Goal: Task Accomplishment & Management: Manage account settings

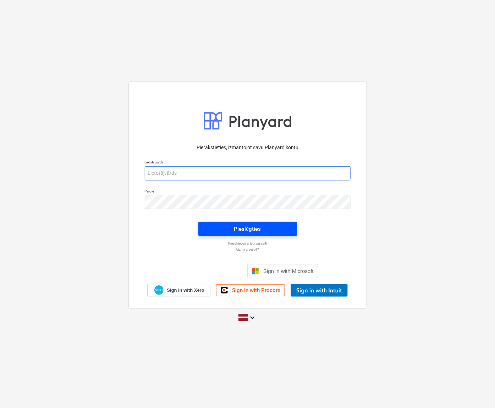
type input "[EMAIL_ADDRESS][DOMAIN_NAME]"
click at [264, 225] on span "Pieslēgties" at bounding box center [248, 229] width 82 height 9
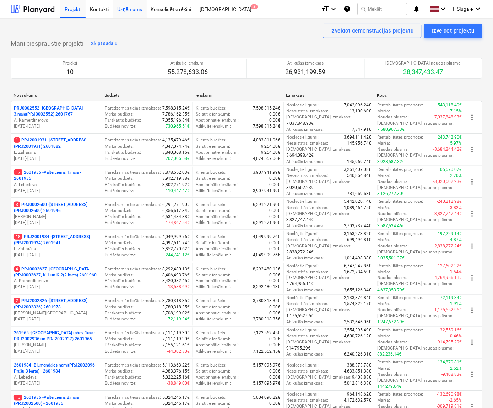
click at [130, 12] on div "Uzņēmums" at bounding box center [130, 9] width 34 height 18
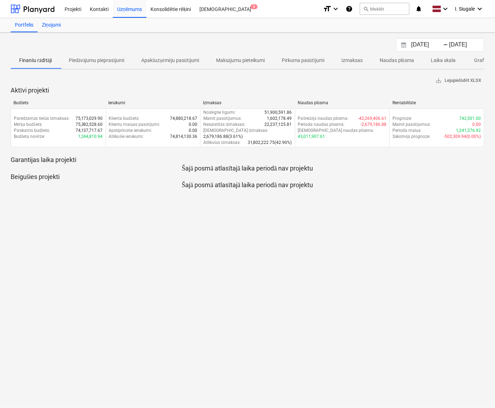
click at [56, 23] on div "Ziņojumi" at bounding box center [51, 25] width 27 height 14
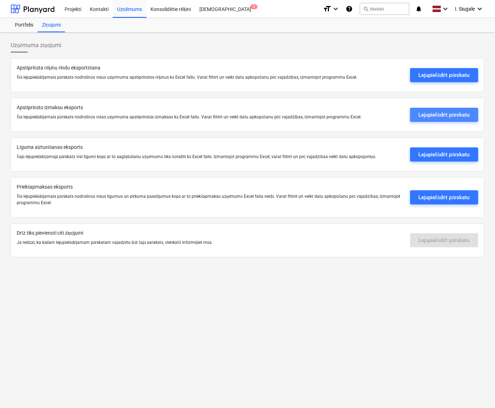
click at [431, 115] on div "Lejupielādēt pārskatu" at bounding box center [444, 114] width 51 height 9
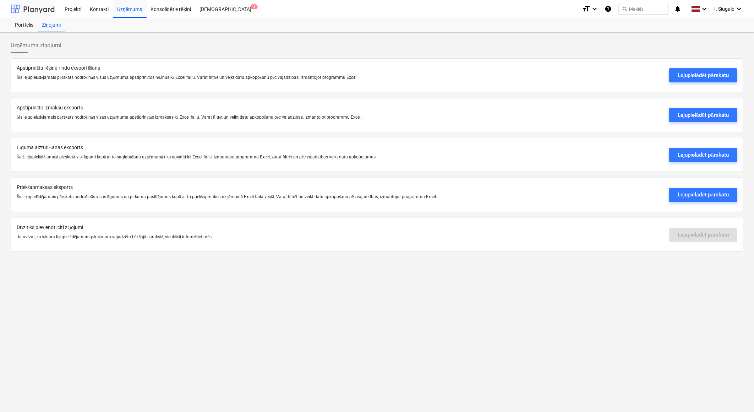
click at [34, 6] on div at bounding box center [33, 9] width 44 height 18
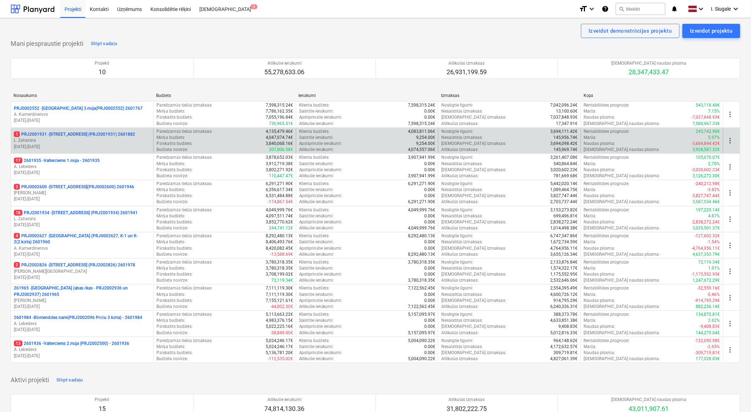
click at [97, 139] on p "L. Zaharāns" at bounding box center [82, 140] width 137 height 6
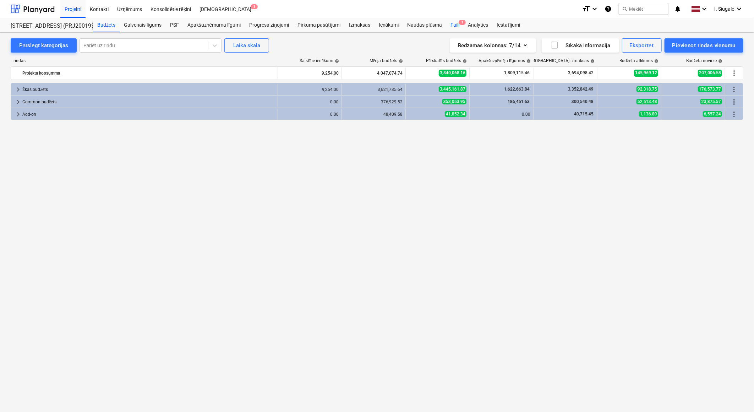
click at [458, 25] on div "Faili 1" at bounding box center [454, 25] width 17 height 14
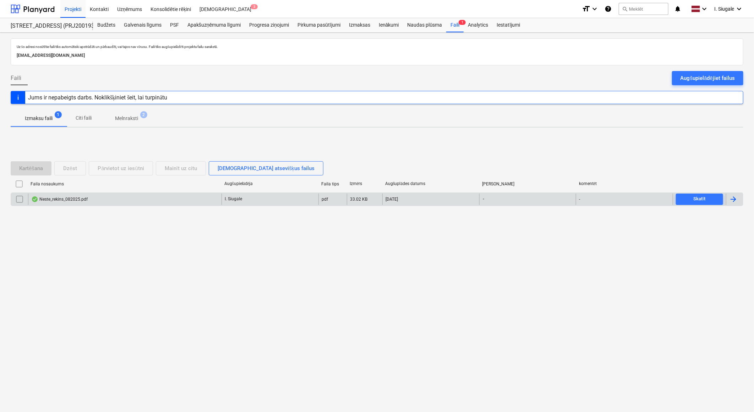
click at [186, 201] on div "Neste_rekins_082025.pdf" at bounding box center [124, 198] width 193 height 11
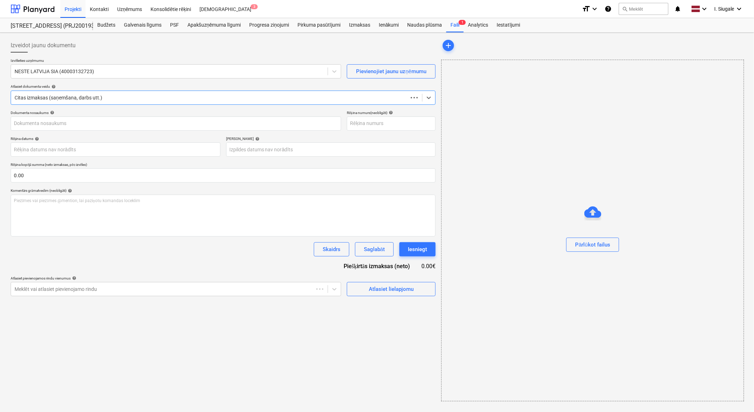
type input "Neste_rekins_082025.pdf"
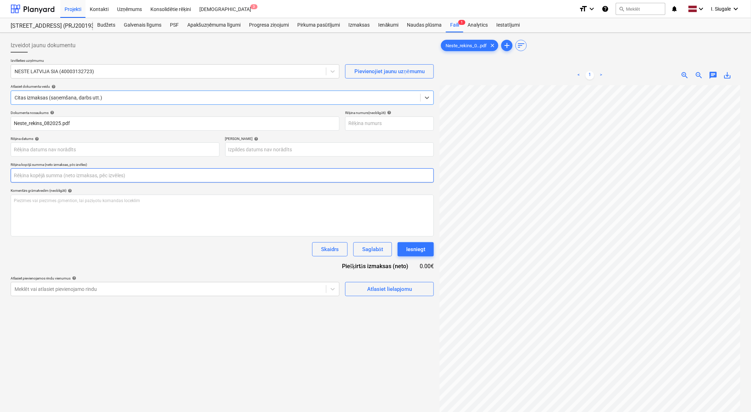
click at [31, 176] on input "text" at bounding box center [222, 175] width 423 height 14
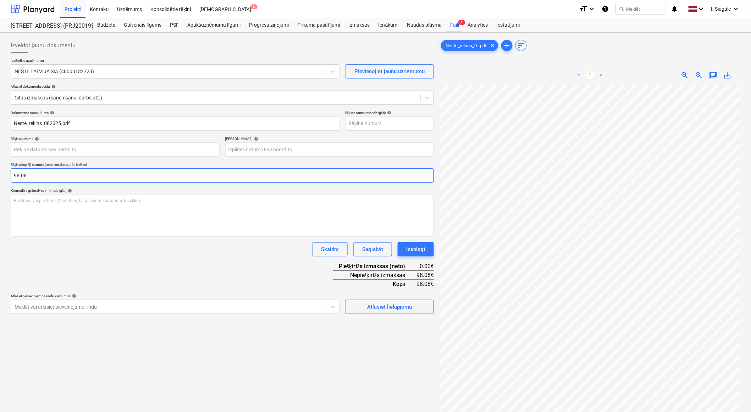
type input "98.08"
click at [177, 258] on div "Dokumenta nosaukums help Neste_rekins_082025.pdf Rēķina numurs (neobligāti) hel…" at bounding box center [222, 211] width 423 height 203
click at [106, 305] on body "Projekti Kontakti Uzņēmums Konsolidētie rēķini Iesūtne 3 format_size keyboard_a…" at bounding box center [375, 206] width 751 height 412
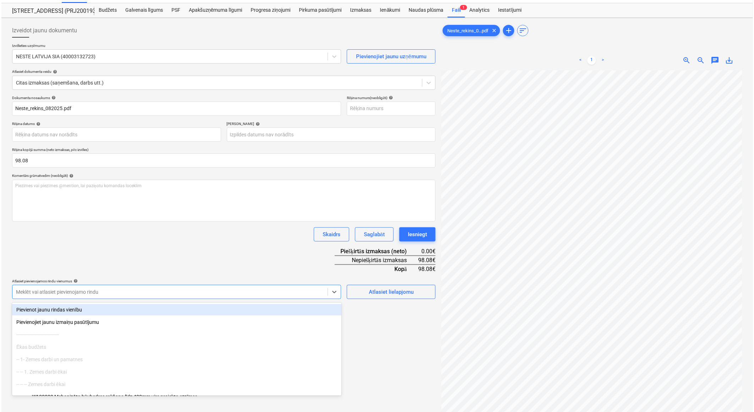
scroll to position [16, 0]
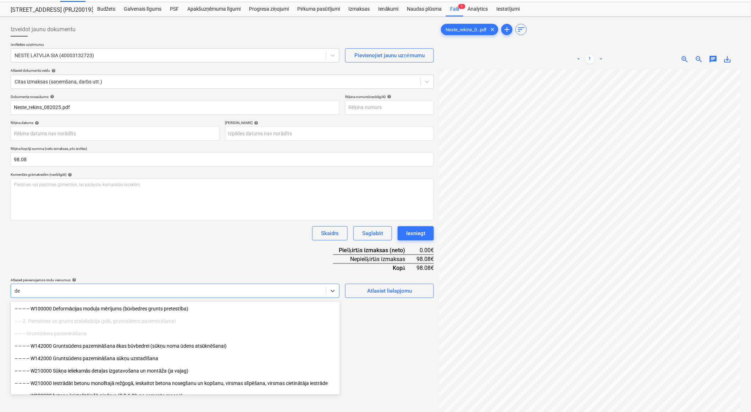
type input "d"
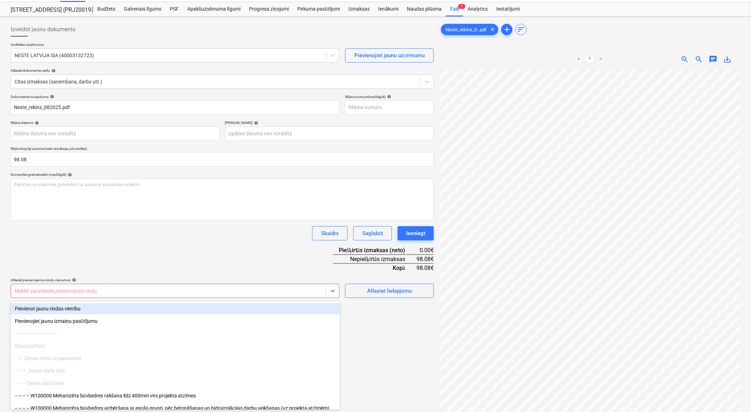
click at [48, 290] on div at bounding box center [169, 290] width 308 height 7
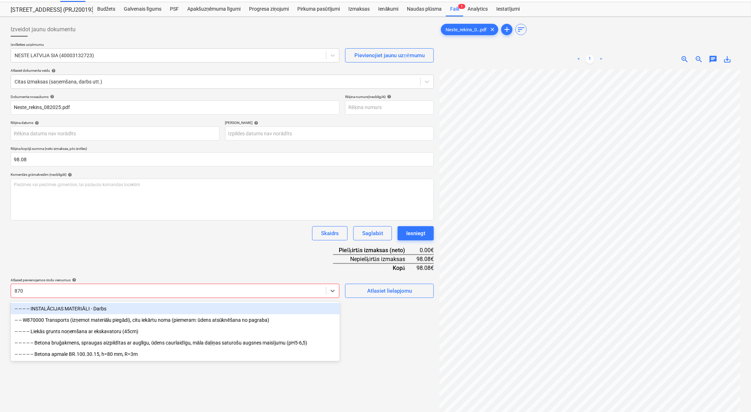
type input "8700"
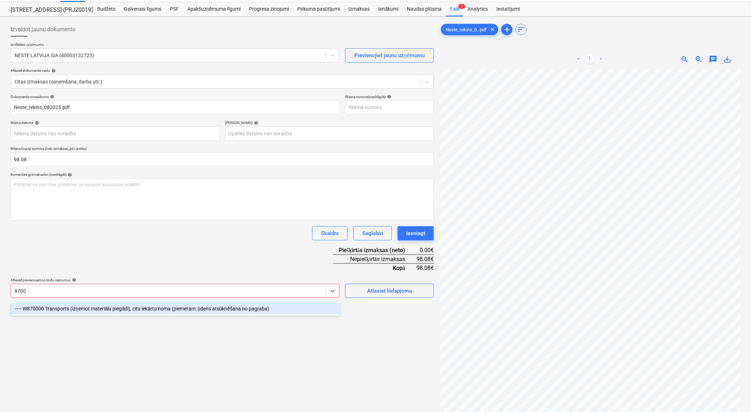
click at [50, 307] on div "-- -- W870000 Transports (izņemot materiālu piegādi), citu iekārtu noma (piemer…" at bounding box center [175, 308] width 329 height 11
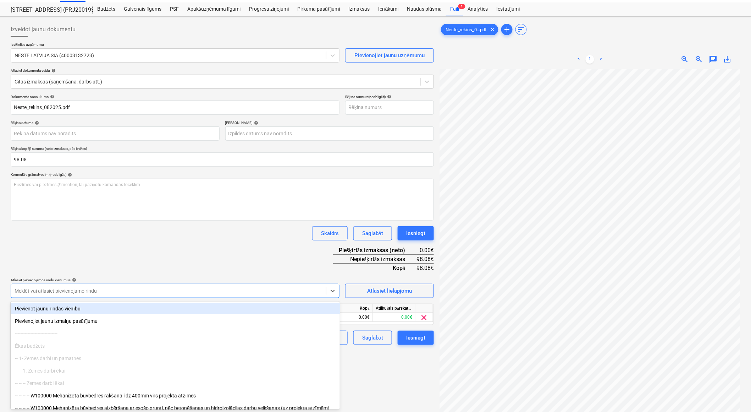
click at [101, 253] on div "Dokumenta nosaukums help Neste_rekins_082025.pdf Rēķina numurs (neobligāti) hel…" at bounding box center [222, 219] width 423 height 250
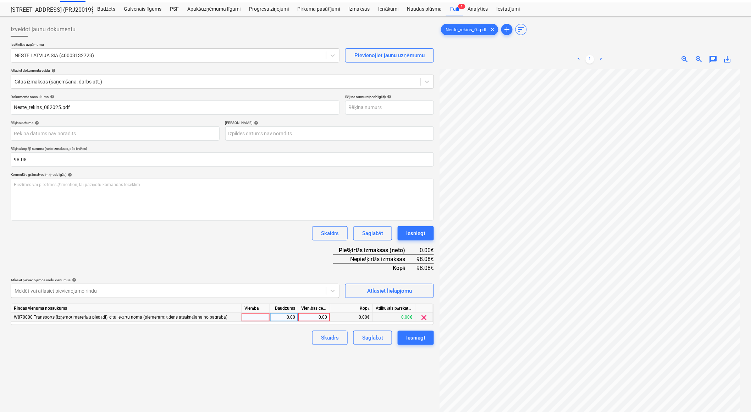
click at [261, 318] on div at bounding box center [256, 317] width 28 height 9
type input "1"
click at [276, 318] on div "0.00" at bounding box center [284, 317] width 22 height 9
type input "1"
click at [309, 318] on div "0.00" at bounding box center [314, 317] width 26 height 9
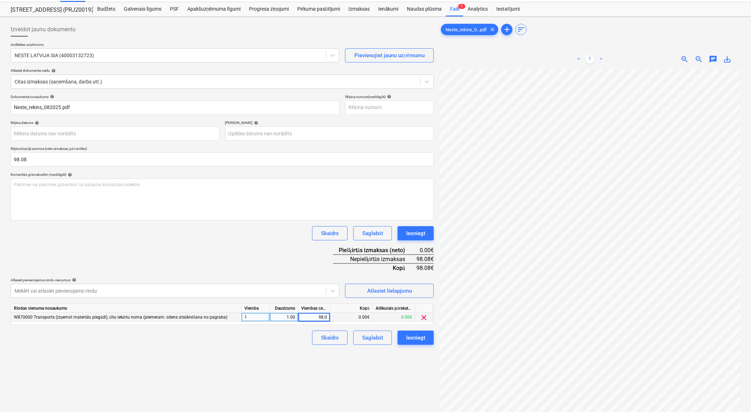
type input "98.08"
click at [246, 252] on div "Dokumenta nosaukums help Neste_rekins_082025.pdf Rēķina numurs (neobligāti) hel…" at bounding box center [222, 219] width 423 height 250
click at [416, 337] on div "Iesniegt" at bounding box center [415, 337] width 19 height 9
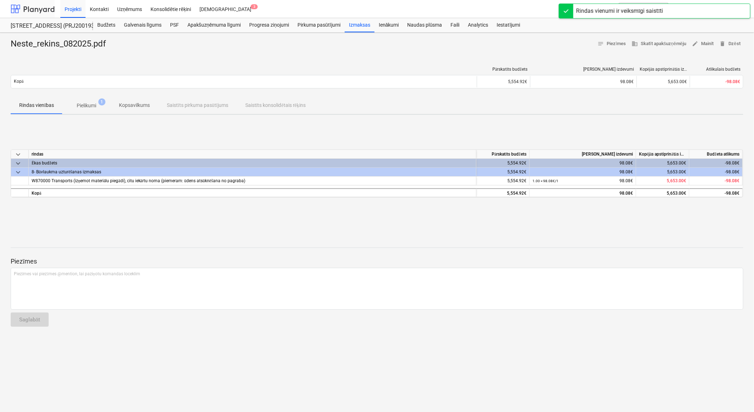
click at [36, 6] on div at bounding box center [33, 9] width 44 height 18
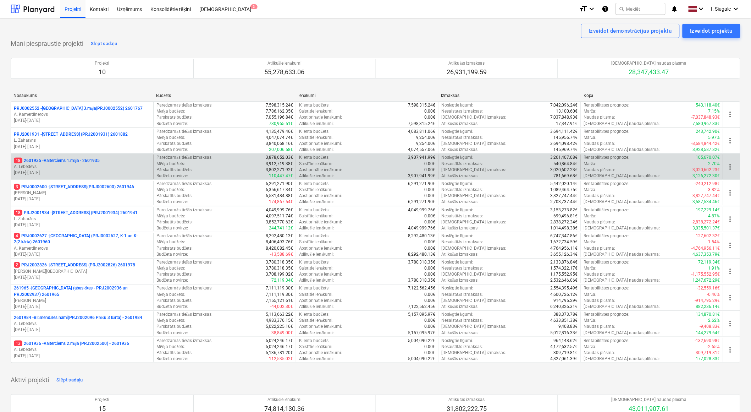
click at [87, 162] on p "18 2601935 - Valterciems 1.māja - 2601935" at bounding box center [57, 161] width 86 height 6
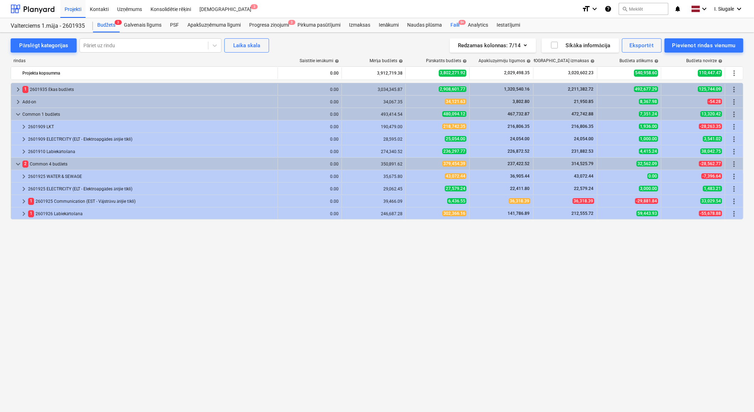
click at [453, 25] on div "Faili 9+" at bounding box center [454, 25] width 17 height 14
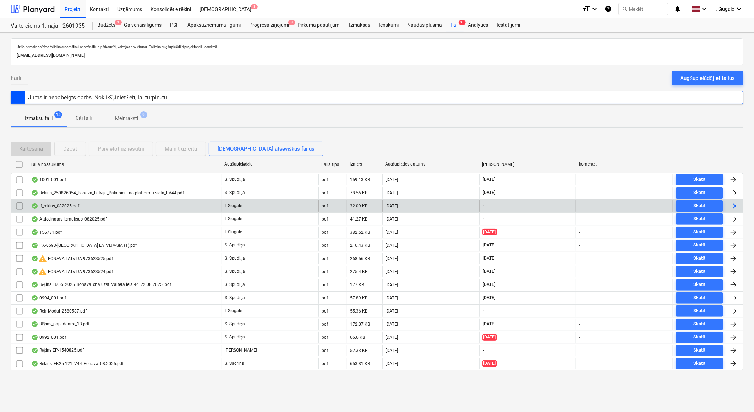
click at [63, 205] on div "If_rekins_082025.pdf" at bounding box center [55, 206] width 48 height 6
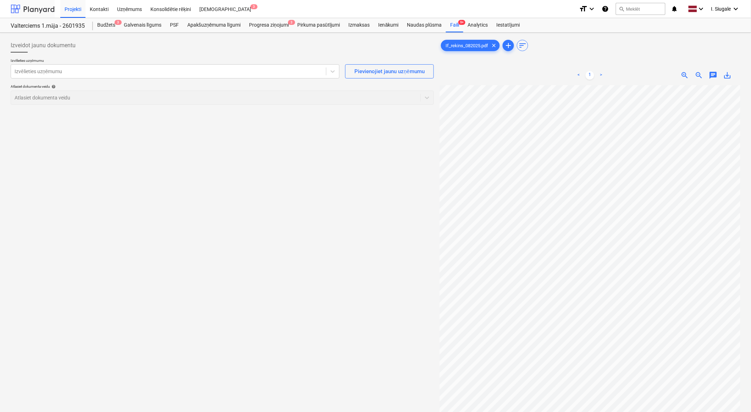
click at [40, 8] on div at bounding box center [33, 9] width 44 height 18
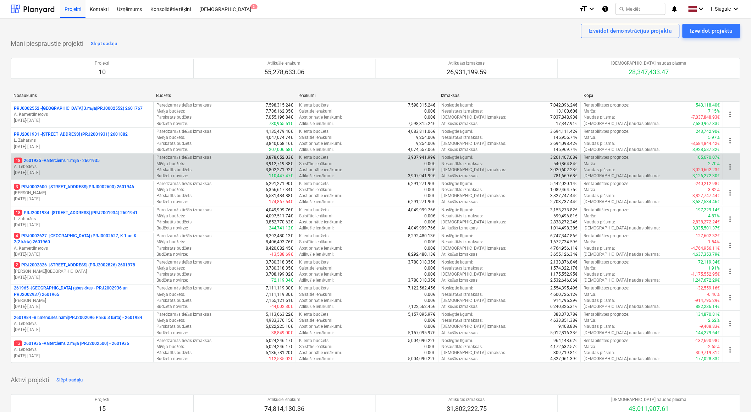
click at [72, 163] on p "18 2601935 - Valterciems 1.māja - 2601935" at bounding box center [57, 161] width 86 height 6
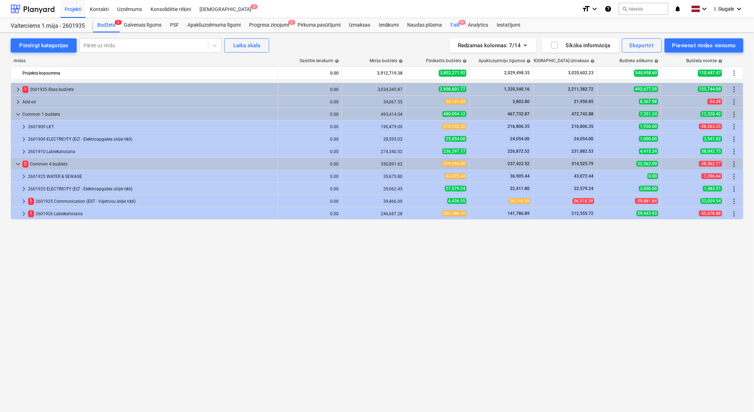
click at [455, 25] on div "Faili 9+" at bounding box center [454, 25] width 17 height 14
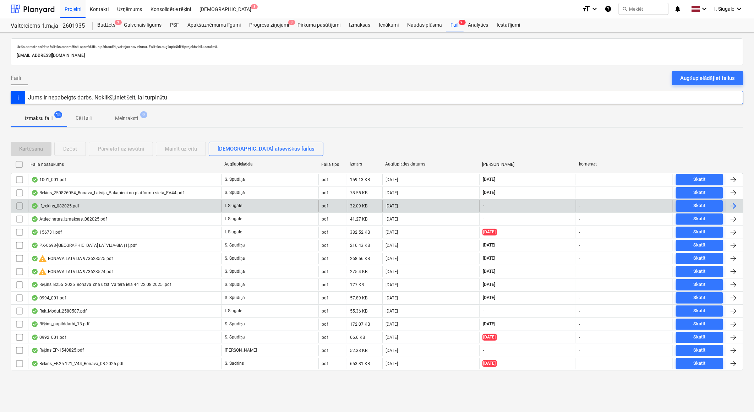
click at [76, 205] on div "If_rekins_082025.pdf" at bounding box center [55, 206] width 48 height 6
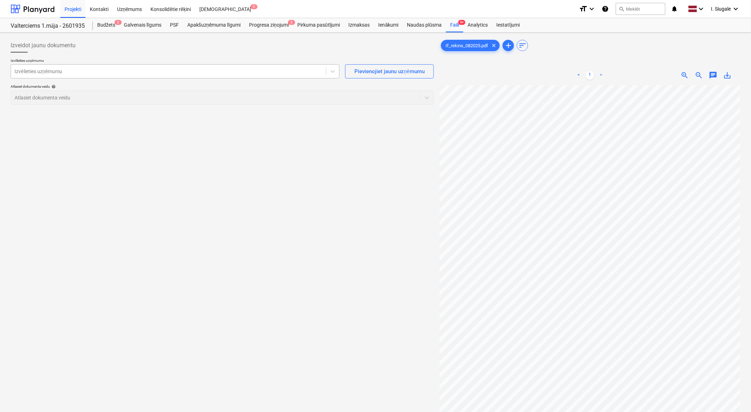
click at [208, 69] on div at bounding box center [169, 71] width 308 height 7
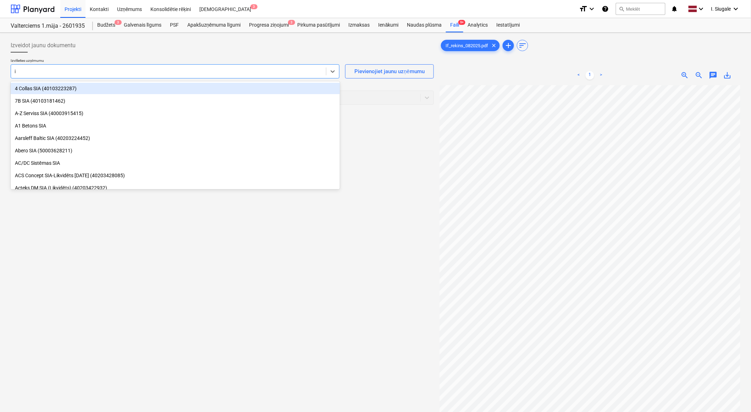
type input "if"
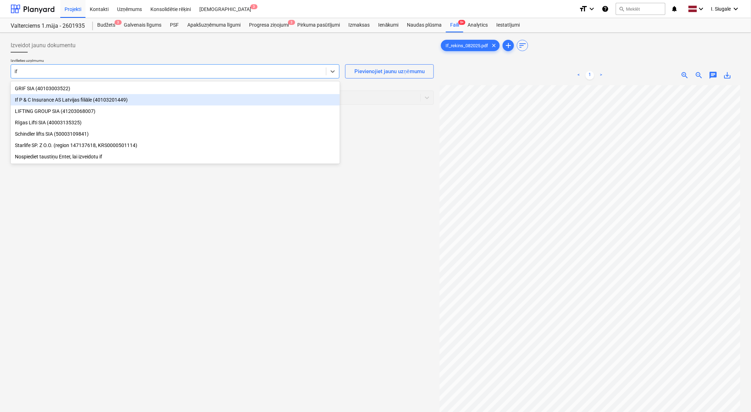
click at [112, 100] on div "If P & C Insurance AS Latvijas filiāle (40103201449)" at bounding box center [175, 99] width 329 height 11
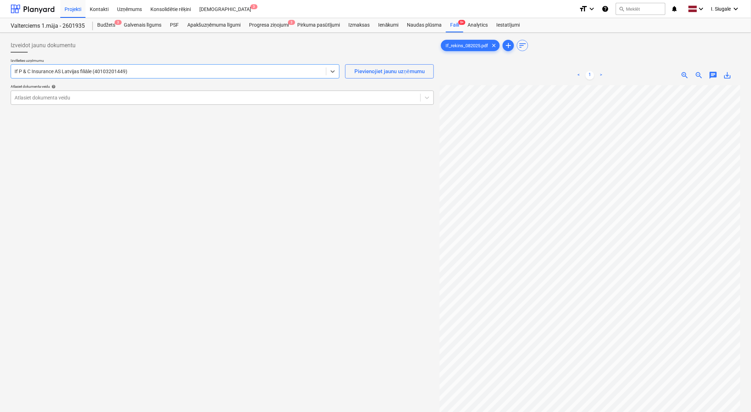
click at [100, 100] on div at bounding box center [216, 97] width 402 height 7
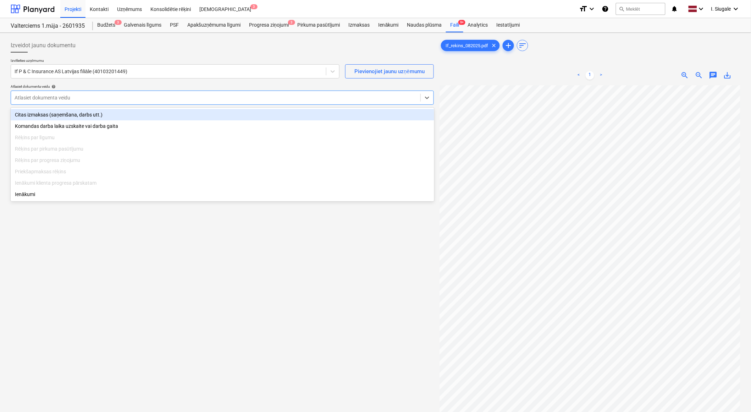
click at [90, 112] on div "Citas izmaksas (saņemšana, darbs utt.)" at bounding box center [223, 114] width 424 height 11
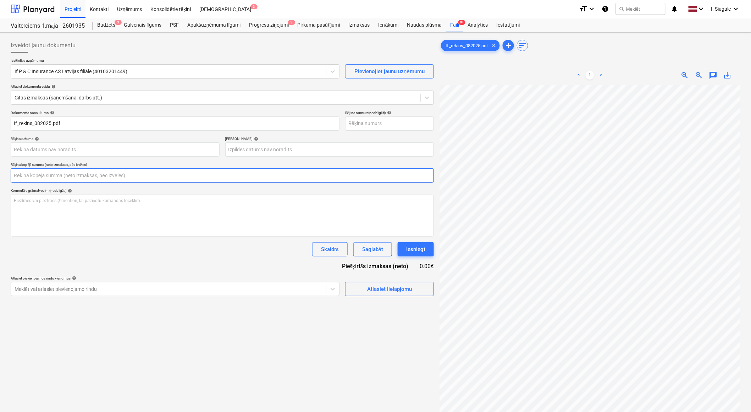
click at [60, 175] on input "text" at bounding box center [222, 175] width 423 height 14
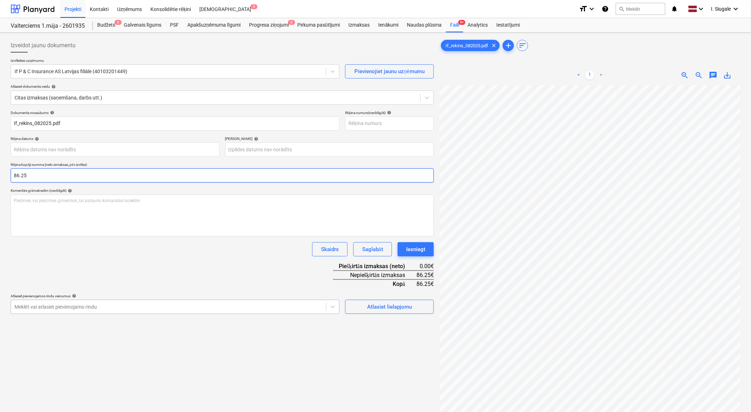
type input "86.25"
click at [101, 309] on body "Projekti Kontakti Uzņēmums Konsolidētie rēķini Iesūtne 3 format_size keyboard_a…" at bounding box center [375, 206] width 751 height 412
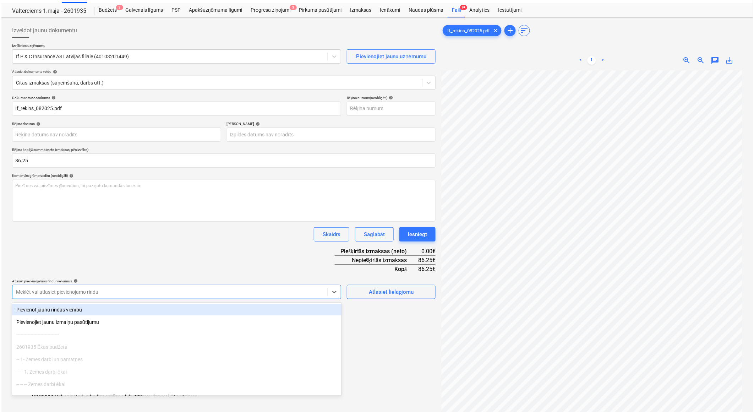
scroll to position [16, 0]
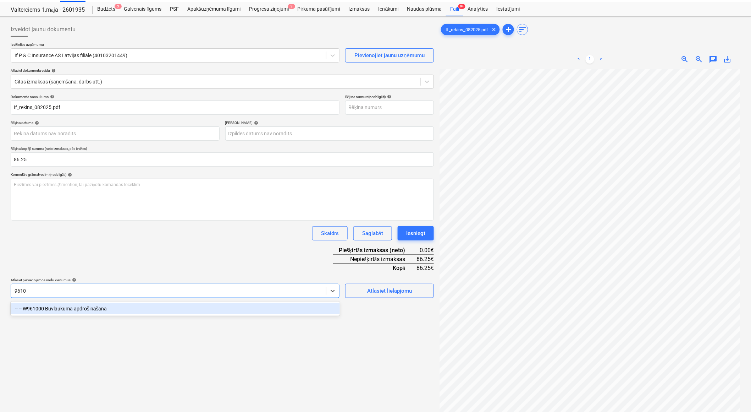
type input "96100"
click at [101, 309] on div "-- -- W961000 Būvlaukuma apdrošināšana" at bounding box center [175, 308] width 329 height 11
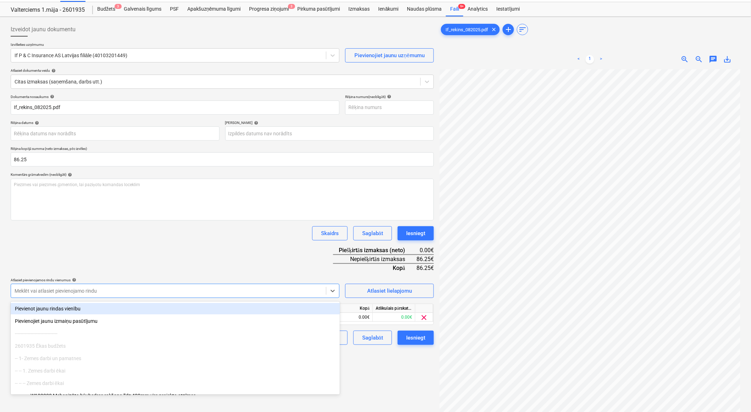
click at [172, 248] on div "Dokumenta nosaukums help If_rekins_082025.pdf Rēķina numurs (neobligāti) help R…" at bounding box center [222, 219] width 423 height 250
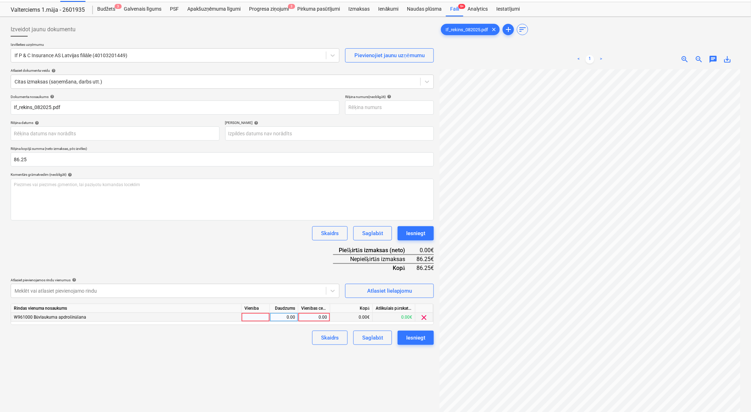
click at [257, 317] on div at bounding box center [256, 317] width 28 height 9
type input "1"
click at [276, 319] on div "0.00" at bounding box center [284, 317] width 22 height 9
type input "1"
click at [304, 316] on div "0.00" at bounding box center [314, 317] width 26 height 9
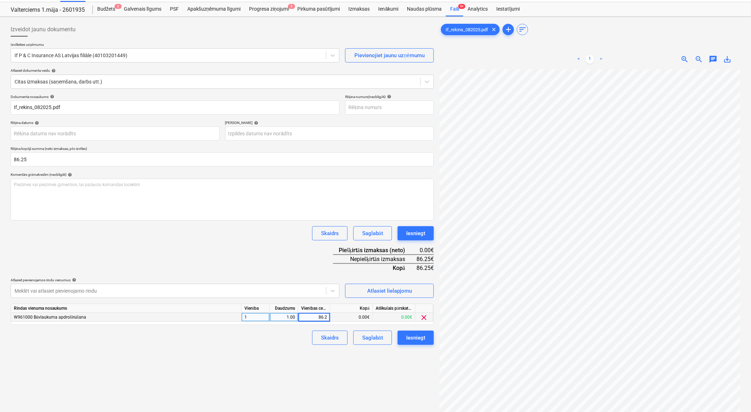
type input "86.25"
click at [287, 357] on div "Izveidot jaunu dokumentu Izvēlieties uzņēmumu If P & C Insurance AS Latvijas fi…" at bounding box center [222, 242] width 429 height 444
click at [427, 338] on button "Iesniegt" at bounding box center [416, 337] width 36 height 14
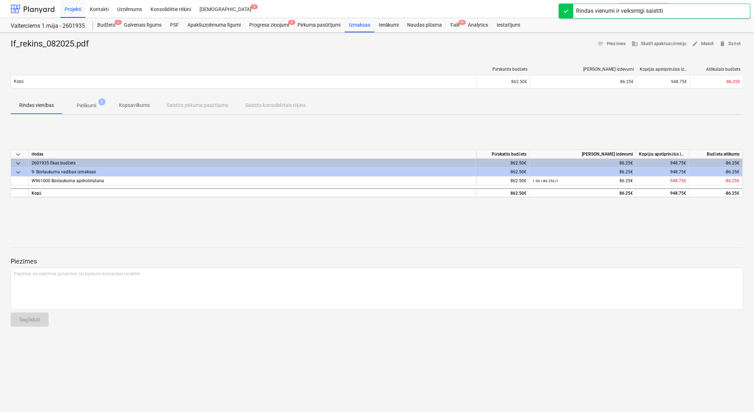
click at [38, 11] on div at bounding box center [33, 9] width 44 height 18
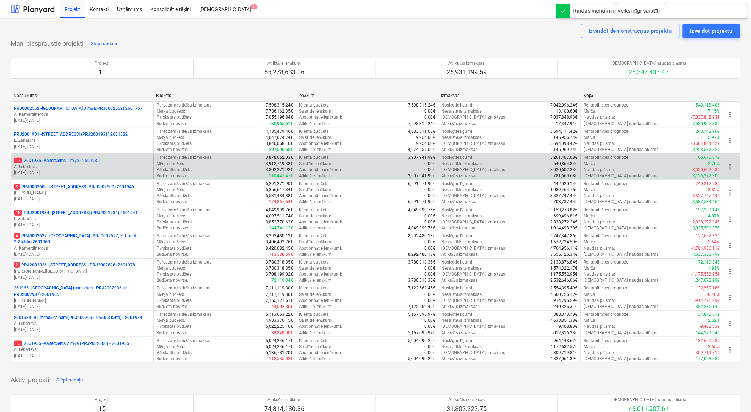
click at [100, 163] on p "17 2601935 - Valterciems 1.māja - 2601935" at bounding box center [57, 161] width 86 height 6
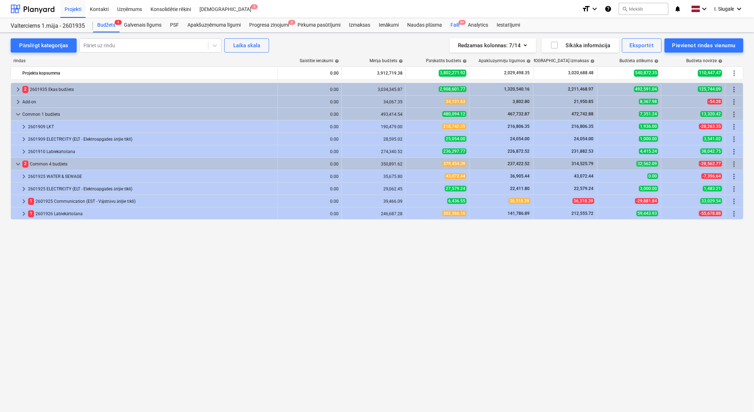
click at [458, 23] on div "Faili 9+" at bounding box center [454, 25] width 17 height 14
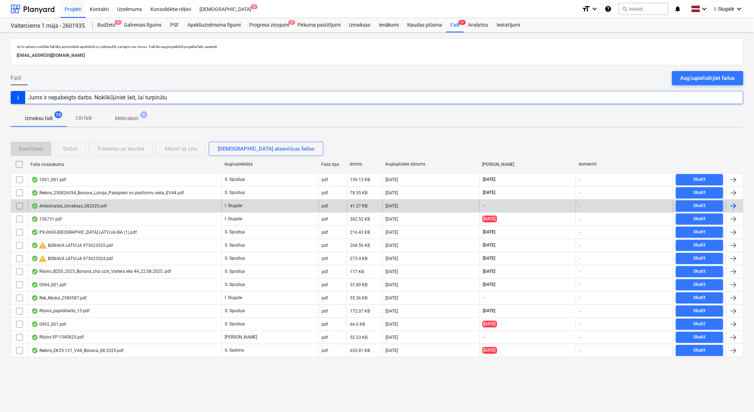
click at [100, 204] on div "Attiecinatas_izmaksas_082025.pdf" at bounding box center [69, 206] width 76 height 6
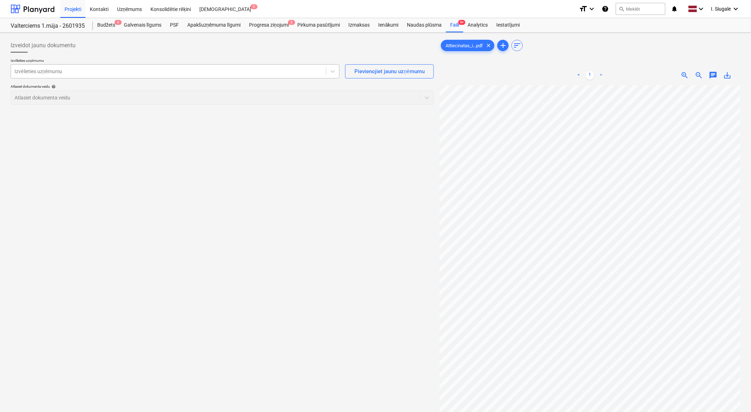
click at [106, 73] on div at bounding box center [169, 71] width 308 height 7
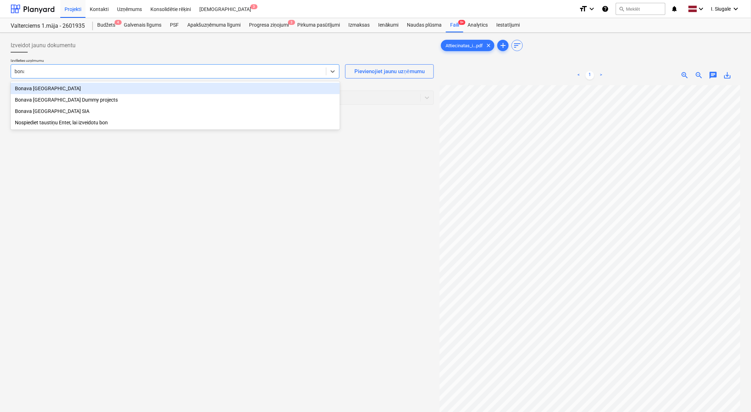
type input "bonav"
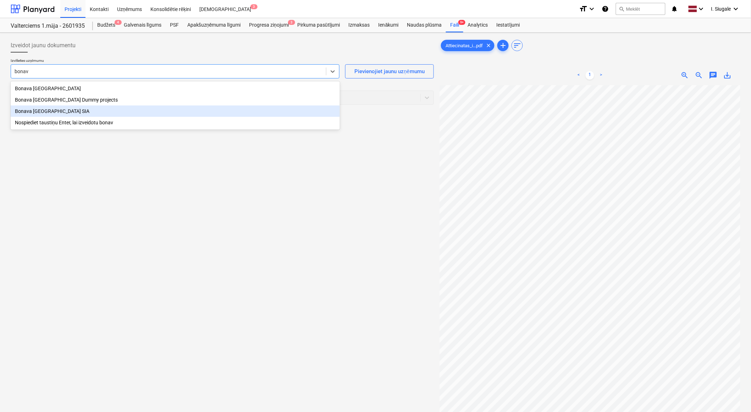
click at [89, 109] on div "Bonava [GEOGRAPHIC_DATA] SIA" at bounding box center [175, 110] width 329 height 11
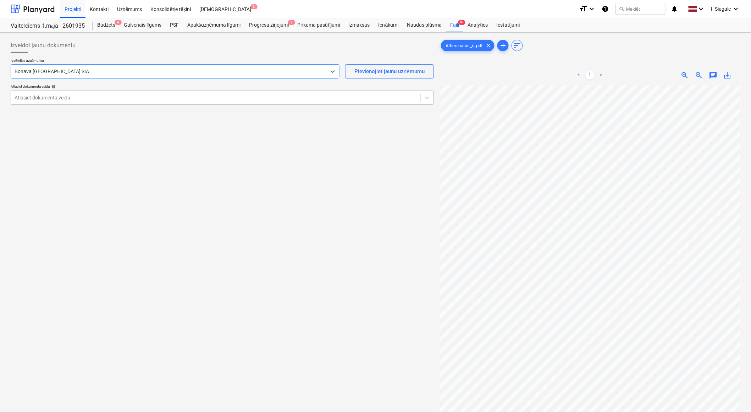
click at [98, 98] on div at bounding box center [216, 97] width 402 height 7
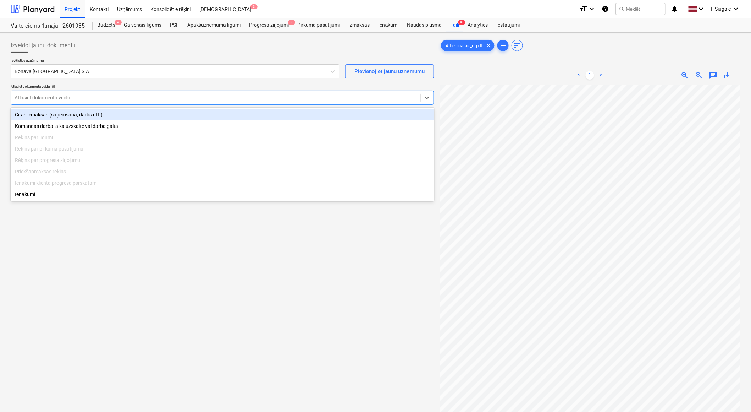
click at [90, 113] on div "Citas izmaksas (saņemšana, darbs utt.)" at bounding box center [223, 114] width 424 height 11
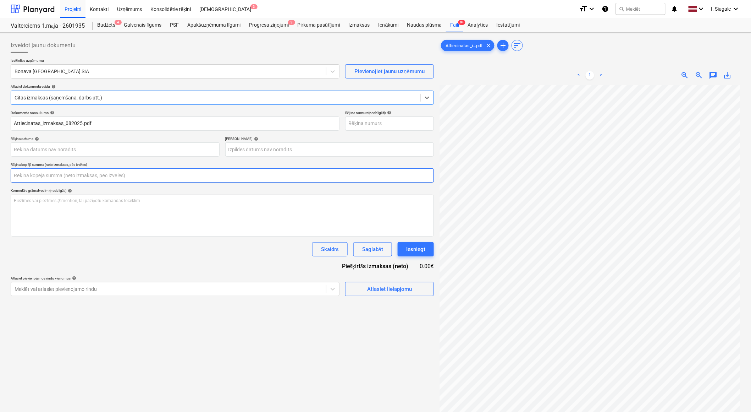
click at [59, 174] on input "text" at bounding box center [222, 175] width 423 height 14
type input "0.00"
click at [41, 174] on input "text" at bounding box center [222, 175] width 423 height 14
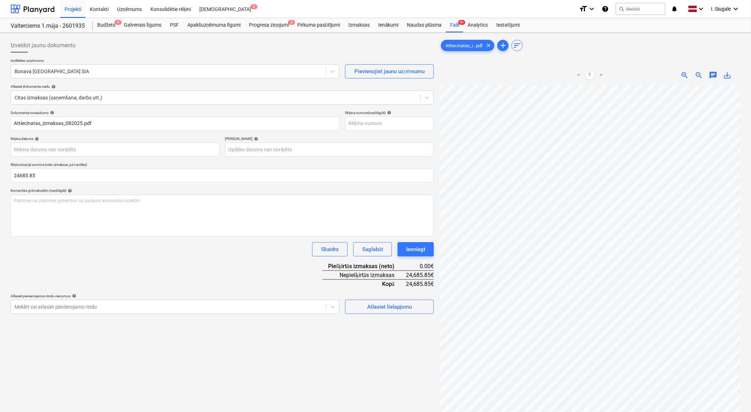
type input "24,685.85"
click at [122, 262] on div "Dokumenta nosaukums help Attiecinatas_izmaksas_082025.pdf Rēķina numurs (neobli…" at bounding box center [222, 211] width 423 height 203
click at [495, 332] on div at bounding box center [590, 281] width 301 height 392
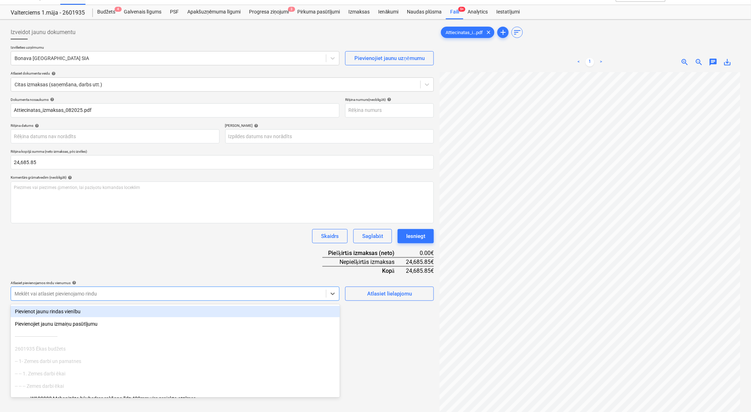
click at [175, 308] on body "Projekti Kontakti Uzņēmums Konsolidētie rēķini Iesūtne 3 format_size keyboard_a…" at bounding box center [375, 193] width 751 height 412
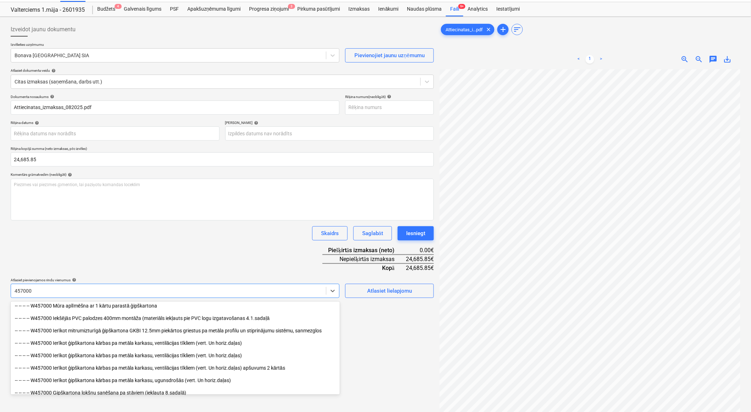
scroll to position [169, 0]
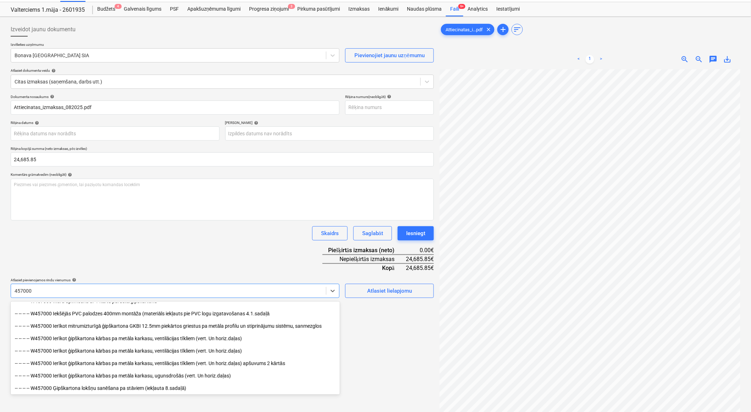
type input "457000"
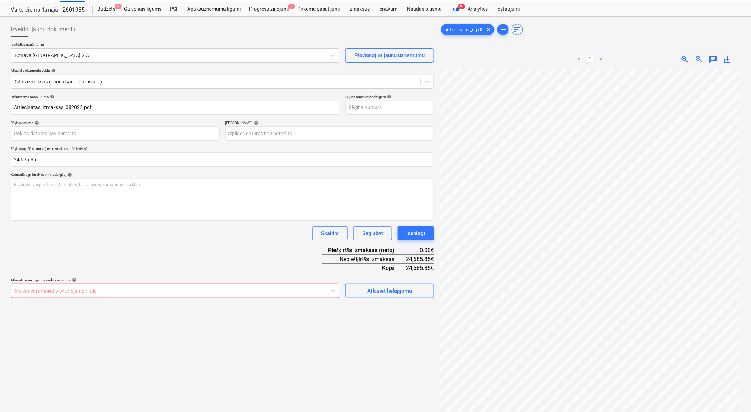
click at [166, 222] on div "Dokumenta nosaukums help Attiecinatas_izmaksas_082025.pdf Rēķina numurs (neobli…" at bounding box center [222, 195] width 423 height 203
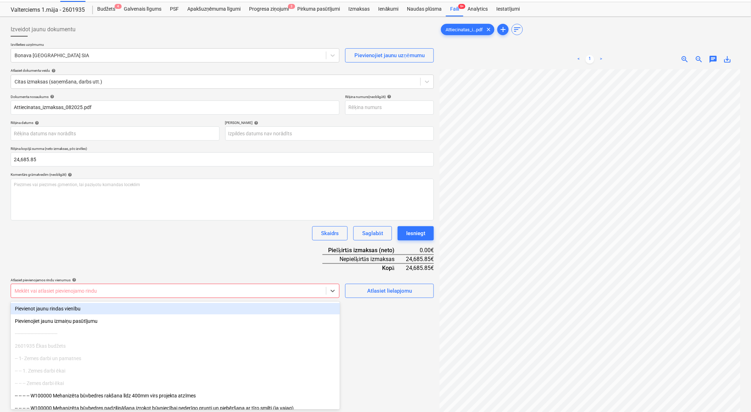
click at [100, 290] on div at bounding box center [169, 290] width 308 height 7
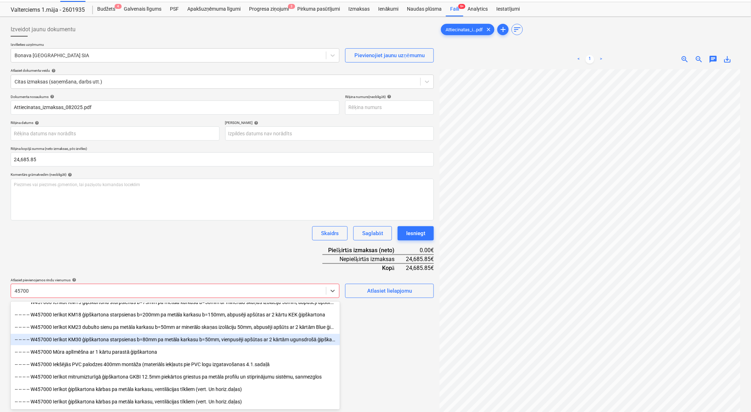
scroll to position [154, 0]
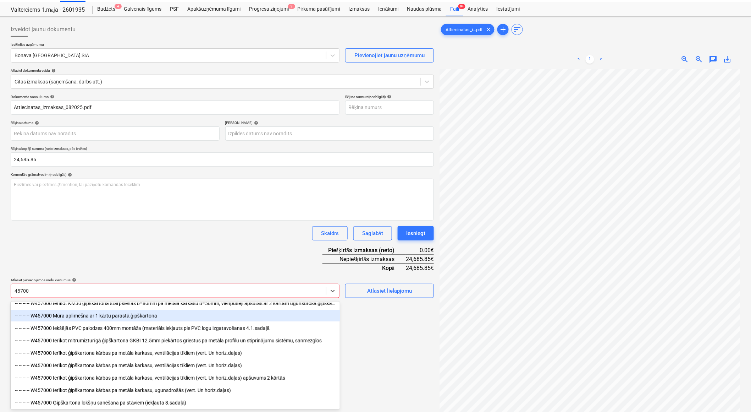
type input "45700"
click at [163, 249] on div "Dokumenta nosaukums help Attiecinatas_izmaksas_082025.pdf Rēķina numurs (neobli…" at bounding box center [222, 195] width 423 height 203
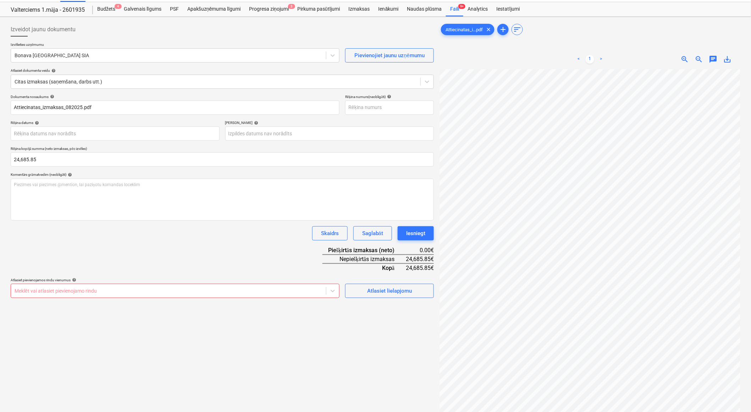
click at [162, 289] on div at bounding box center [169, 290] width 308 height 7
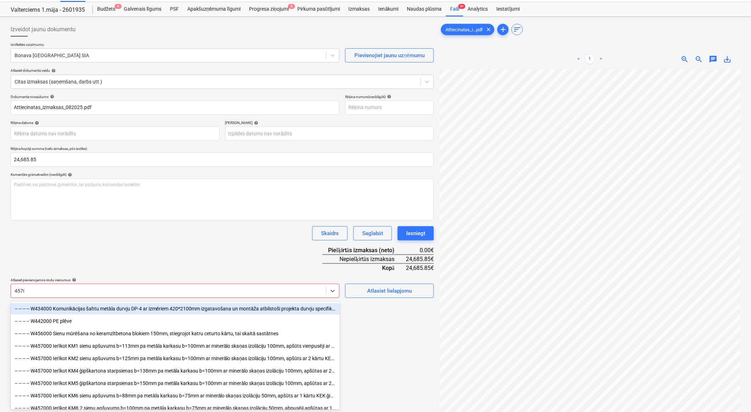
type input "45700"
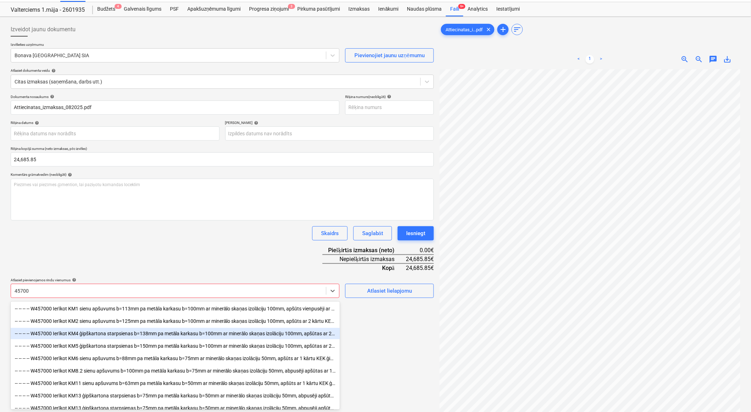
scroll to position [39, 0]
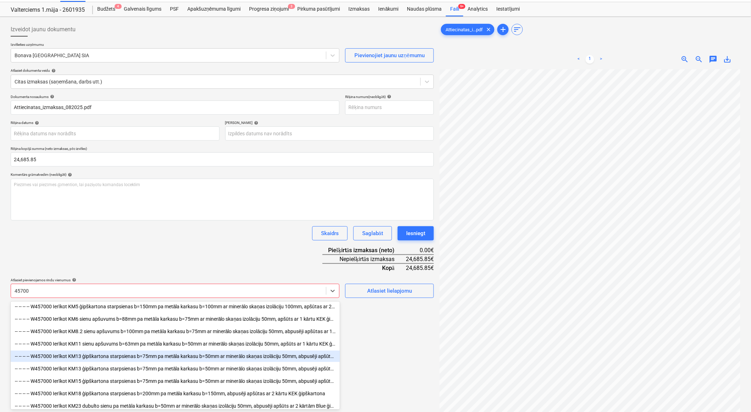
click at [122, 357] on div "-- -- -- -- W457000 Ierīkot KM13 ģipškartona starpsienas b=75mm pa metāla karka…" at bounding box center [175, 355] width 329 height 11
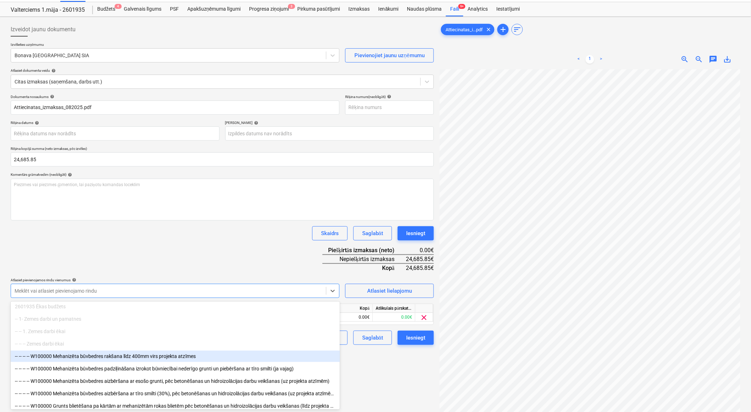
click at [183, 253] on div "Dokumenta nosaukums help Attiecinatas_izmaksas_082025.pdf Rēķina numurs (neobli…" at bounding box center [222, 219] width 423 height 250
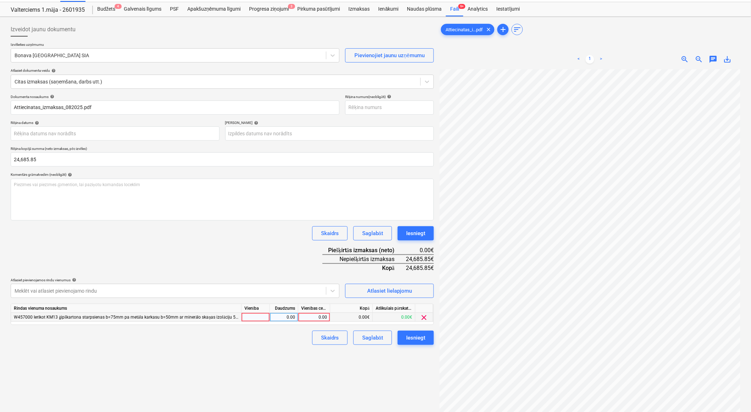
click at [254, 318] on div at bounding box center [256, 317] width 28 height 9
type input "1"
click at [275, 317] on div "0.00" at bounding box center [284, 317] width 22 height 9
type input "1"
click at [316, 318] on div "0.00" at bounding box center [314, 317] width 26 height 9
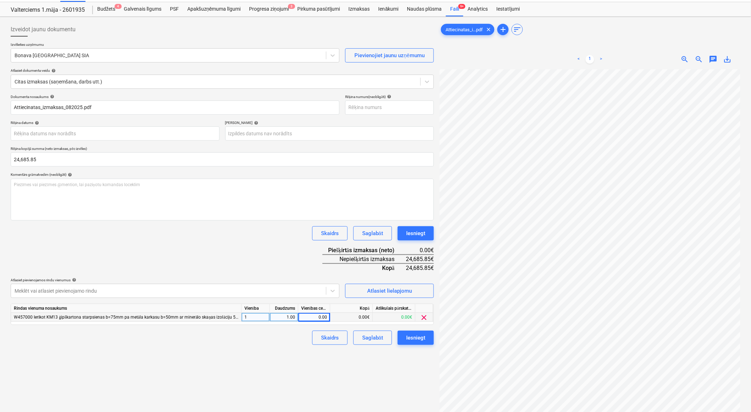
scroll to position [0, 126]
click at [315, 317] on div "0.00" at bounding box center [314, 317] width 26 height 9
type input "134.19"
click at [247, 355] on div "Izveidot jaunu dokumentu Izvēlieties uzņēmumu Bonava Latvija SIA Pievienojiet j…" at bounding box center [222, 242] width 429 height 444
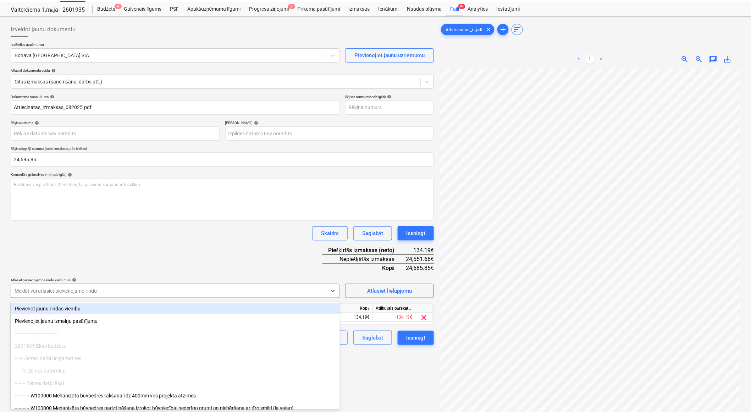
click at [37, 292] on div at bounding box center [169, 290] width 308 height 7
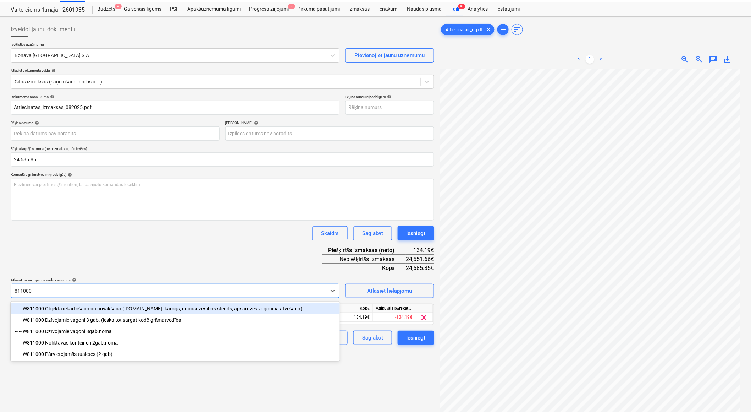
type input "811000"
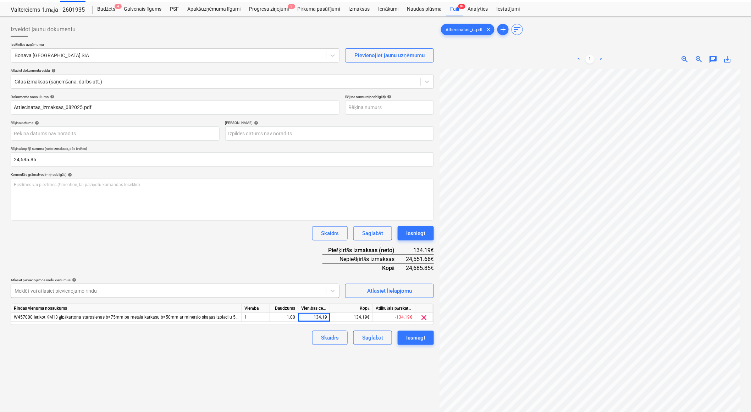
click at [101, 294] on div at bounding box center [169, 290] width 308 height 7
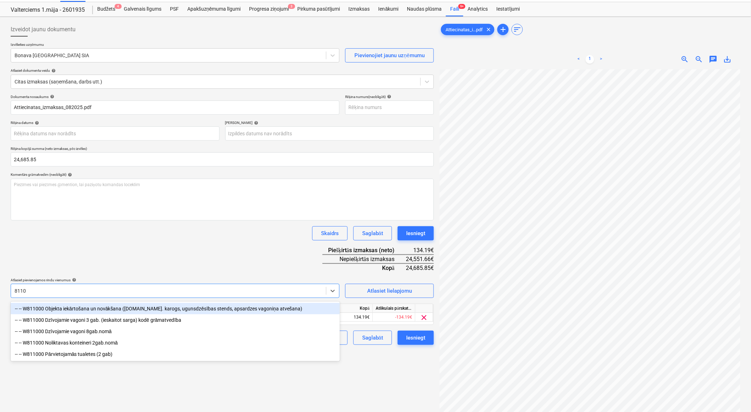
type input "81100"
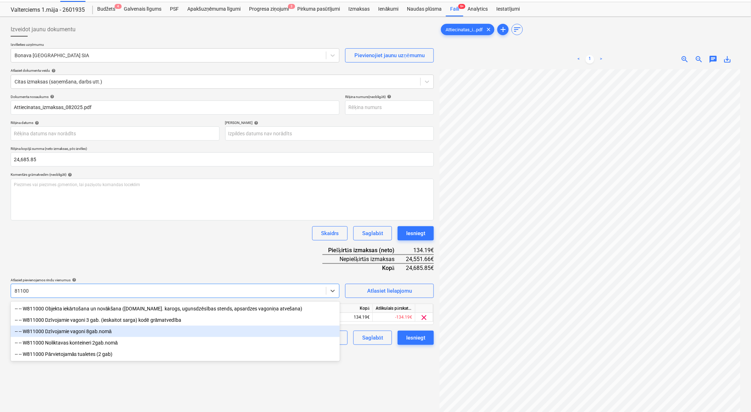
click at [98, 329] on div "-- -- W811000 Dzīvojamie vagoni 8gab.nomā" at bounding box center [175, 330] width 329 height 11
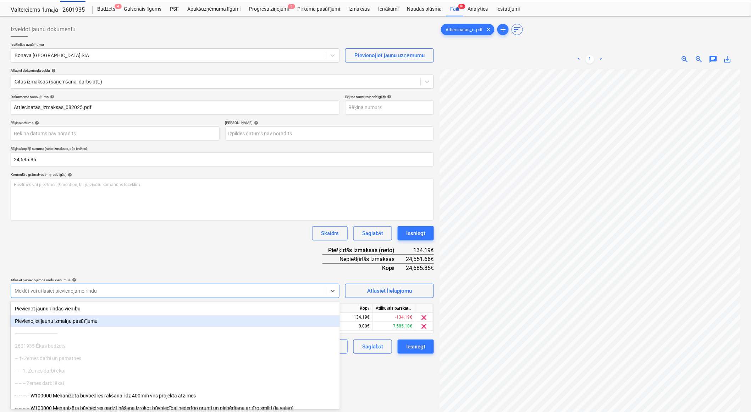
click at [140, 253] on div "Dokumenta nosaukums help Attiecinatas_izmaksas_082025.pdf Rēķina numurs (neobli…" at bounding box center [222, 223] width 423 height 259
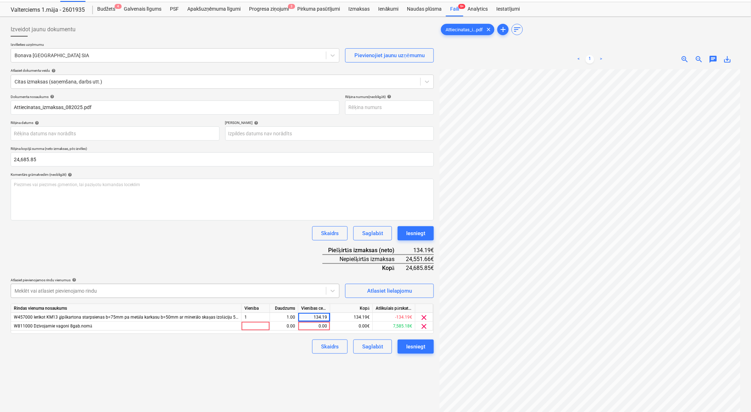
click at [129, 289] on div at bounding box center [169, 290] width 308 height 7
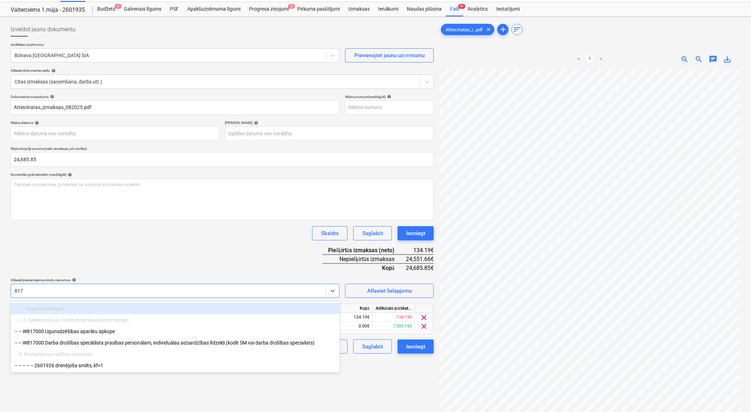
type input "8170"
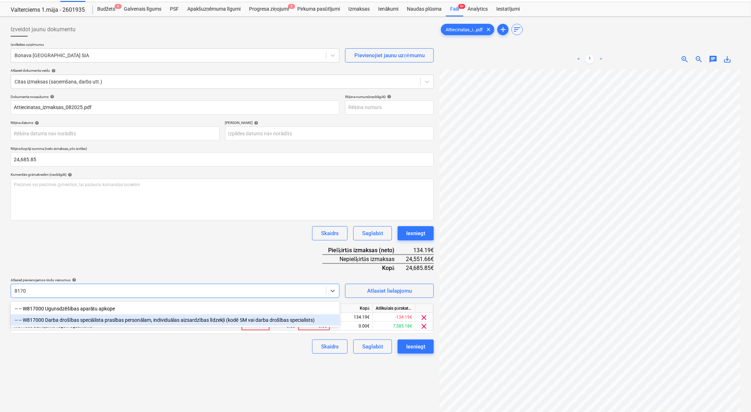
click at [128, 322] on div "-- -- W817000 Darba drošības speciālista prasības personālam, individuālas aizs…" at bounding box center [175, 319] width 329 height 11
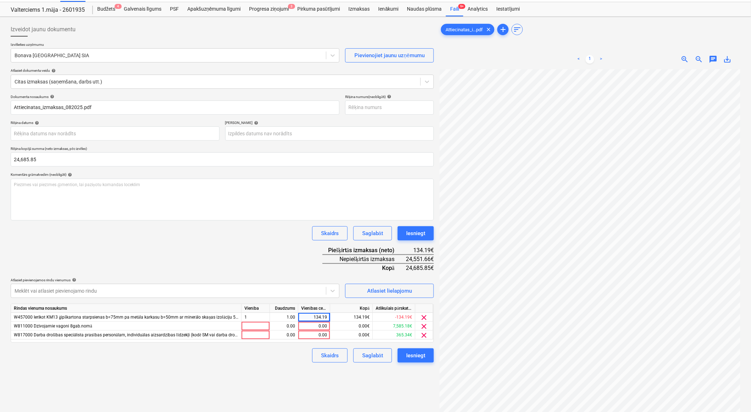
click at [121, 249] on div "Dokumenta nosaukums help Attiecinatas_izmaksas_082025.pdf Rēķina numurs (neobli…" at bounding box center [222, 228] width 423 height 268
click at [106, 289] on div at bounding box center [169, 290] width 308 height 7
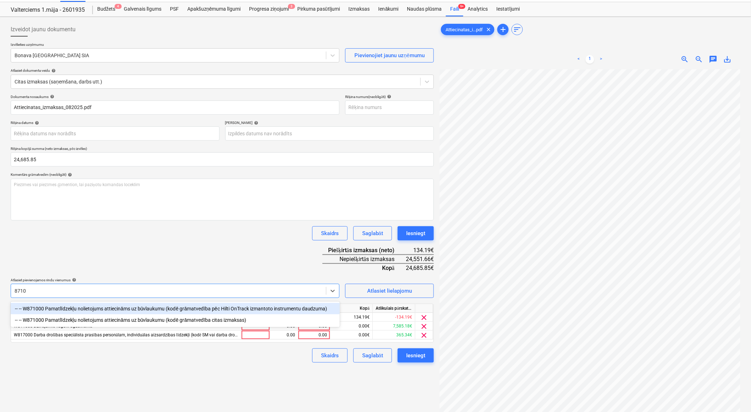
type input "87100"
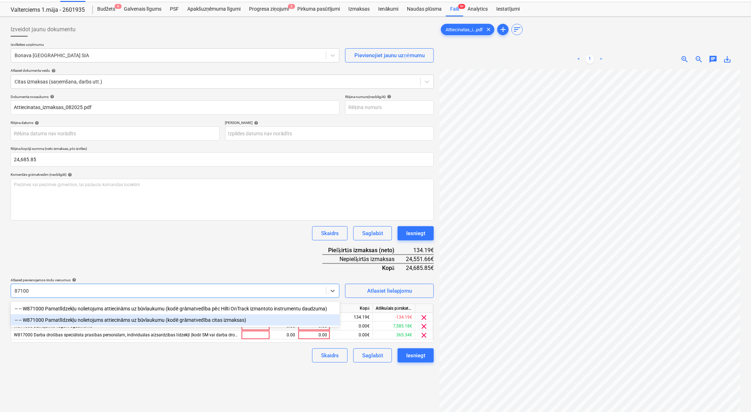
click at [112, 320] on div "-- -- W871000 Pamatlīdzekļu nolietojums attiecināms uz būvlaukumu (kodē grāmatv…" at bounding box center [175, 319] width 329 height 11
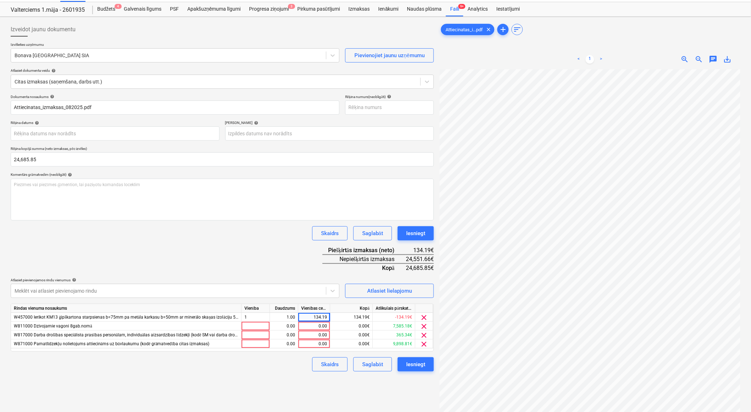
click at [130, 268] on div "Dokumenta nosaukums help Attiecinatas_izmaksas_082025.pdf Rēķina numurs (neobli…" at bounding box center [222, 232] width 423 height 277
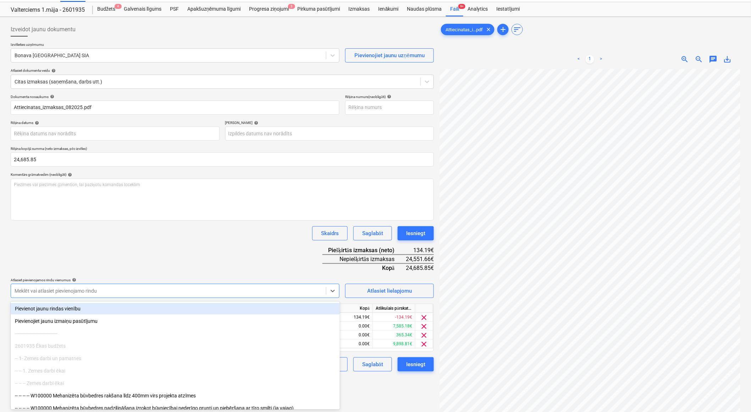
click at [121, 290] on div at bounding box center [169, 290] width 308 height 7
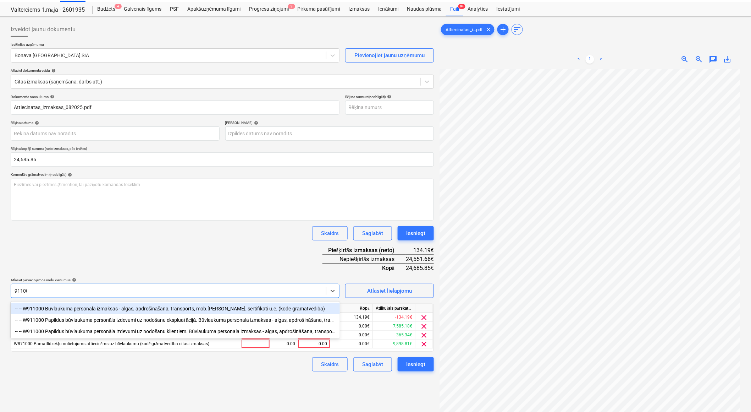
type input "911000"
click at [129, 309] on div "-- -- W911000 Būvlaukuma personala izmaksas - algas, apdrošināšana, transports,…" at bounding box center [175, 308] width 329 height 11
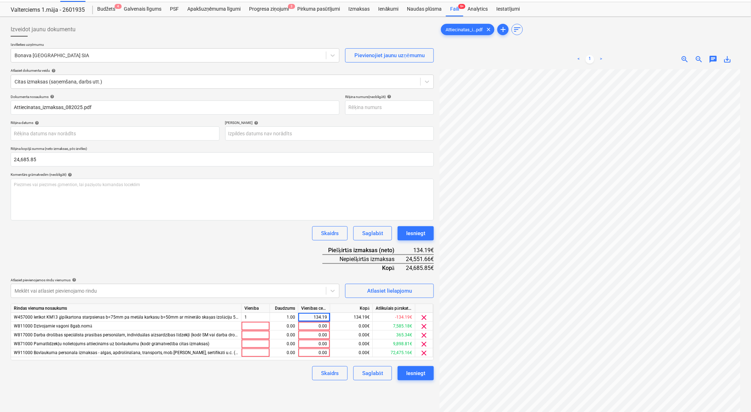
click at [148, 252] on div "Dokumenta nosaukums help Attiecinatas_izmaksas_082025.pdf Rēķina numurs (neobli…" at bounding box center [222, 237] width 423 height 286
click at [248, 324] on div at bounding box center [256, 325] width 28 height 9
type input "1"
click at [247, 335] on div at bounding box center [256, 334] width 28 height 9
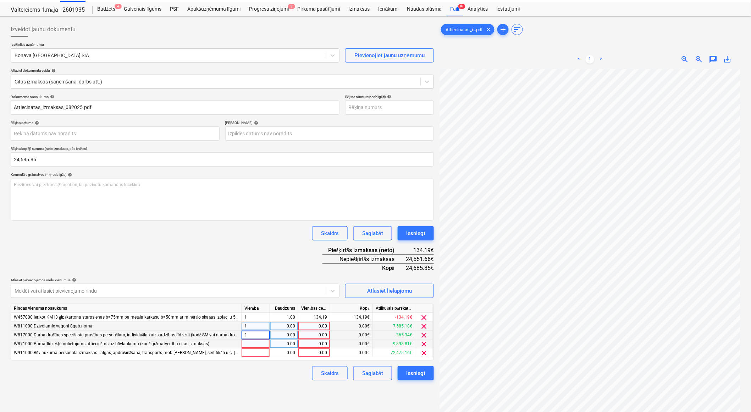
click at [249, 342] on div at bounding box center [256, 343] width 28 height 9
type input "1"
click at [250, 350] on div at bounding box center [256, 352] width 28 height 9
type input "1"
click at [290, 322] on div "0.00" at bounding box center [284, 325] width 22 height 9
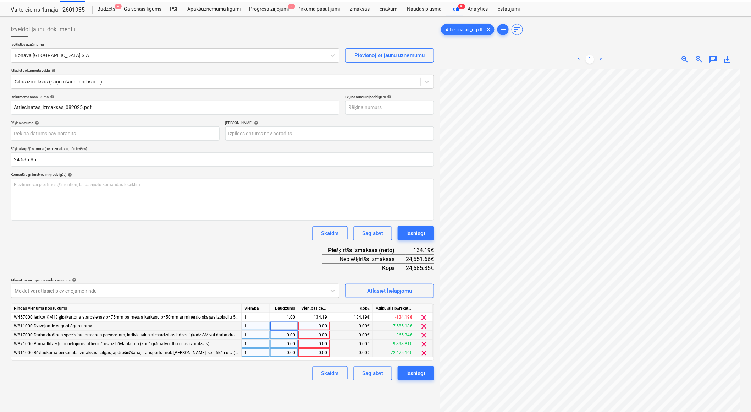
type input "1"
click at [286, 332] on div "0.00" at bounding box center [284, 334] width 22 height 9
type input "1"
click at [285, 341] on div "0.00" at bounding box center [284, 343] width 22 height 9
type input "1"
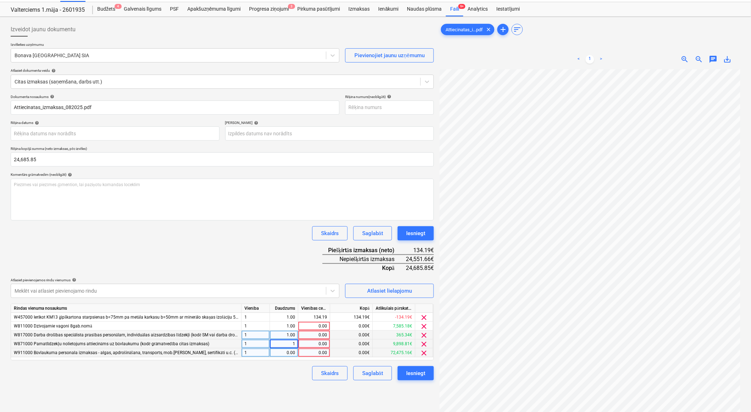
click at [285, 348] on div "0.00" at bounding box center [284, 352] width 22 height 9
type input "1"
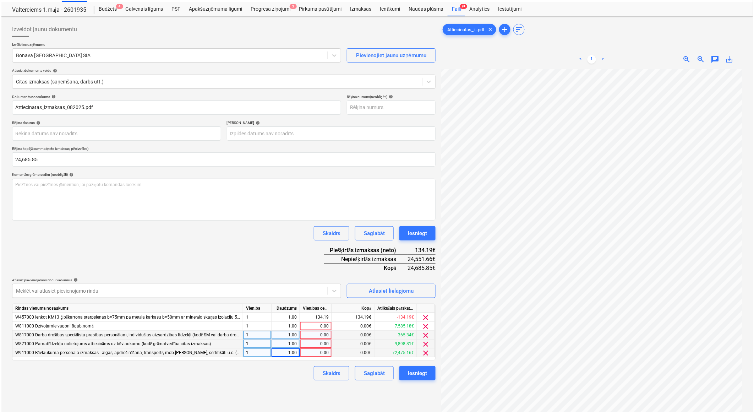
scroll to position [0, 141]
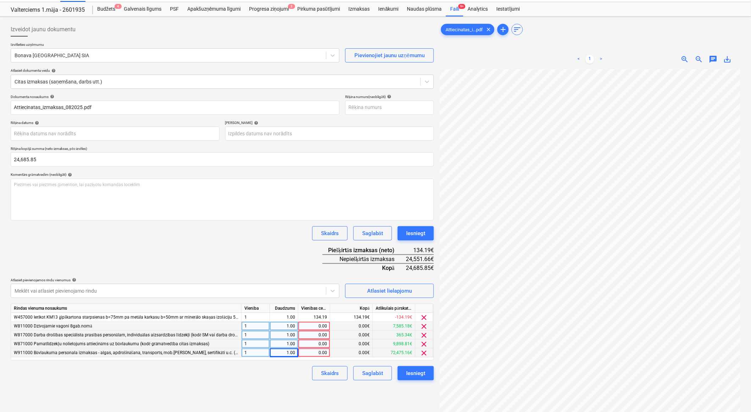
click at [314, 328] on div "0.00" at bounding box center [314, 325] width 26 height 9
type input "367.64"
click at [315, 334] on div "0.00" at bounding box center [314, 334] width 26 height 9
type input "135.21"
click at [315, 344] on div "0.00" at bounding box center [314, 343] width 26 height 9
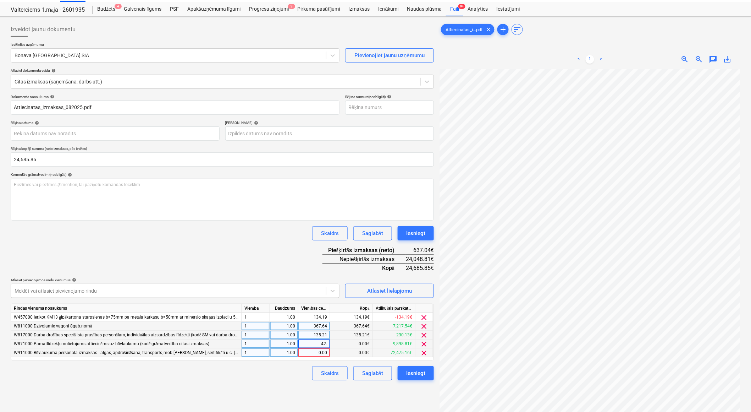
type input "42.7"
click at [311, 353] on div "0.00" at bounding box center [314, 352] width 26 height 9
type input "24006.11"
click at [280, 384] on div "Izveidot jaunu dokumentu Izvēlieties uzņēmumu Bonava Latvija SIA Pievienojiet j…" at bounding box center [222, 242] width 429 height 444
click at [286, 383] on div "Izveidot jaunu dokumentu Izvēlieties uzņēmumu Bonava Latvija SIA Pievienojiet j…" at bounding box center [222, 242] width 429 height 444
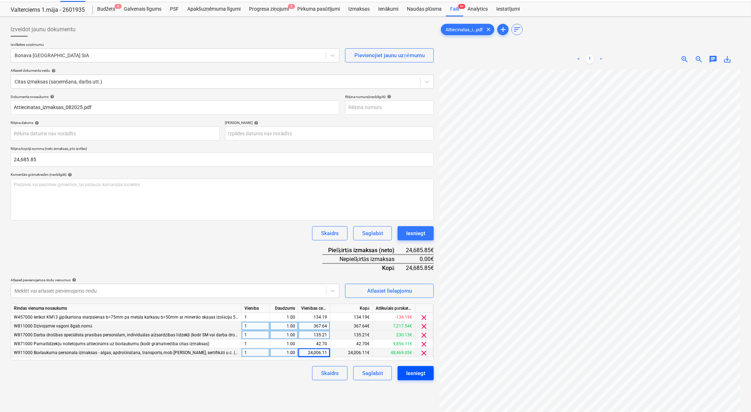
click at [421, 376] on div "Iesniegt" at bounding box center [415, 372] width 19 height 9
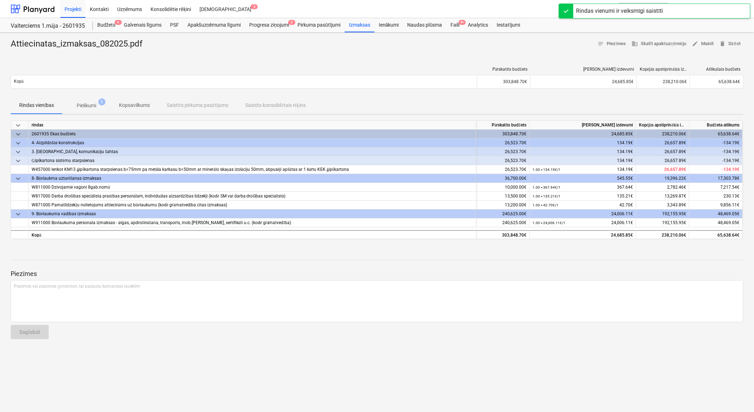
drag, startPoint x: 34, startPoint y: 7, endPoint x: 59, endPoint y: 15, distance: 26.1
click at [34, 7] on div at bounding box center [33, 9] width 44 height 18
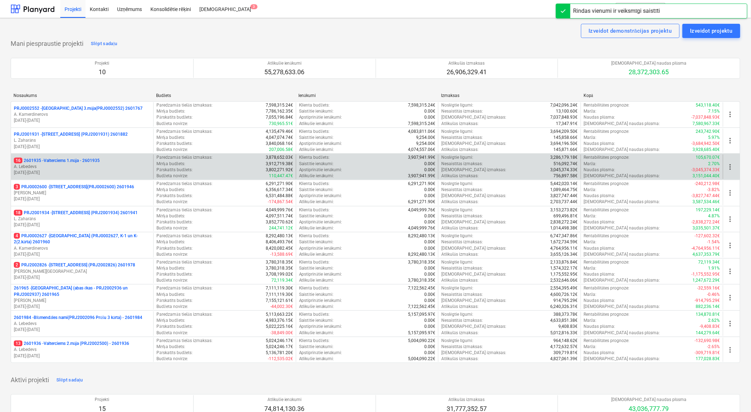
click at [61, 161] on p "16 2601935 - Valterciems 1.māja - 2601935" at bounding box center [57, 161] width 86 height 6
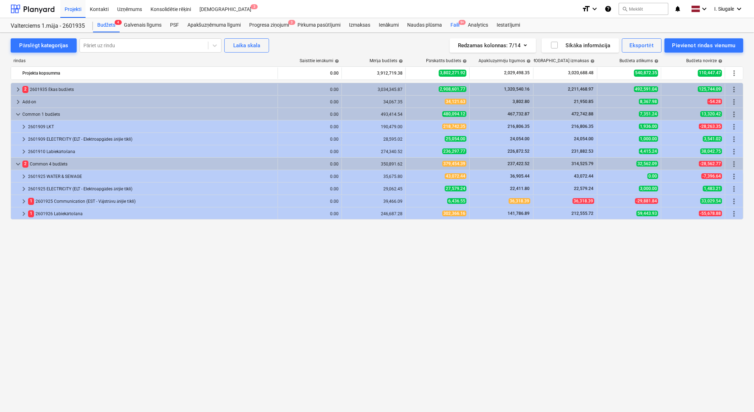
click at [453, 23] on div "Faili 9+" at bounding box center [454, 25] width 17 height 14
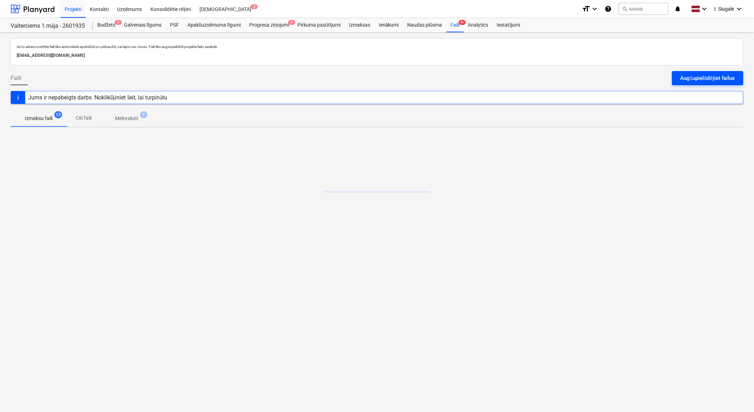
click at [495, 80] on div "Augšupielādējiet failus" at bounding box center [707, 77] width 54 height 9
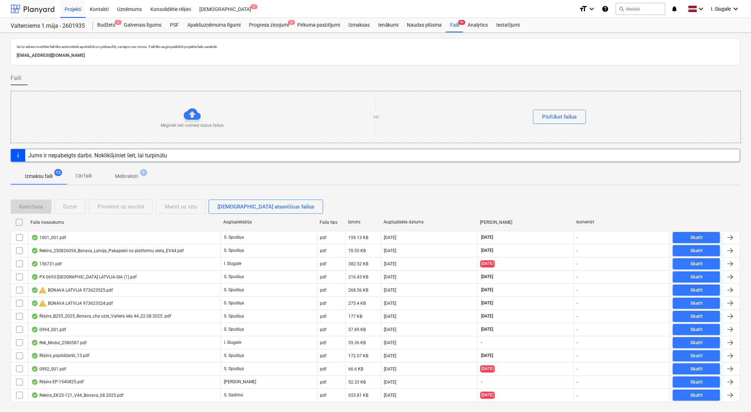
click at [38, 10] on div at bounding box center [33, 9] width 44 height 18
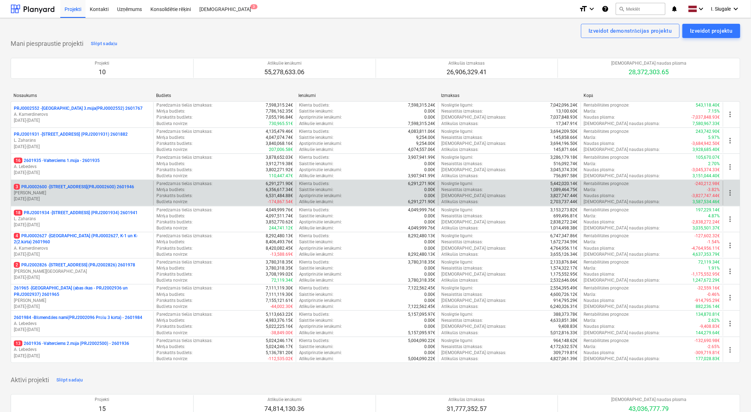
click at [77, 194] on p "[PERSON_NAME]" at bounding box center [82, 193] width 137 height 6
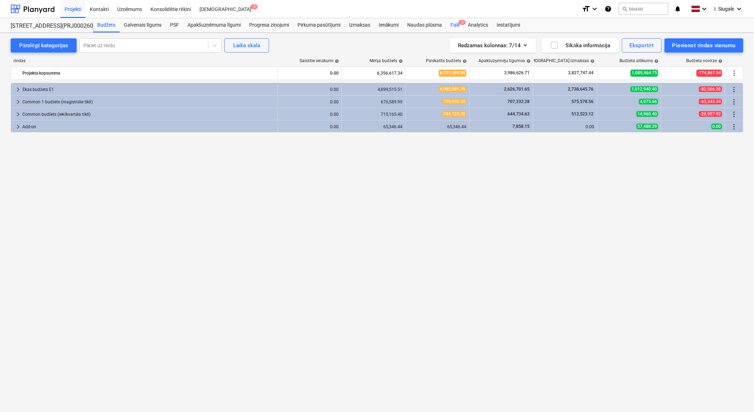
click at [457, 25] on div "Faili 3" at bounding box center [454, 25] width 17 height 14
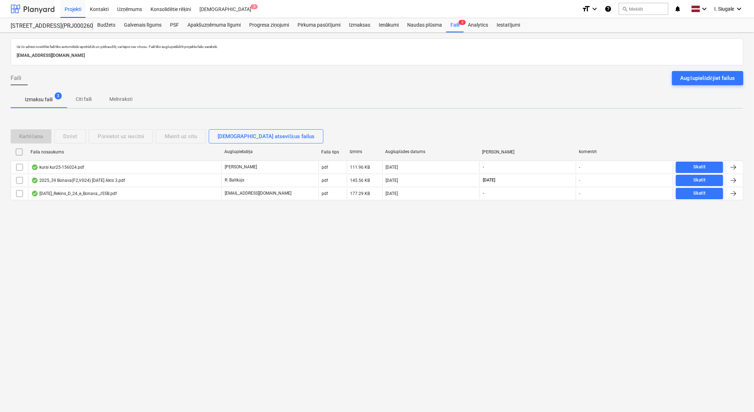
click at [37, 11] on div at bounding box center [33, 9] width 44 height 18
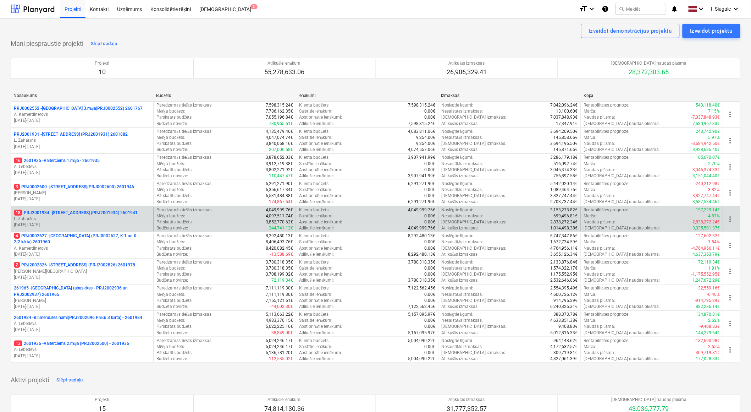
click at [84, 218] on p "L. Zaharāns" at bounding box center [82, 219] width 137 height 6
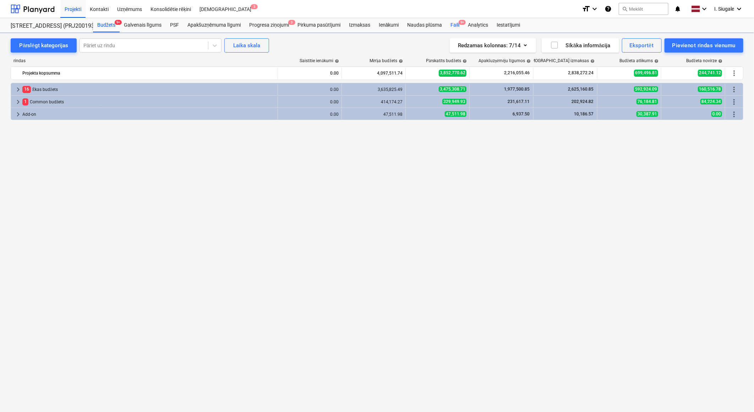
click at [455, 25] on div "Faili 9+" at bounding box center [454, 25] width 17 height 14
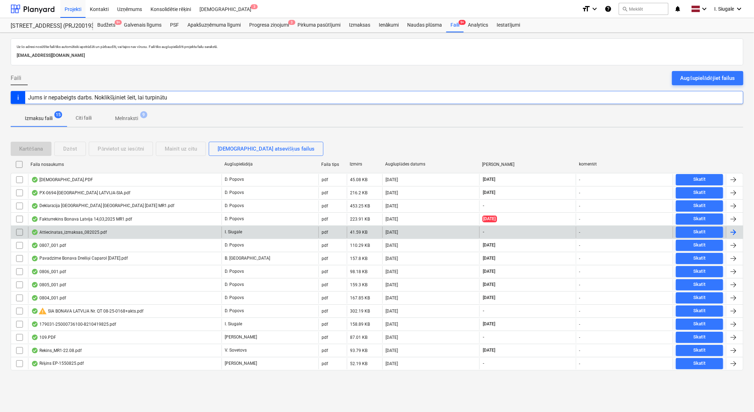
click at [84, 233] on div "Attiecinatas_izmaksas_082025.pdf" at bounding box center [69, 232] width 76 height 6
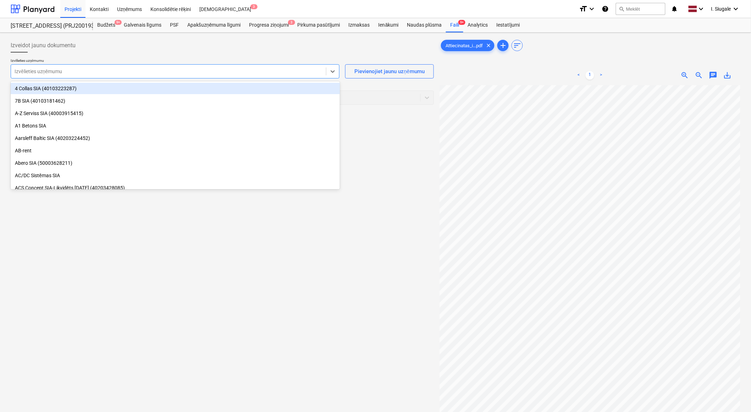
click at [131, 71] on div at bounding box center [169, 71] width 308 height 7
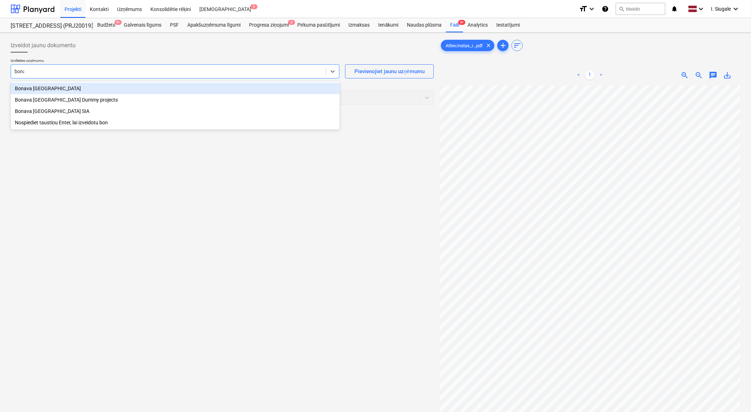
type input "bonav"
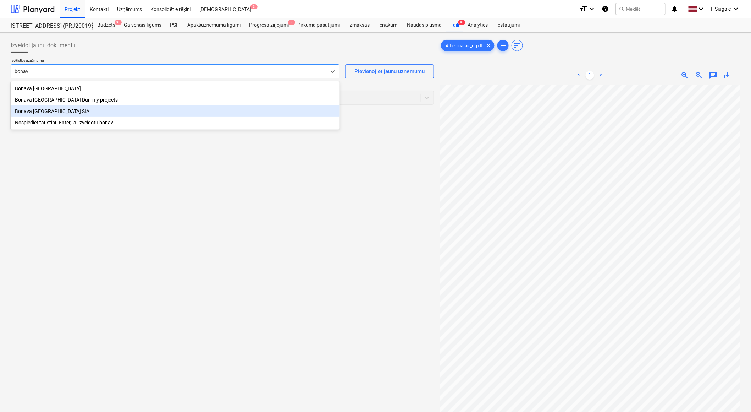
click at [78, 115] on div "Bonava [GEOGRAPHIC_DATA] SIA" at bounding box center [175, 110] width 329 height 11
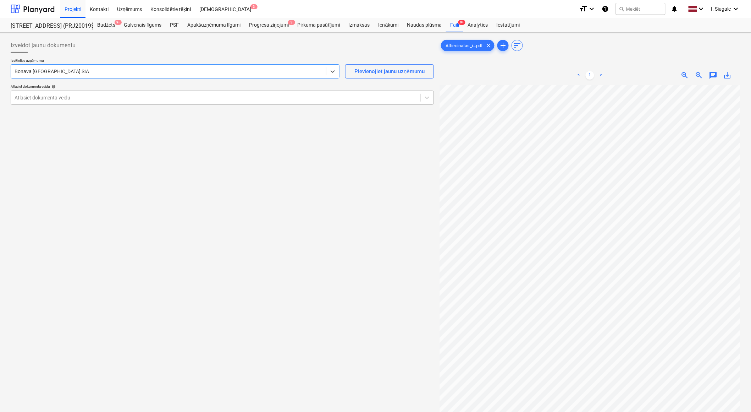
click at [71, 96] on div at bounding box center [216, 97] width 402 height 7
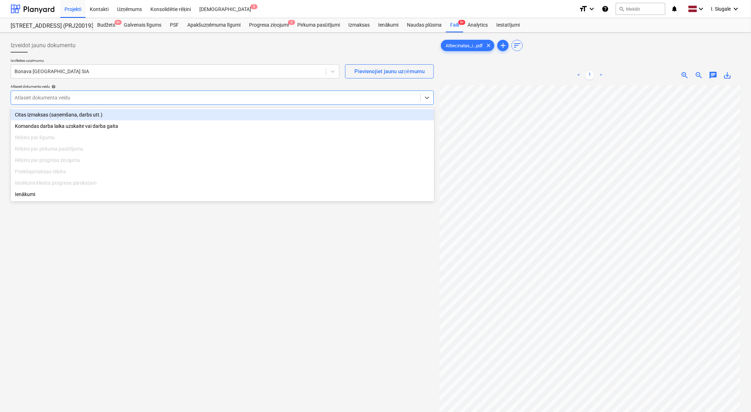
click at [71, 113] on div "Citas izmaksas (saņemšana, darbs utt.)" at bounding box center [223, 114] width 424 height 11
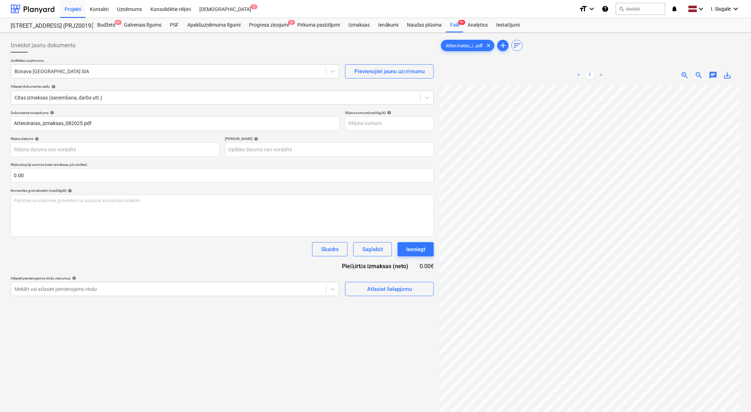
scroll to position [0, 173]
click at [35, 176] on input "text" at bounding box center [222, 175] width 423 height 14
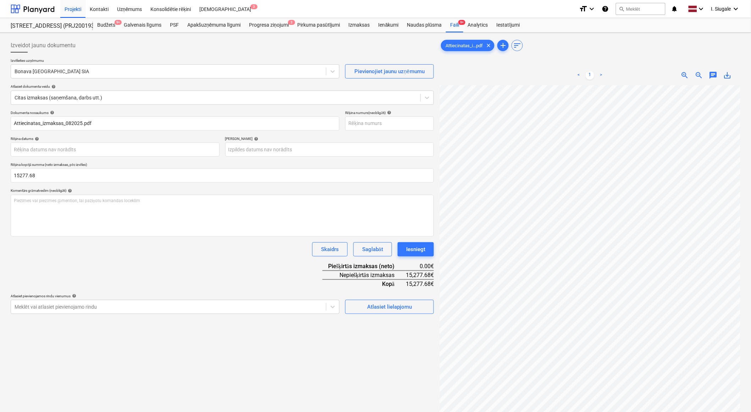
type input "15,277.68"
click at [96, 256] on div "Dokumenta nosaukums help Attiecinatas_izmaksas_082025.pdf Rēķina numurs (neobli…" at bounding box center [222, 211] width 423 height 203
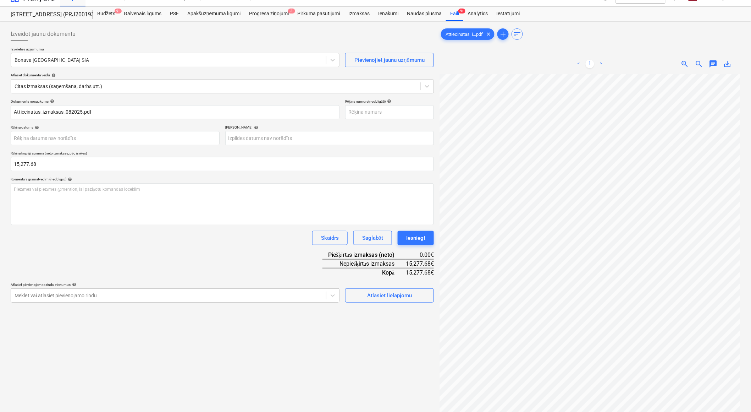
click at [123, 302] on div "Izveidot jaunu dokumentu Izvēlieties uzņēmumu Bonava Latvija SIA Pievienojiet j…" at bounding box center [222, 246] width 429 height 444
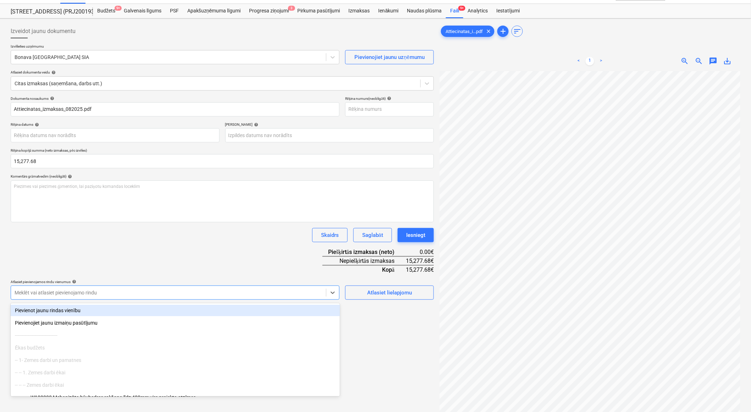
scroll to position [16, 0]
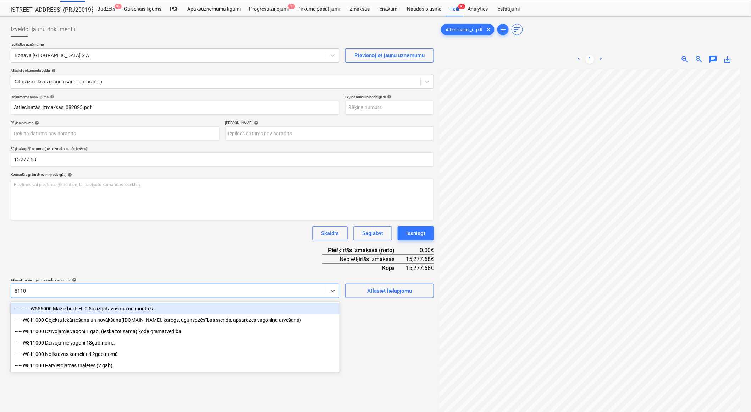
type input "81100"
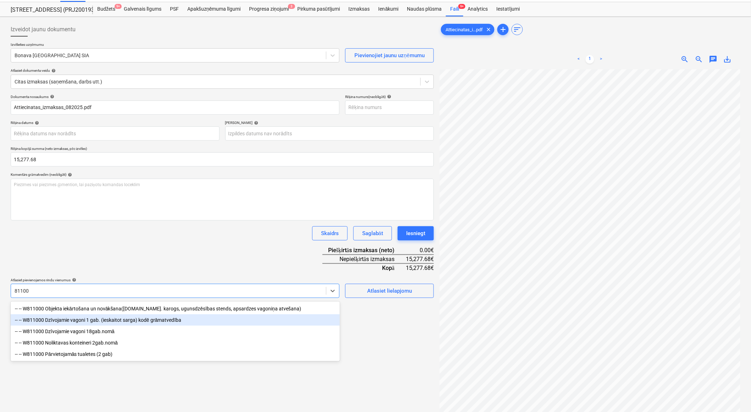
click at [122, 323] on div "-- -- W811000 Dzīvojamie vagoni 1 gab. (ieskaitot sarga) kodē grāmatvedība" at bounding box center [175, 319] width 329 height 11
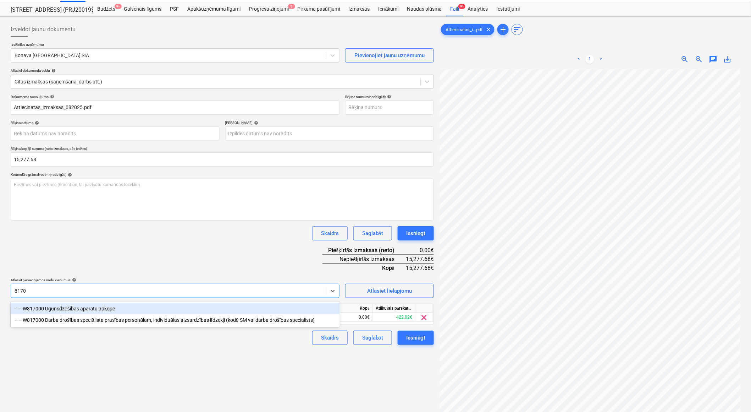
type input "81700"
click at [122, 323] on div "-- -- W817000 Darba drošības speciālista prasības personālam, individuālas aizs…" at bounding box center [175, 319] width 329 height 11
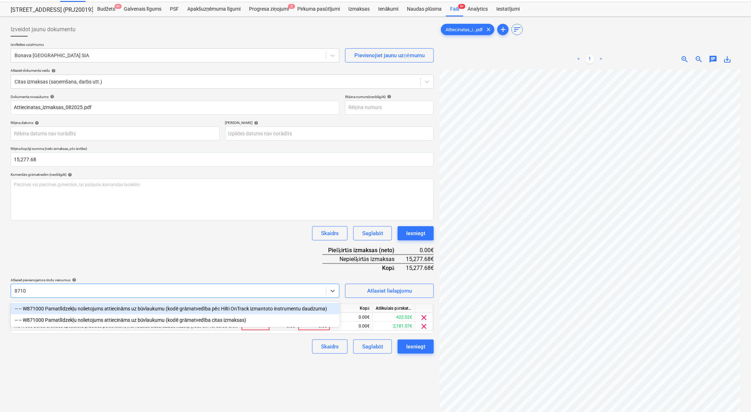
type input "87100"
click at [122, 323] on div "-- -- W871000 Pamatlīdzekļu nolietojums attiecināms uz būvlaukumu (kodē grāmatv…" at bounding box center [175, 319] width 329 height 11
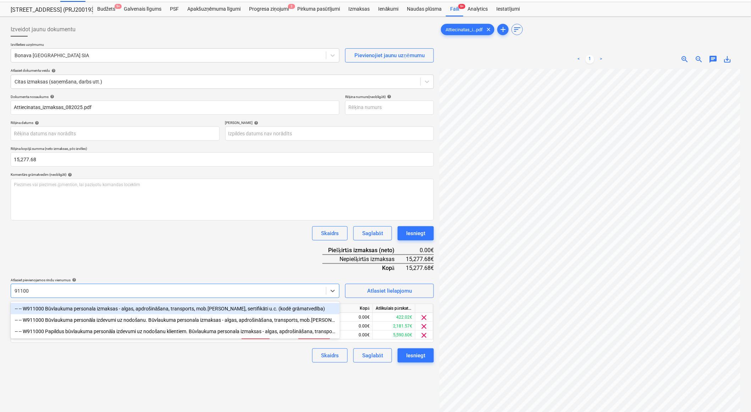
type input "911000"
click at [122, 311] on div "-- -- W911000 Būvlaukuma personala izmaksas - algas, apdrošināšana, transports,…" at bounding box center [175, 308] width 329 height 11
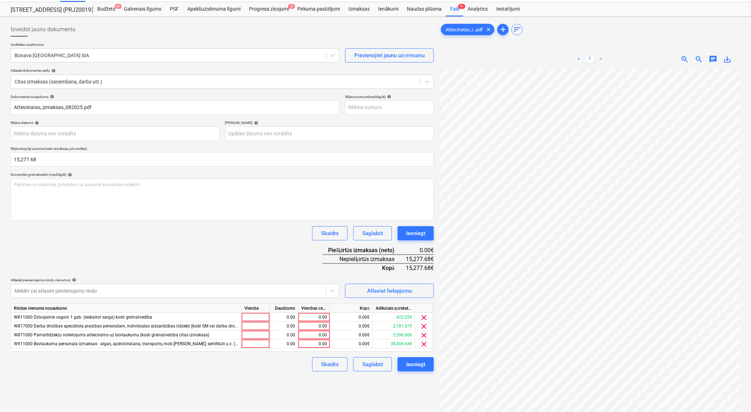
click at [144, 236] on div "Skaidrs Saglabāt Iesniegt" at bounding box center [222, 233] width 423 height 14
click at [249, 318] on div at bounding box center [256, 317] width 28 height 9
type input "1"
click at [261, 329] on div at bounding box center [256, 325] width 28 height 9
type input "1"
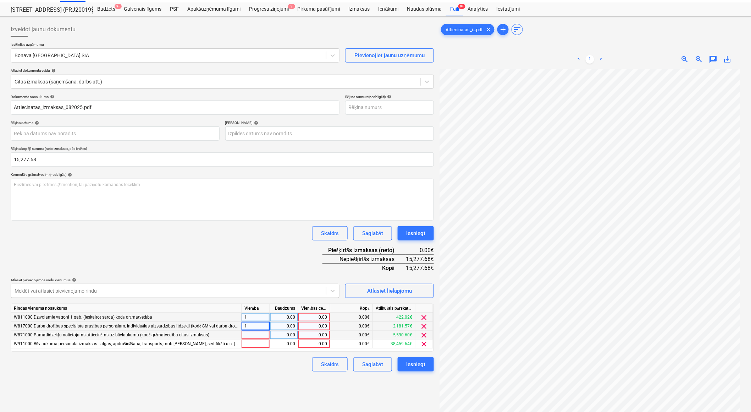
click at [257, 334] on div at bounding box center [256, 334] width 28 height 9
type input "1"
click at [278, 318] on div "0.00" at bounding box center [284, 317] width 22 height 9
type input "1"
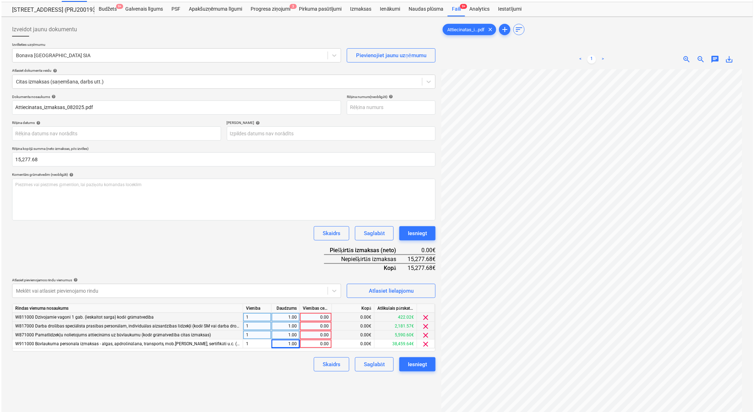
scroll to position [0, 115]
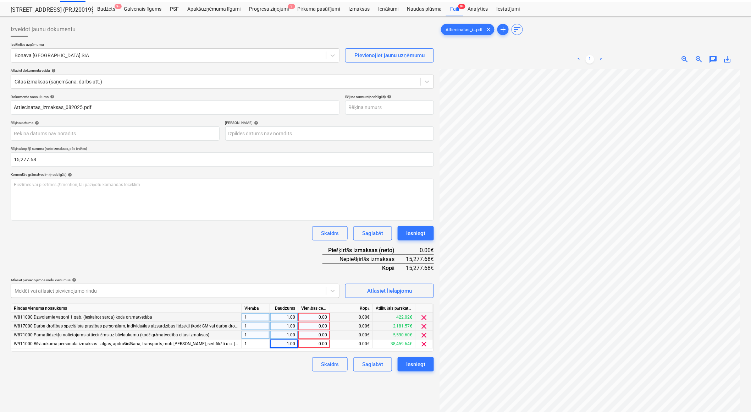
click at [311, 317] on div "0.00" at bounding box center [314, 317] width 26 height 9
type input "551.45"
click at [313, 323] on div "0.00" at bounding box center [314, 325] width 26 height 9
type input "202.82"
click at [315, 337] on div "0.00" at bounding box center [314, 334] width 26 height 9
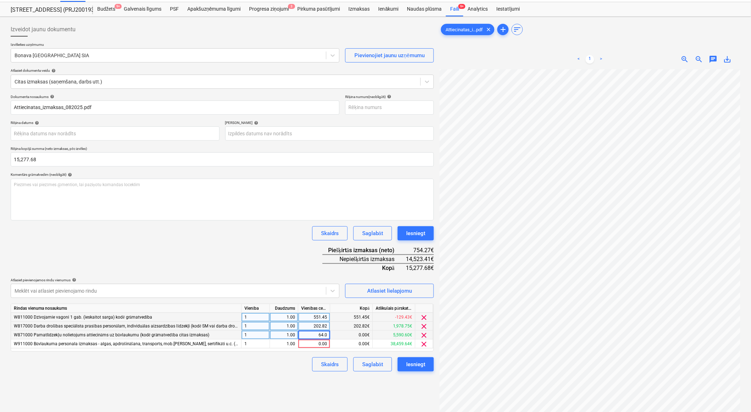
type input "64.04"
click at [314, 342] on div "0.00" at bounding box center [314, 343] width 26 height 9
type input "14459.37"
click at [267, 367] on div "Skaidrs Saglabāt Iesniegt" at bounding box center [222, 364] width 423 height 14
click at [290, 376] on div "Izveidot jaunu dokumentu Izvēlieties uzņēmumu Bonava Latvija SIA Pievienojiet j…" at bounding box center [222, 242] width 429 height 444
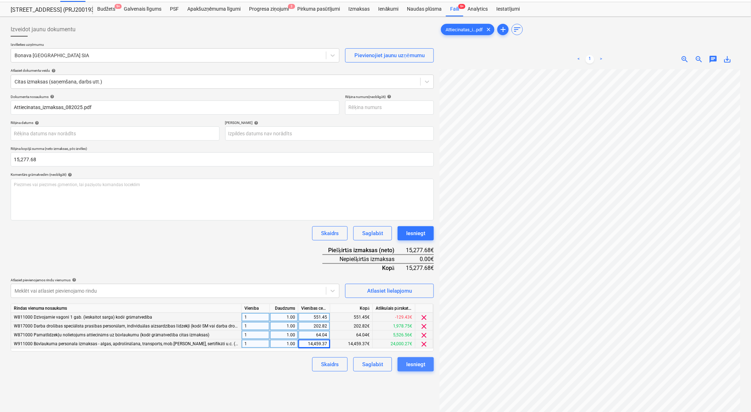
click at [421, 368] on div "Iesniegt" at bounding box center [415, 363] width 19 height 9
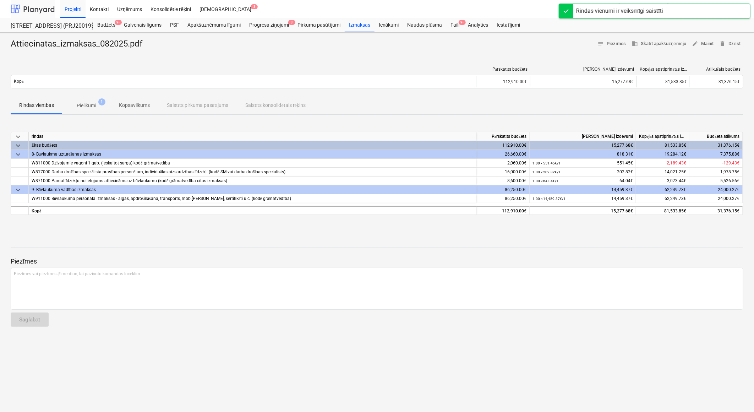
click at [44, 12] on div at bounding box center [33, 9] width 44 height 18
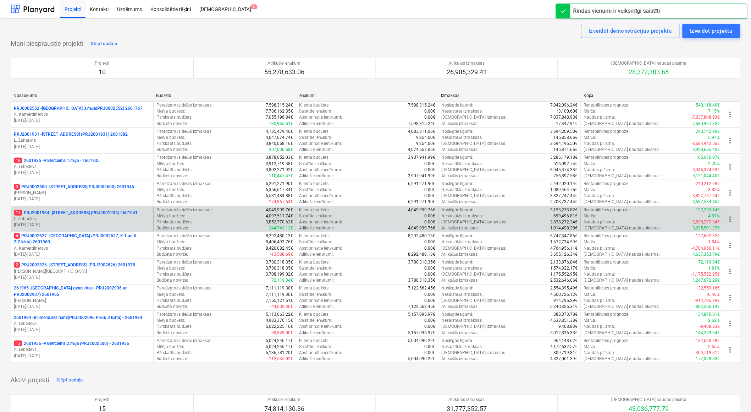
click at [94, 214] on p "17 PRJ2001934 - [STREET_ADDRESS] (PRJ2001934) 2601941" at bounding box center [76, 213] width 124 height 6
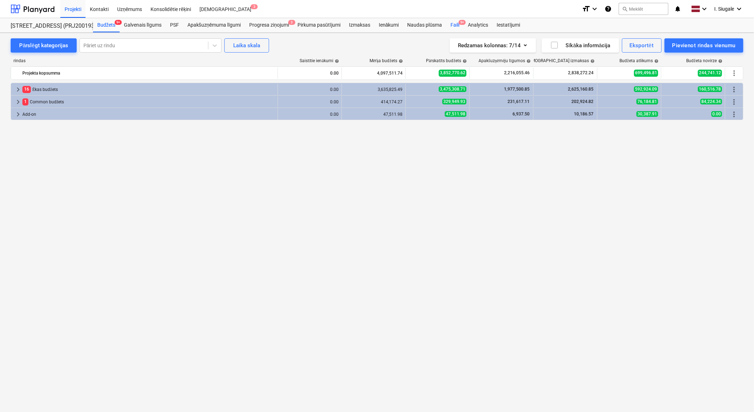
click at [456, 23] on div "Faili 9+" at bounding box center [454, 25] width 17 height 14
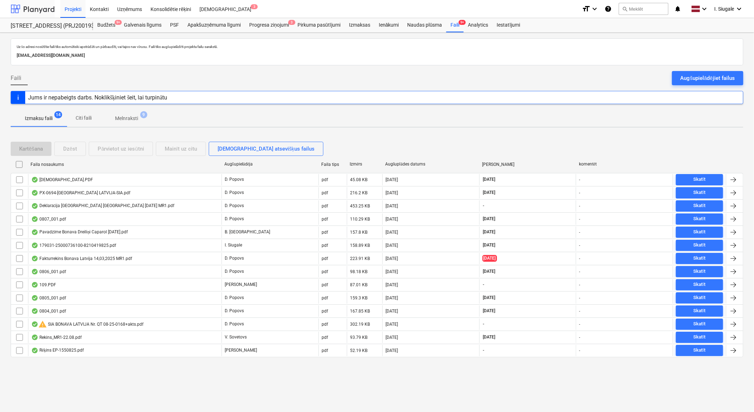
click at [34, 6] on div at bounding box center [33, 9] width 44 height 18
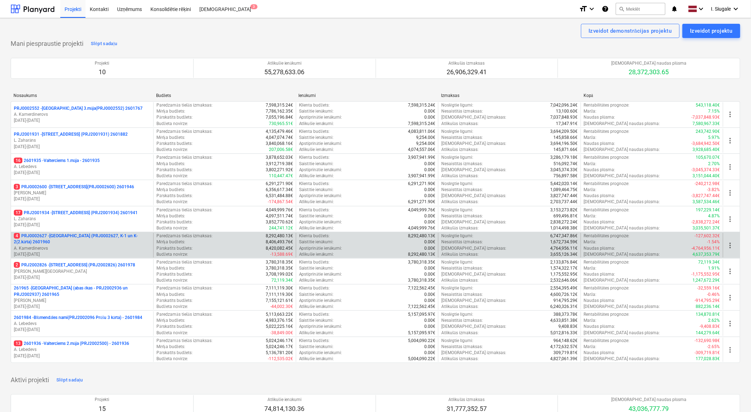
click at [75, 236] on p "4 PRJ0002627 - [GEOGRAPHIC_DATA] (PRJ0002627, K-1 un K-2(2.kārta) 2601960" at bounding box center [82, 239] width 137 height 12
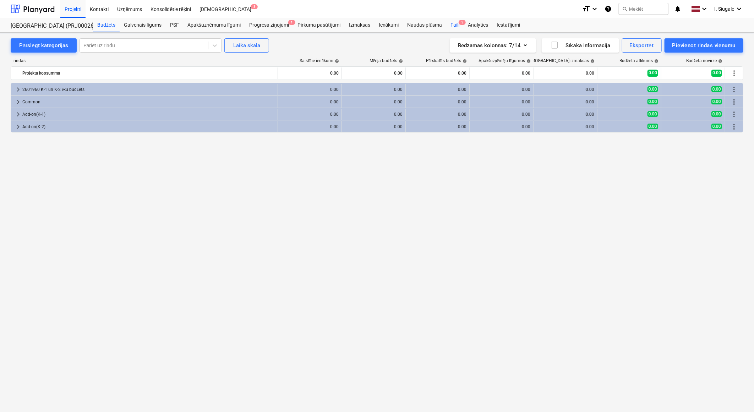
click at [455, 23] on div "Faili 3" at bounding box center [454, 25] width 17 height 14
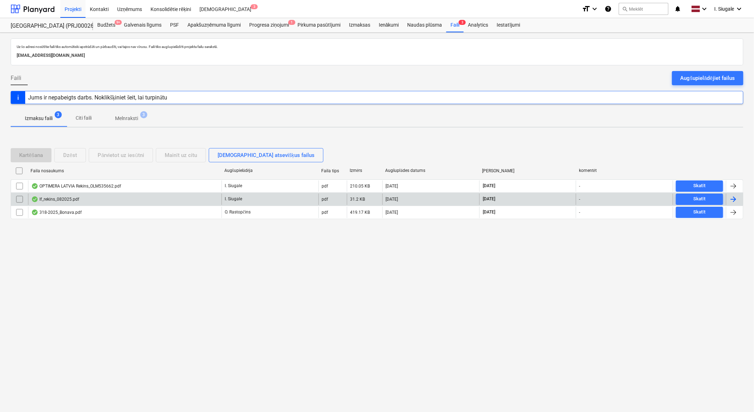
click at [83, 197] on div "If_rekins_082025.pdf" at bounding box center [124, 198] width 193 height 11
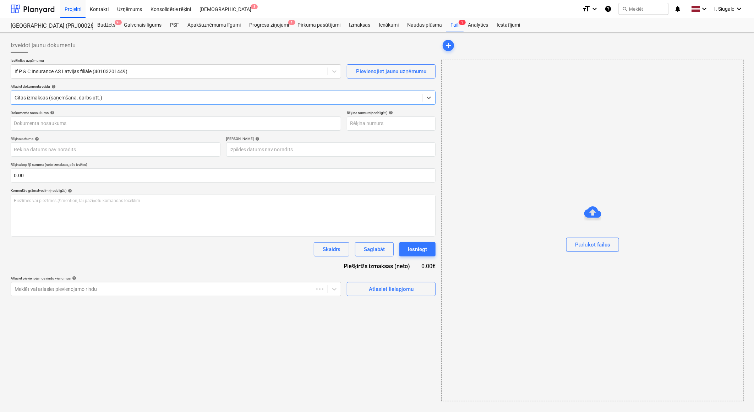
type input "0825"
type input "[DATE]"
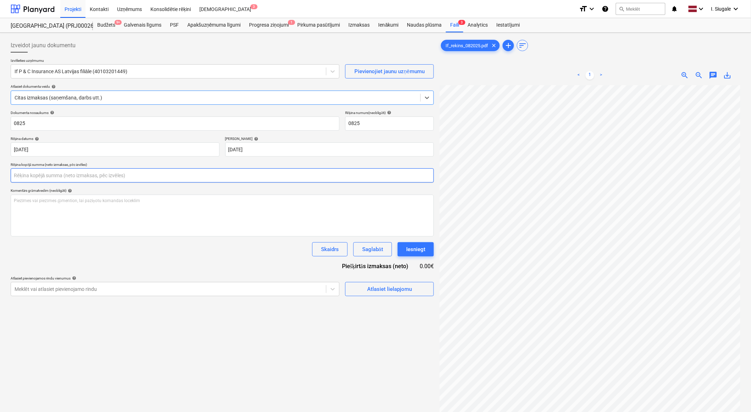
click at [40, 176] on input "text" at bounding box center [222, 175] width 423 height 14
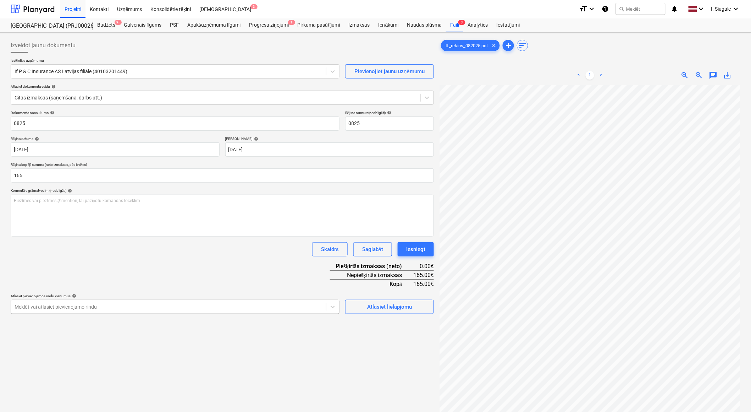
type input "165.00"
click at [95, 309] on body "Projekti Kontakti Uzņēmums Konsolidētie rēķini Iesūtne 3 format_size keyboard_a…" at bounding box center [375, 206] width 751 height 412
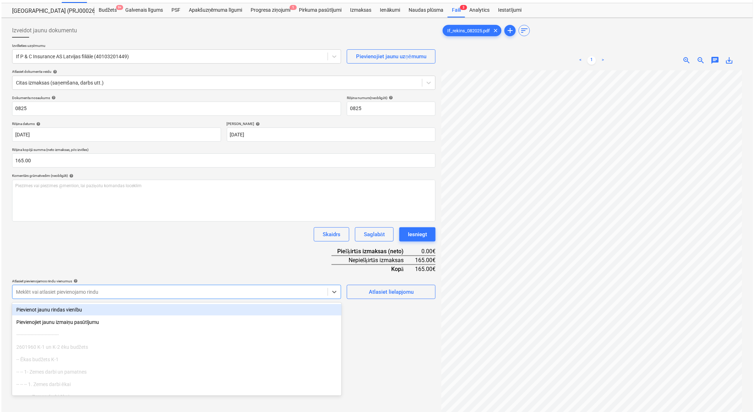
scroll to position [16, 0]
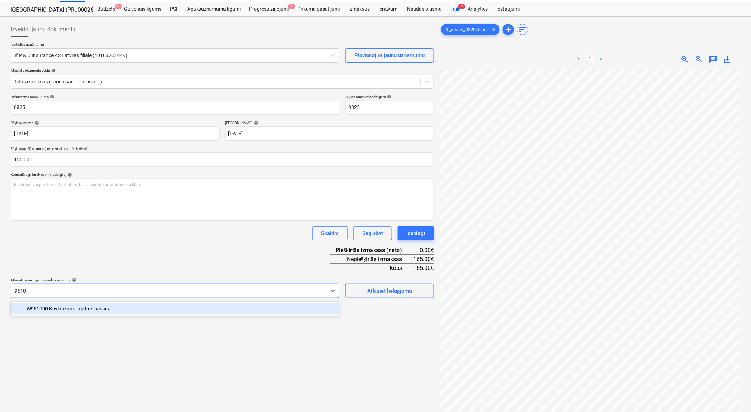
type input "96100"
click at [97, 306] on div "-- -- -- W961000 Būvlaukuma apdrošināšana" at bounding box center [175, 308] width 329 height 11
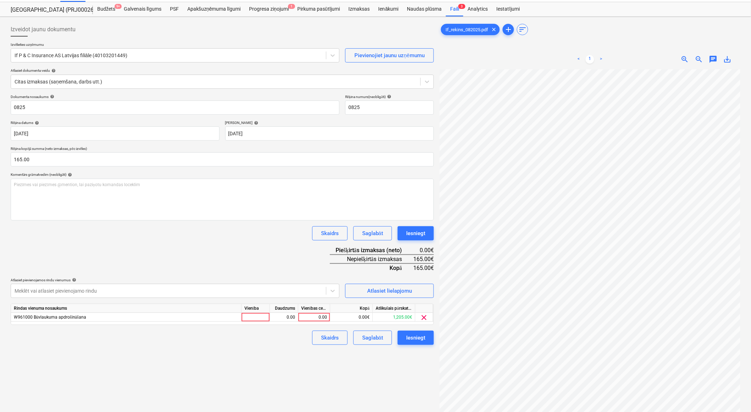
click at [119, 253] on div "Dokumenta nosaukums help 0825 Rēķina numurs (neobligāti) help 0825 Rēķina datum…" at bounding box center [222, 219] width 423 height 250
click at [258, 314] on div at bounding box center [256, 317] width 28 height 9
type input "1"
click at [276, 317] on div "0.00" at bounding box center [284, 317] width 22 height 9
type input "1"
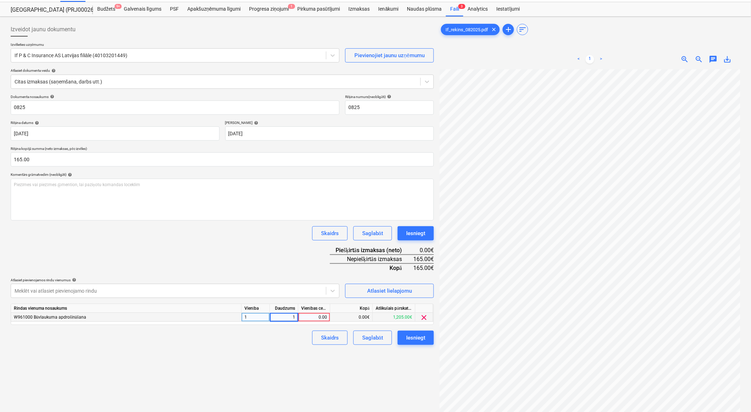
click at [314, 320] on div "0.00" at bounding box center [314, 317] width 26 height 9
type input "165"
click at [255, 360] on div "Izveidot jaunu dokumentu Izvēlieties uzņēmumu If P & C Insurance AS Latvijas fi…" at bounding box center [222, 242] width 429 height 444
click at [422, 341] on div "Iesniegt" at bounding box center [415, 337] width 19 height 9
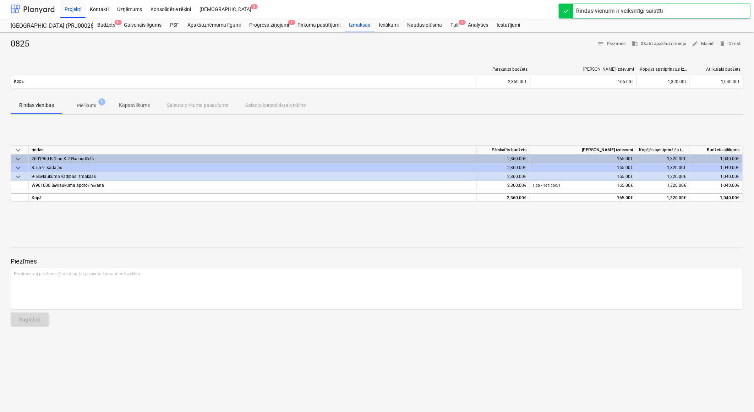
click at [39, 7] on div at bounding box center [33, 9] width 44 height 18
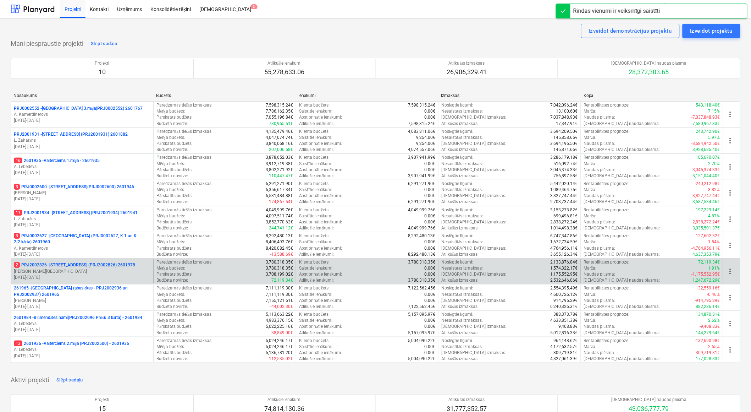
click at [106, 268] on p "2 PRJ2002826 - [STREET_ADDRESS] (PRJ2002826) 2601978" at bounding box center [74, 265] width 121 height 6
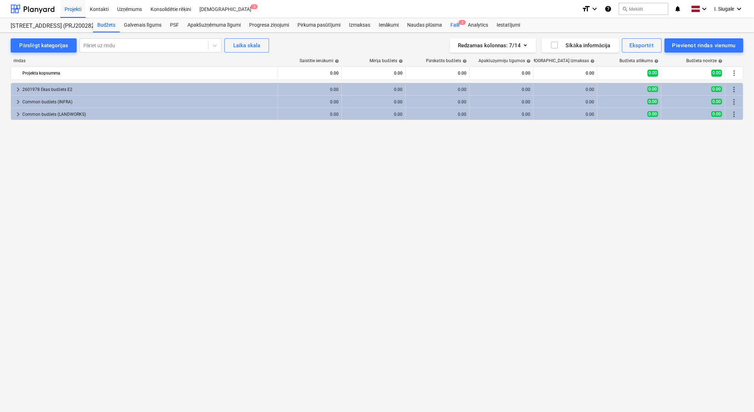
click at [456, 26] on div "Faili 2" at bounding box center [454, 25] width 17 height 14
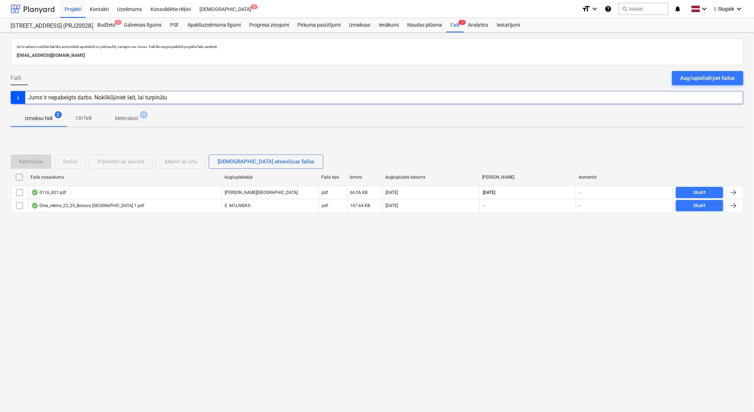
click at [36, 5] on div at bounding box center [33, 9] width 44 height 18
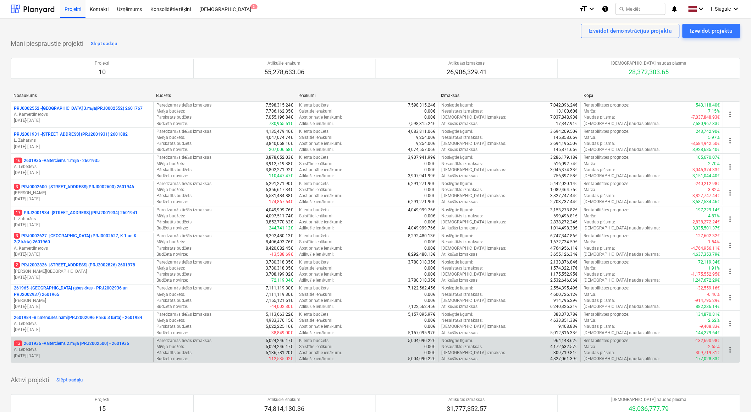
click at [83, 341] on p "13 2601936 - Valterciems 2.māja (PRJ2002500) - 2601936" at bounding box center [71, 343] width 115 height 6
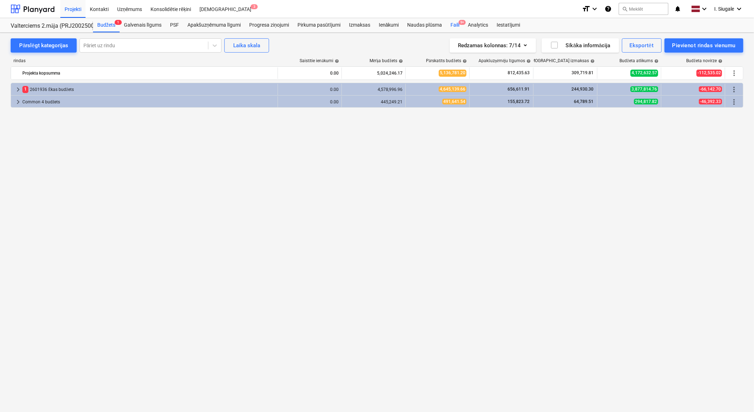
click at [456, 24] on div "Faili 9+" at bounding box center [454, 25] width 17 height 14
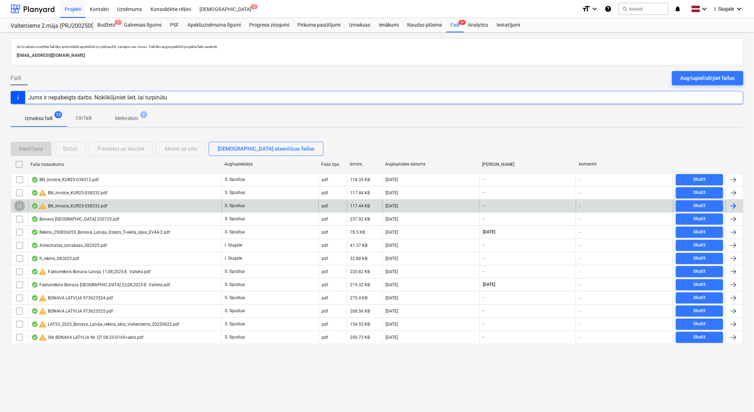
click at [20, 206] on input "checkbox" at bounding box center [19, 205] width 11 height 11
click at [72, 152] on div "Dzēst" at bounding box center [70, 148] width 14 height 9
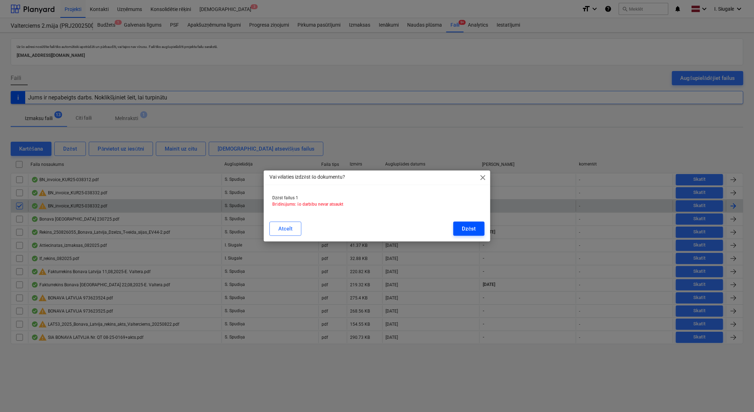
click at [456, 224] on button "Dzēst" at bounding box center [468, 228] width 31 height 14
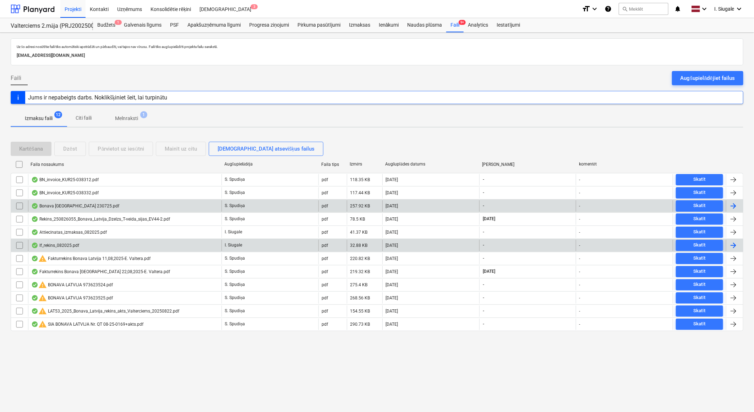
click at [72, 245] on div "If_rekins_082025.pdf" at bounding box center [55, 245] width 48 height 6
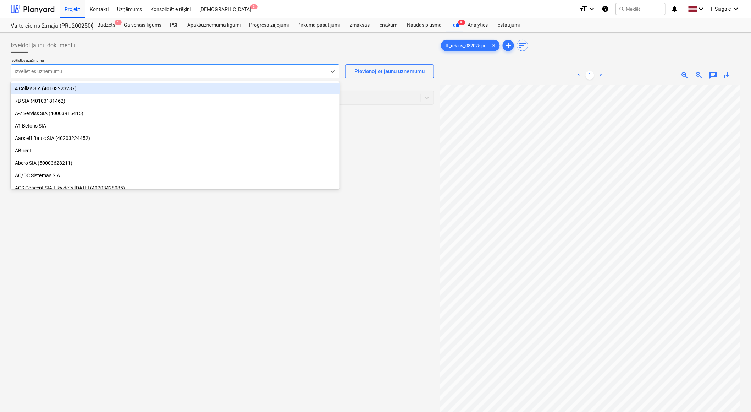
click at [148, 71] on div at bounding box center [169, 71] width 308 height 7
type input "if"
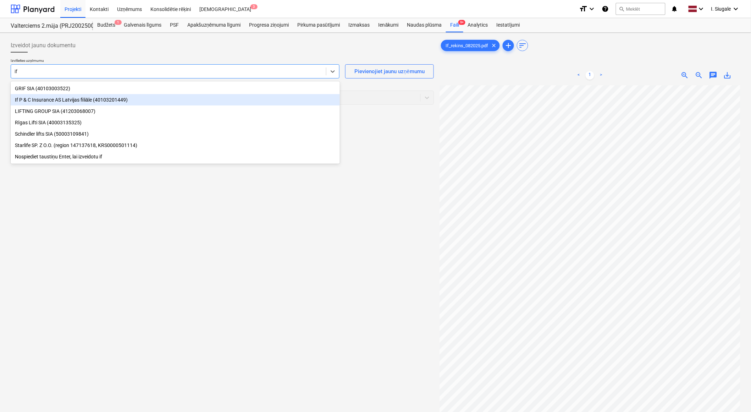
click at [130, 103] on div "If P & C Insurance AS Latvijas filiāle (40103201449)" at bounding box center [175, 99] width 329 height 11
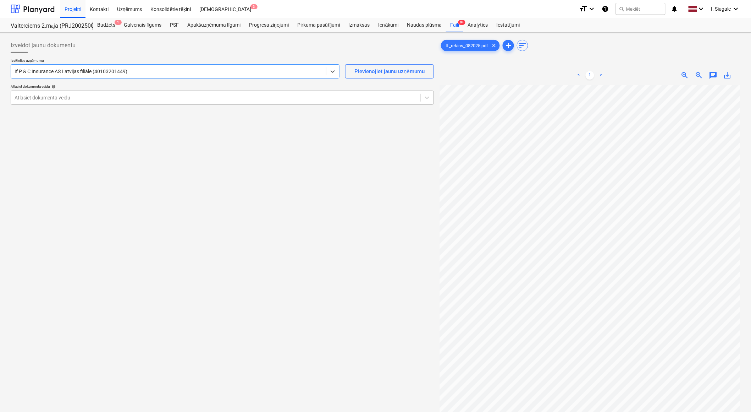
click at [90, 99] on div at bounding box center [216, 97] width 402 height 7
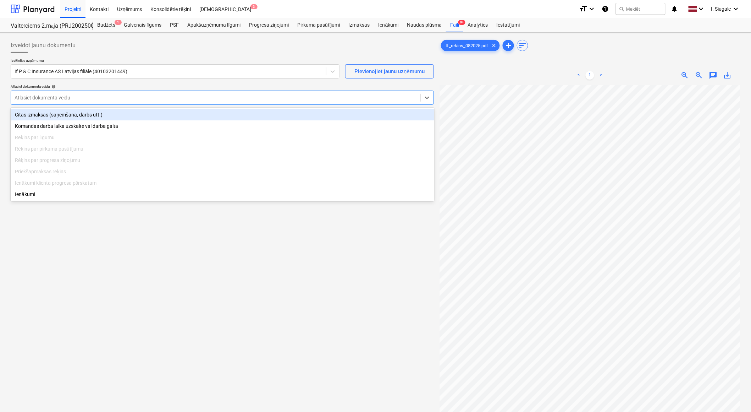
click at [85, 111] on div "Citas izmaksas (saņemšana, darbs utt.)" at bounding box center [223, 114] width 424 height 11
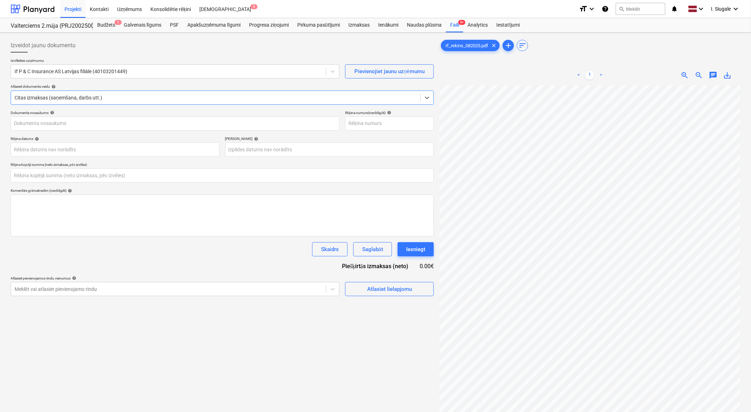
type input "If_rekins_082025.pdf"
type input "0.00"
click at [49, 177] on input "text" at bounding box center [222, 175] width 423 height 14
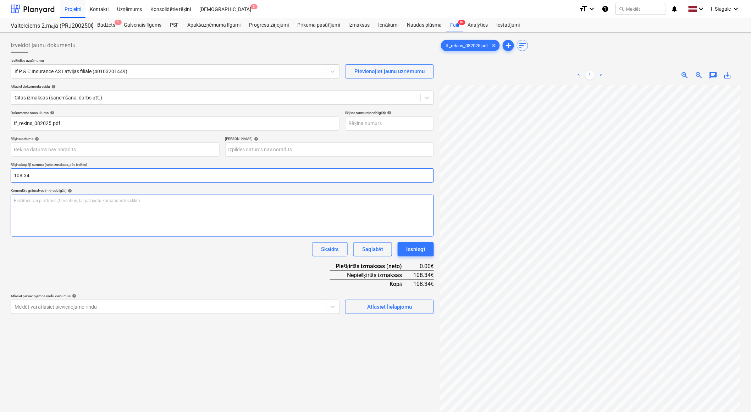
type input "108.34"
click at [127, 213] on div "Piezīmes vai piezīmes @mention, lai paziņotu komandas loceklim ﻿" at bounding box center [222, 215] width 423 height 42
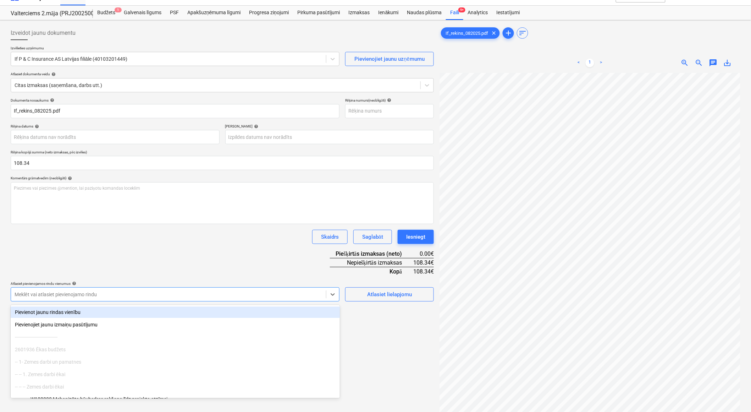
click at [122, 309] on body "Projekti Kontakti Uzņēmums Konsolidētie rēķini Iesūtne 3 format_size keyboard_a…" at bounding box center [375, 194] width 751 height 412
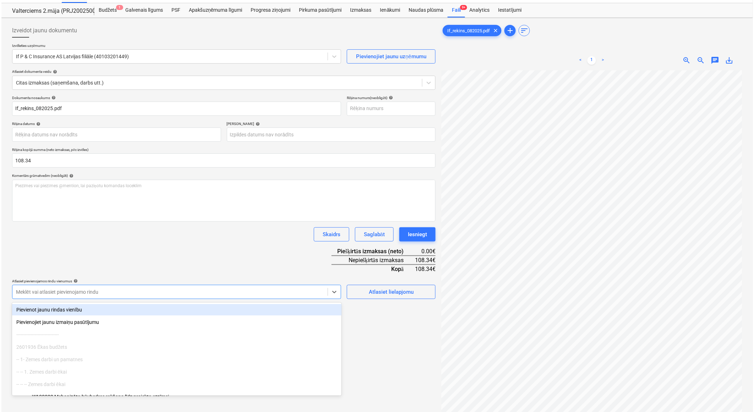
scroll to position [16, 0]
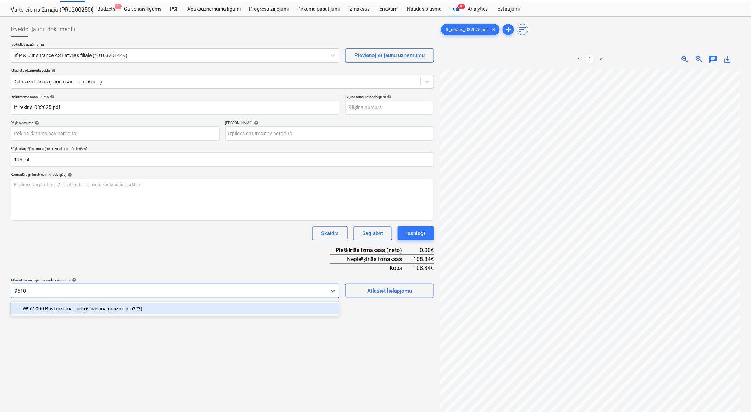
type input "96100"
click at [122, 309] on div "-- -- W961000 Būvlaukuma apdrošināšana (neizmanto???)" at bounding box center [175, 308] width 329 height 11
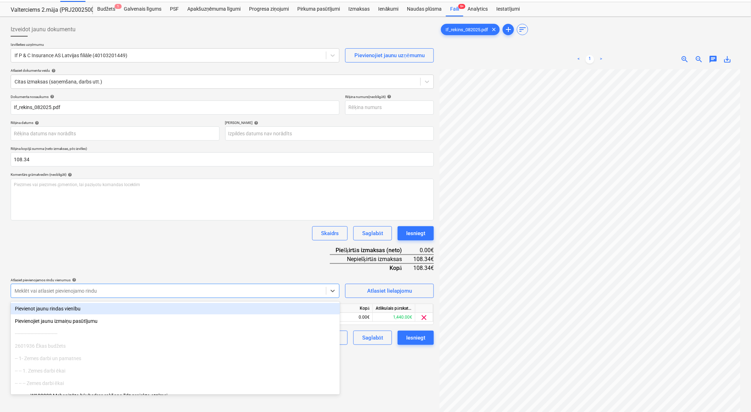
click at [165, 238] on div "Skaidrs Saglabāt Iesniegt" at bounding box center [222, 233] width 423 height 14
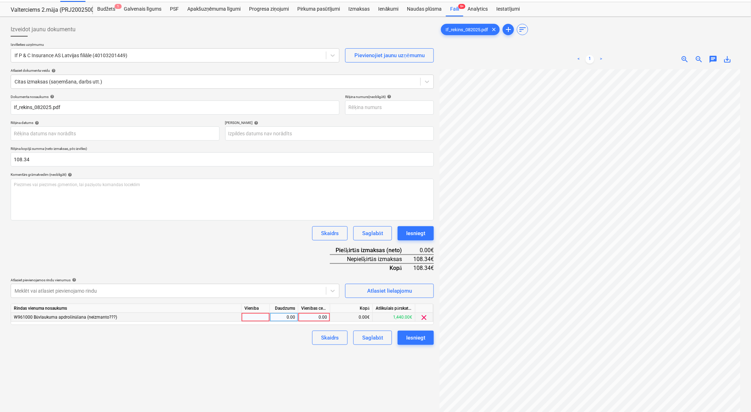
click at [255, 320] on div at bounding box center [256, 317] width 28 height 9
type input "1"
click at [286, 318] on div "0.00" at bounding box center [284, 317] width 22 height 9
type input "1"
click at [311, 320] on div "0.00" at bounding box center [314, 317] width 26 height 9
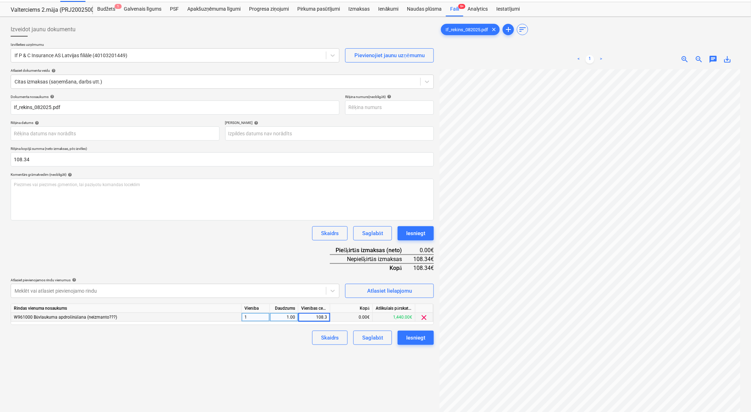
type input "108.34"
click at [284, 352] on div "Izveidot jaunu dokumentu Izvēlieties uzņēmumu If P & C Insurance AS Latvijas fi…" at bounding box center [222, 242] width 429 height 444
click at [414, 338] on div "Iesniegt" at bounding box center [415, 337] width 19 height 9
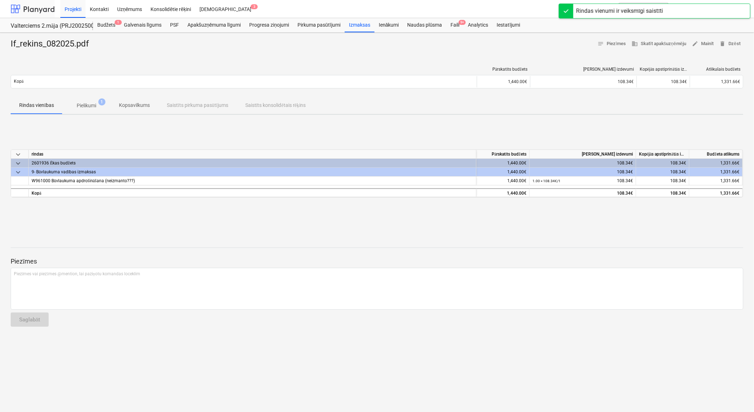
click at [43, 8] on div at bounding box center [33, 9] width 44 height 18
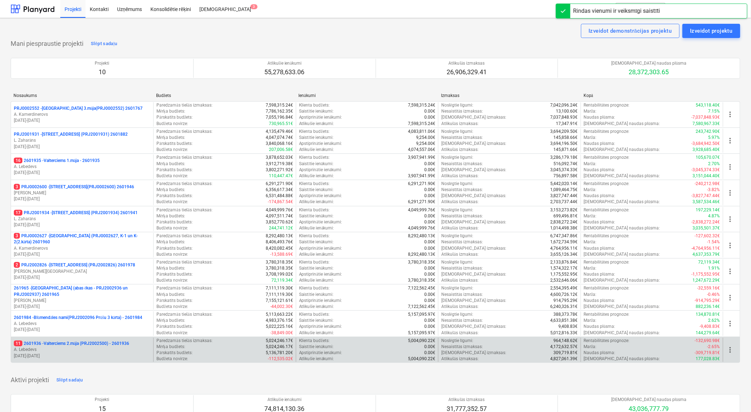
click at [130, 348] on p "A. Lebedevs" at bounding box center [82, 349] width 137 height 6
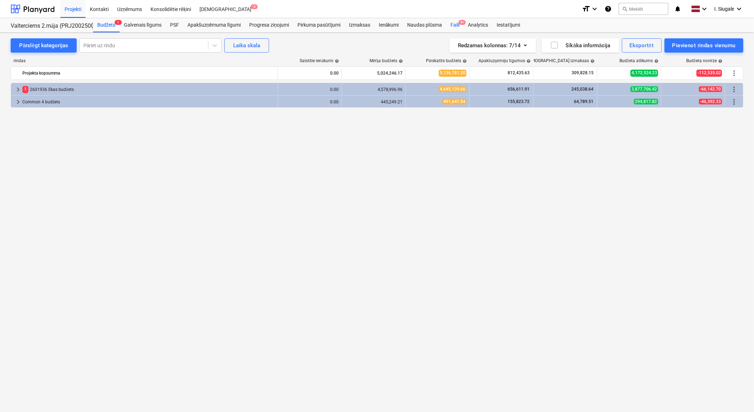
click at [459, 23] on span "9+" at bounding box center [461, 22] width 7 height 5
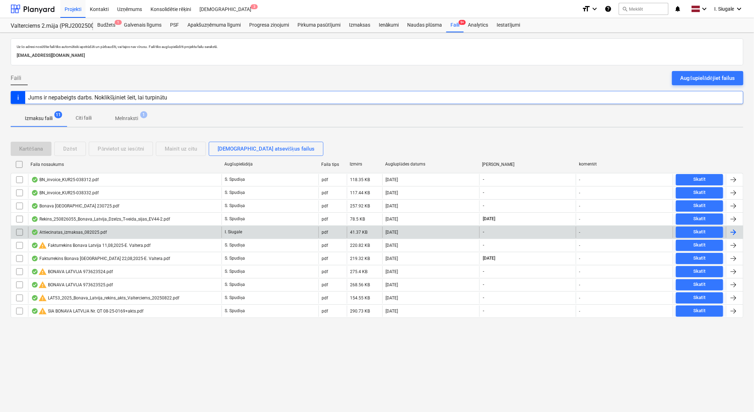
click at [97, 231] on div "Attiecinatas_izmaksas_082025.pdf" at bounding box center [69, 232] width 76 height 6
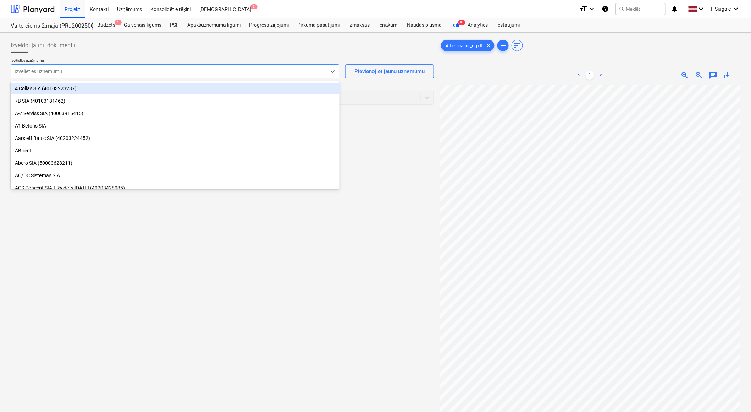
click at [96, 73] on div at bounding box center [169, 71] width 308 height 7
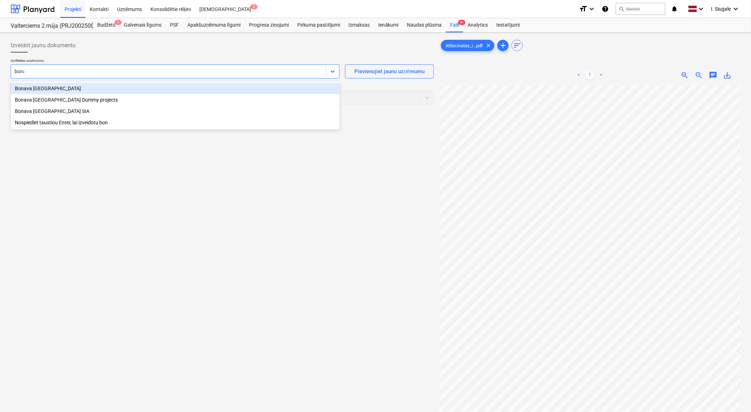
type input "bonav"
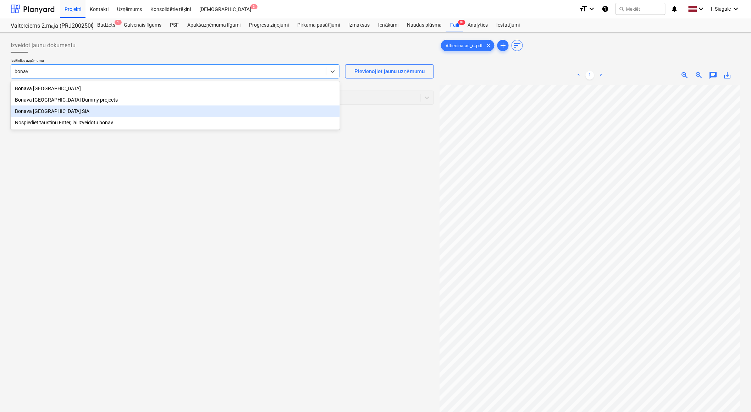
click at [57, 114] on div "Bonava [GEOGRAPHIC_DATA] SIA" at bounding box center [175, 110] width 329 height 11
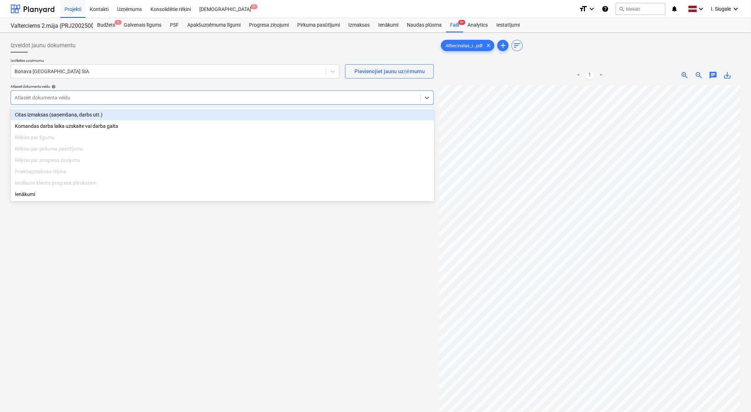
click at [81, 94] on div at bounding box center [216, 97] width 402 height 7
click at [76, 116] on div "Citas izmaksas (saņemšana, darbs utt.)" at bounding box center [223, 114] width 424 height 11
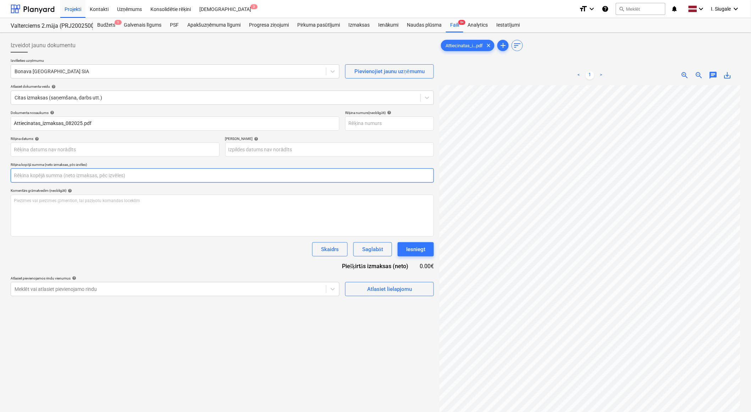
click at [46, 176] on input "text" at bounding box center [222, 175] width 423 height 14
type input "0.00"
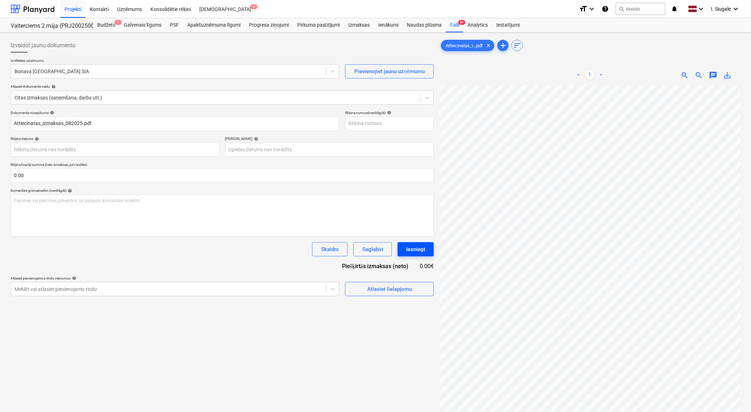
scroll to position [0, 185]
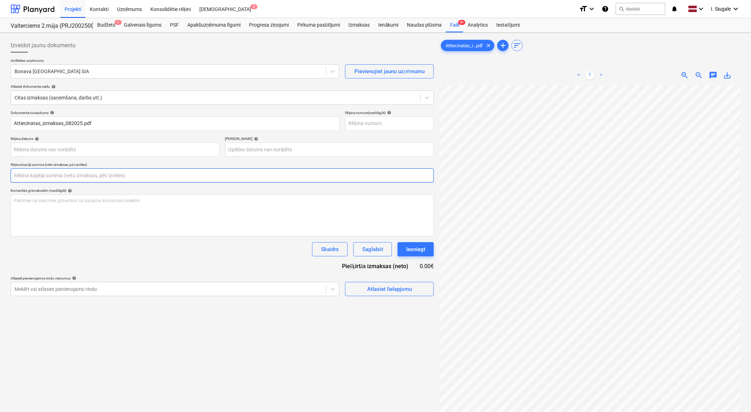
click at [59, 175] on input "text" at bounding box center [222, 175] width 423 height 14
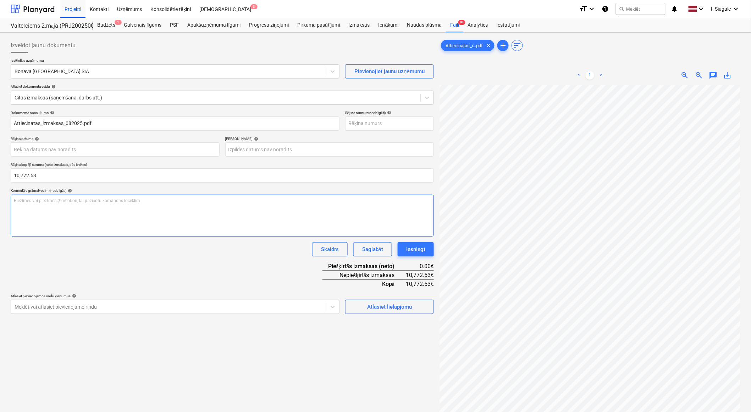
click at [140, 222] on div "Piezīmes vai piezīmes @mention, lai paziņotu komandas loceklim ﻿" at bounding box center [222, 215] width 423 height 42
click at [150, 264] on div "Dokumenta nosaukums help Attiecinatas_izmaksas_082025.pdf Rēķina numurs (neobli…" at bounding box center [222, 211] width 423 height 203
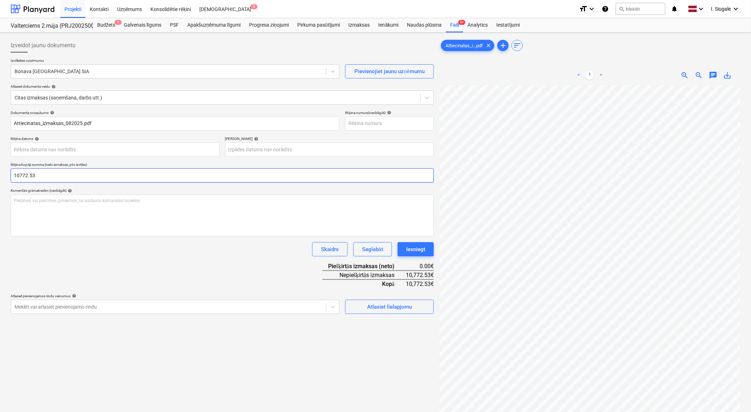
drag, startPoint x: 58, startPoint y: 176, endPoint x: 9, endPoint y: 175, distance: 49.0
click at [9, 175] on div "Izveidot jaunu dokumentu Izvēlieties uzņēmumu Bonava Latvija SIA Pievienojiet j…" at bounding box center [222, 257] width 429 height 444
type input "11,707.75"
click at [139, 272] on div "Dokumenta nosaukums help Attiecinatas_izmaksas_082025.pdf Rēķina numurs (neobli…" at bounding box center [222, 211] width 423 height 203
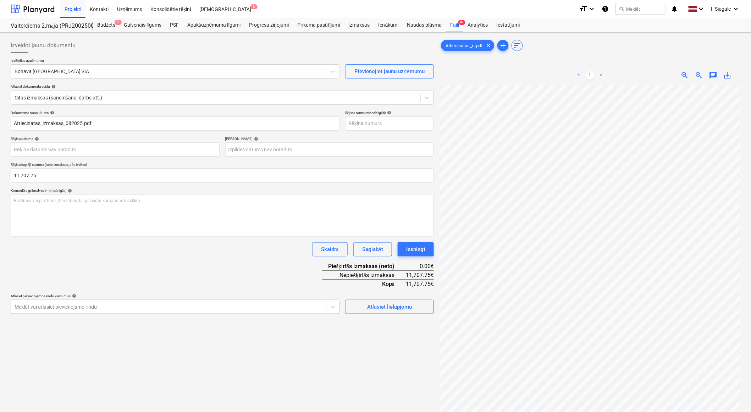
click at [136, 310] on body "Projekti Kontakti Uzņēmums Konsolidētie rēķini Iesūtne 3 format_size keyboard_a…" at bounding box center [375, 206] width 751 height 412
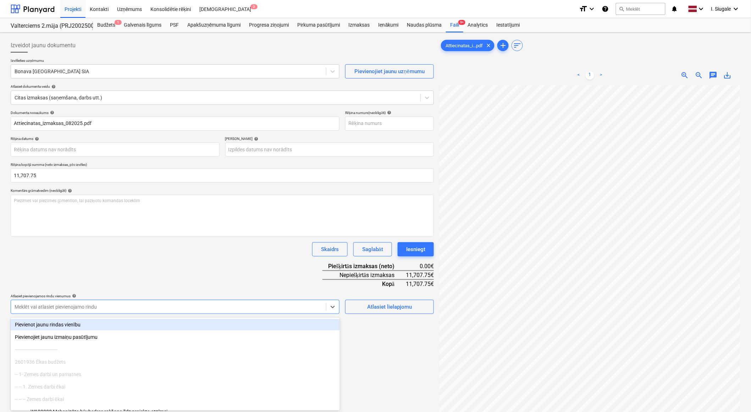
scroll to position [16, 0]
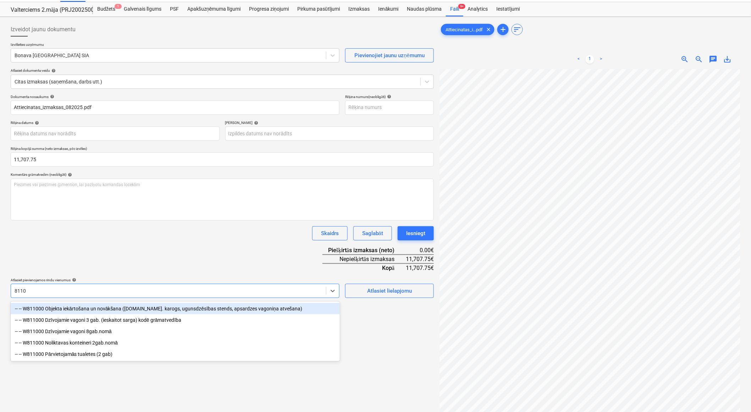
type input "81100"
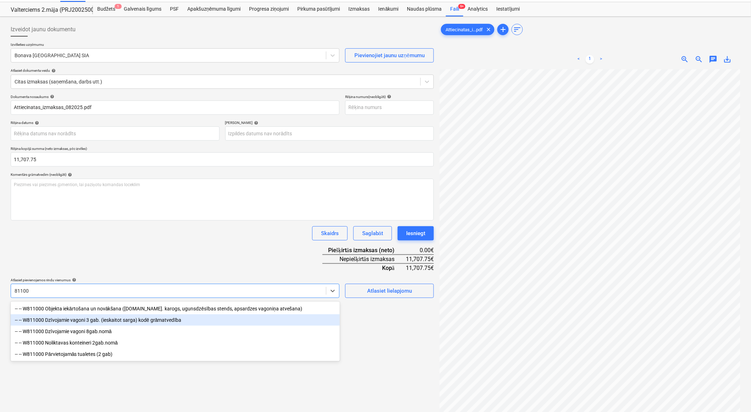
click at [137, 323] on div "-- -- W811000 Dzīvojamie vagoni 3 gab. (ieskaitot sarga) kodē grāmatvedība" at bounding box center [175, 319] width 329 height 11
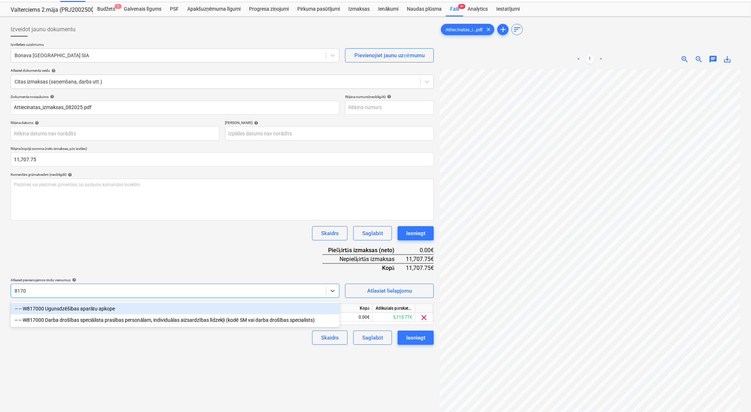
type input "81700"
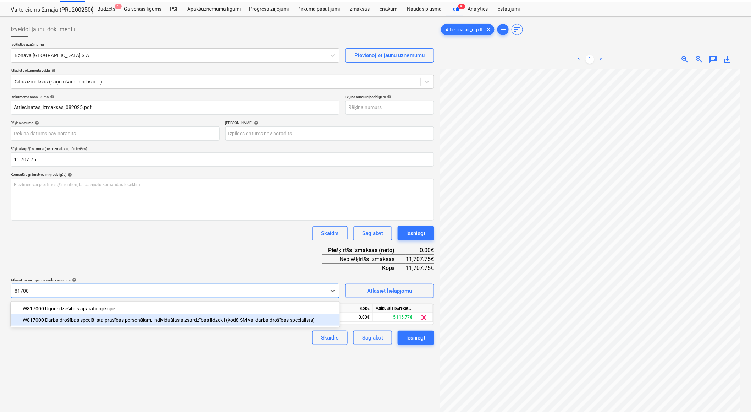
click at [131, 318] on div "-- -- W817000 Darba drošības speciālista prasības personālam, individuālas aizs…" at bounding box center [175, 319] width 329 height 11
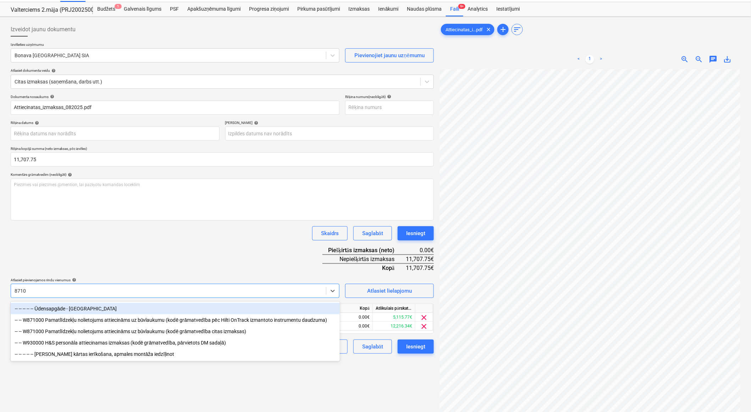
type input "87100"
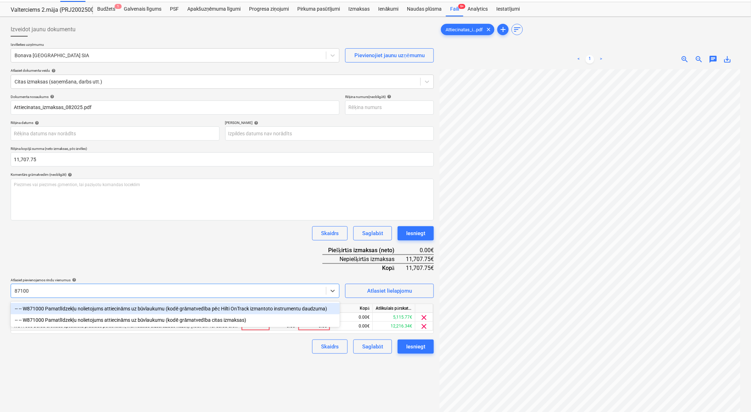
click at [131, 318] on div "-- -- W871000 Pamatlīdzekļu nolietojums attiecināms uz būvlaukumu (kodē grāmatv…" at bounding box center [175, 319] width 329 height 11
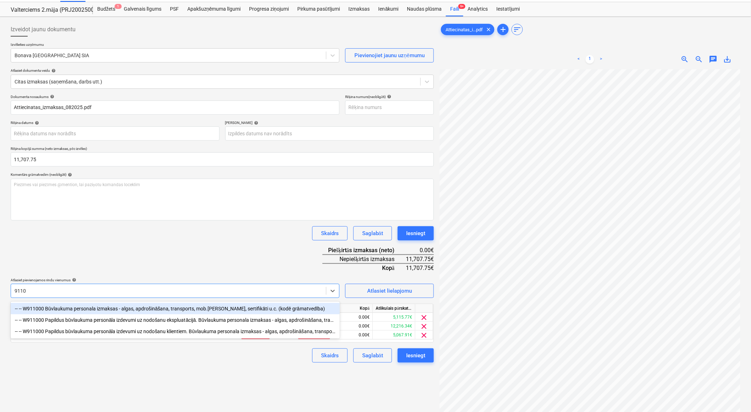
type input "91100"
click at [131, 309] on div "-- -- W911000 Būvlaukuma personala izmaksas - algas, apdrošināšana, transports,…" at bounding box center [175, 308] width 329 height 11
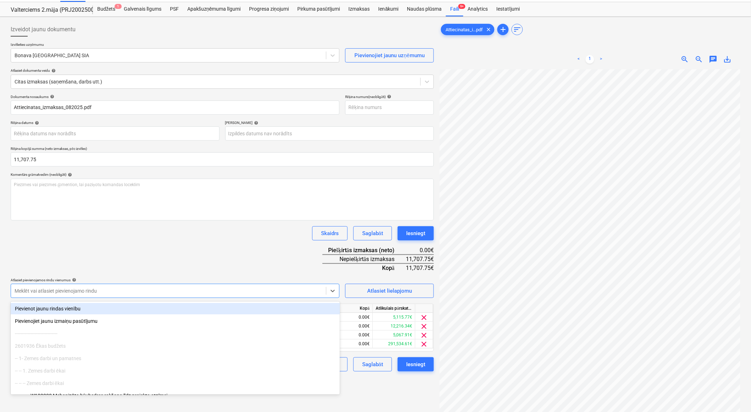
click at [153, 249] on div "Dokumenta nosaukums help Attiecinatas_izmaksas_082025.pdf Rēķina numurs (neobli…" at bounding box center [222, 232] width 423 height 277
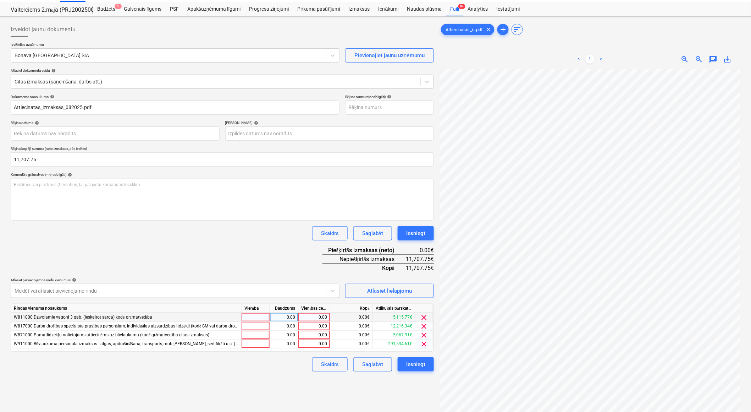
click at [260, 318] on div at bounding box center [256, 317] width 28 height 9
type input "1"
click at [278, 317] on div "0.00" at bounding box center [284, 317] width 22 height 9
type input "1"
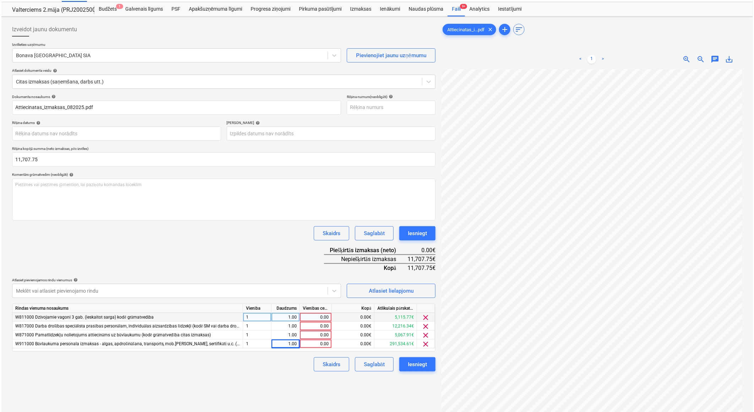
scroll to position [0, 180]
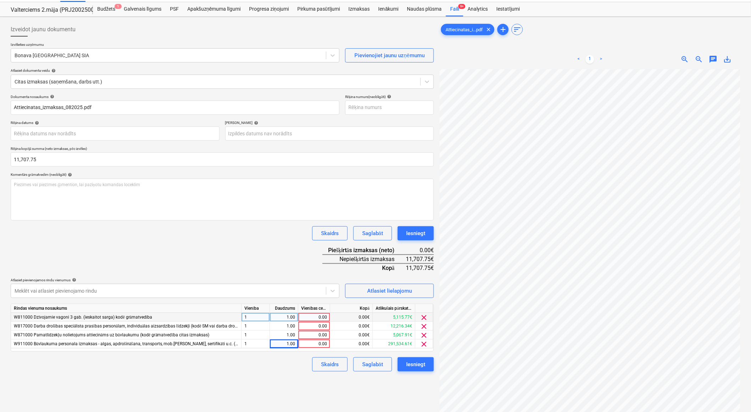
click at [315, 318] on div "0.00" at bounding box center [314, 317] width 26 height 9
type input "630.23"
type input "231.79"
type input "73.2"
type input "10772.53"
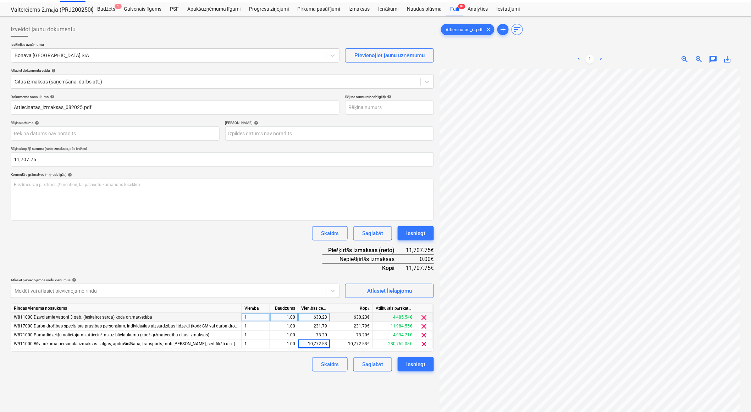
click at [259, 238] on div "Skaidrs Saglabāt Iesniegt" at bounding box center [222, 233] width 423 height 14
click at [423, 364] on div "Iesniegt" at bounding box center [415, 363] width 19 height 9
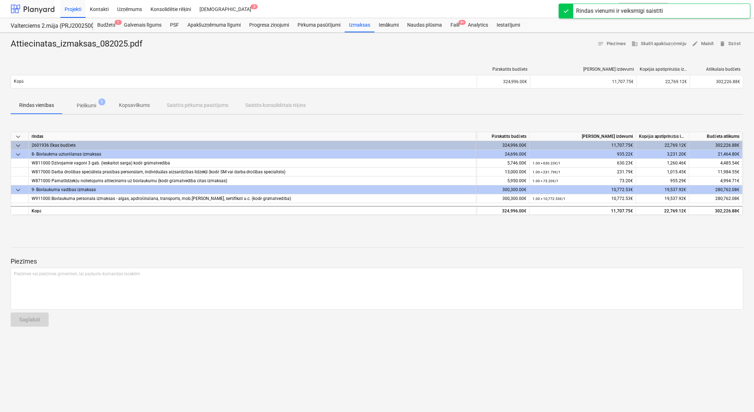
click at [41, 7] on div at bounding box center [33, 9] width 44 height 18
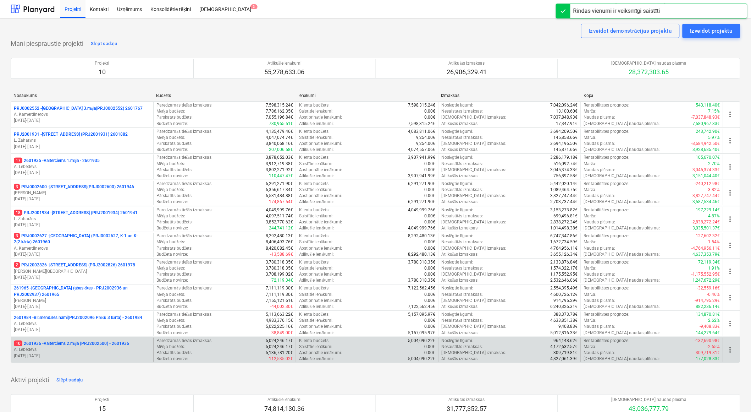
click at [96, 346] on p "10 2601936 - Valterciems 2.māja (PRJ2002500) - 2601936" at bounding box center [71, 343] width 115 height 6
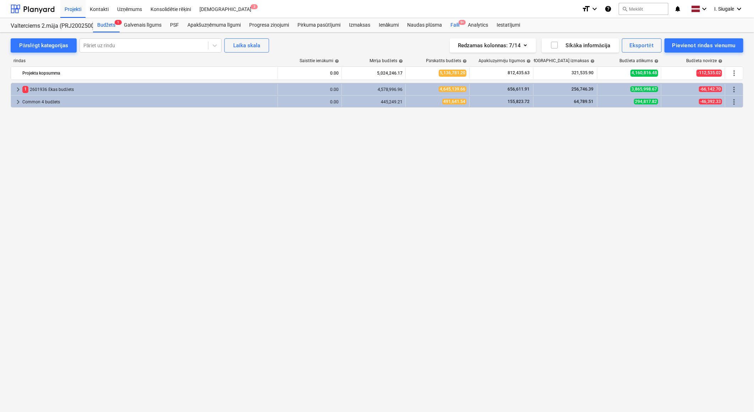
click at [456, 23] on div "Faili 9+" at bounding box center [454, 25] width 17 height 14
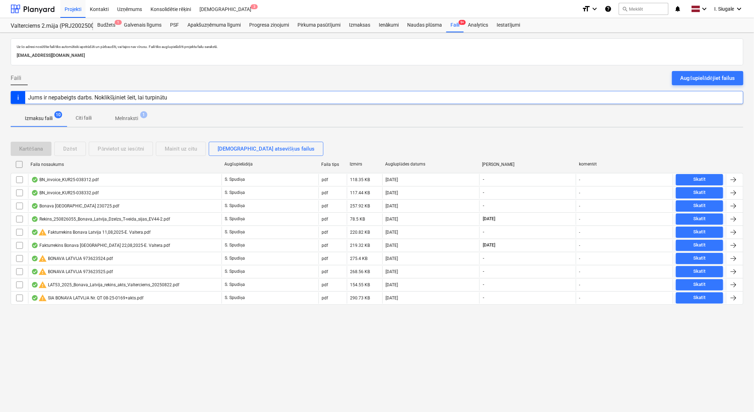
click at [325, 374] on div "Uz šo adresi nosūtītie faili tiks automātiski apstrādāti un pārbaudīti, vai taj…" at bounding box center [377, 222] width 754 height 379
click at [34, 7] on div at bounding box center [33, 9] width 44 height 18
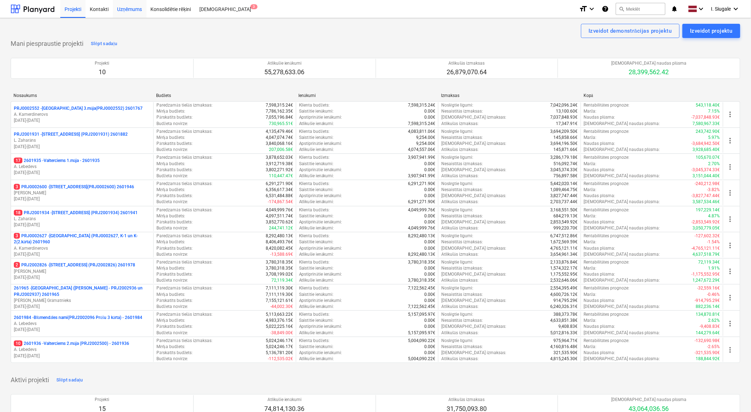
click at [132, 9] on div "Uzņēmums" at bounding box center [130, 9] width 34 height 18
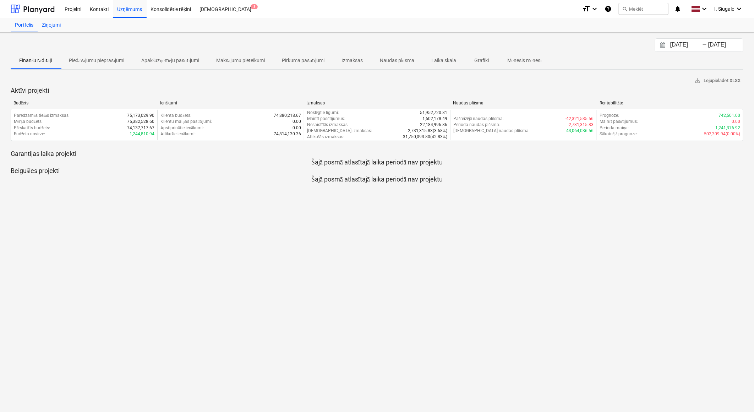
click at [57, 24] on div "Ziņojumi" at bounding box center [51, 25] width 27 height 14
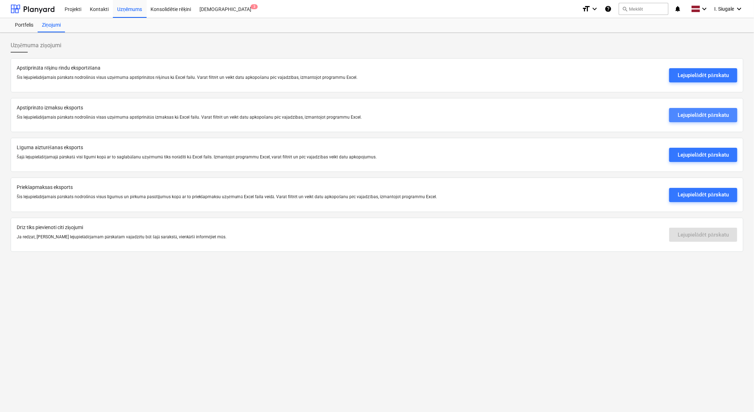
click at [696, 114] on div "Lejupielādēt pārskatu" at bounding box center [702, 114] width 51 height 9
click at [26, 5] on div at bounding box center [33, 9] width 44 height 18
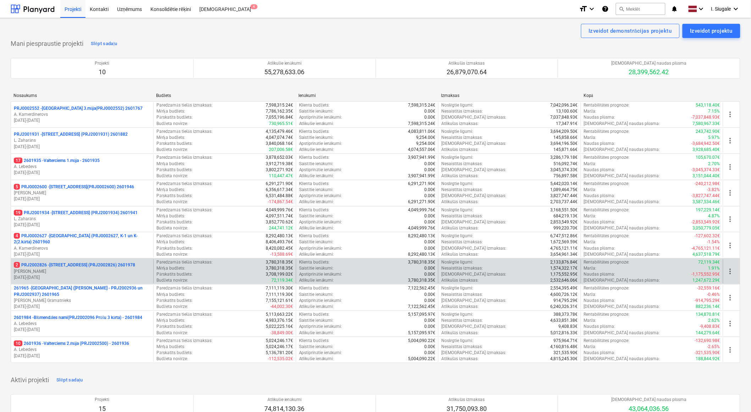
click at [71, 269] on p "[PERSON_NAME][GEOGRAPHIC_DATA]" at bounding box center [82, 271] width 137 height 6
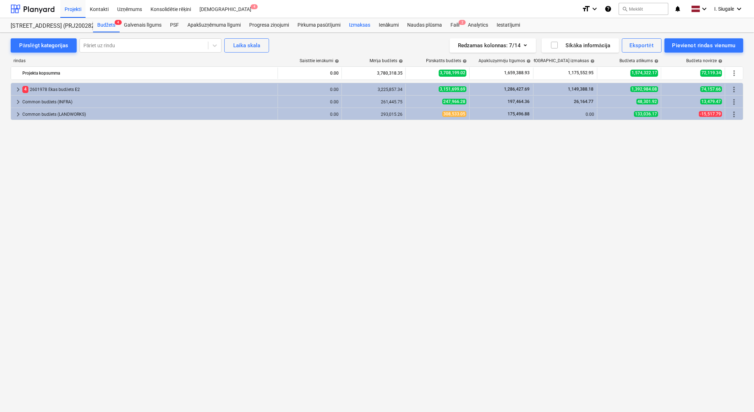
click at [366, 22] on div "Izmaksas" at bounding box center [360, 25] width 30 height 14
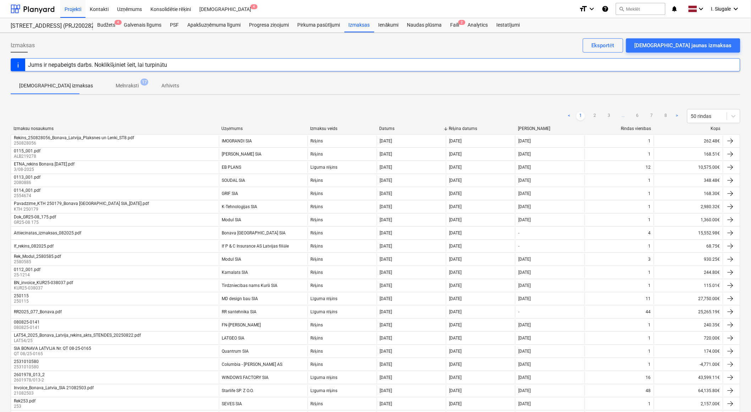
click at [717, 128] on div at bounding box center [723, 128] width 13 height 5
click at [715, 128] on div "Kopā" at bounding box center [689, 128] width 64 height 5
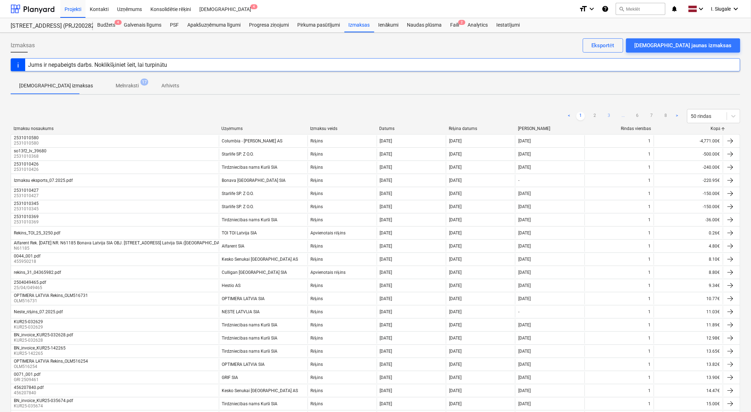
click at [608, 115] on link "3" at bounding box center [609, 116] width 9 height 9
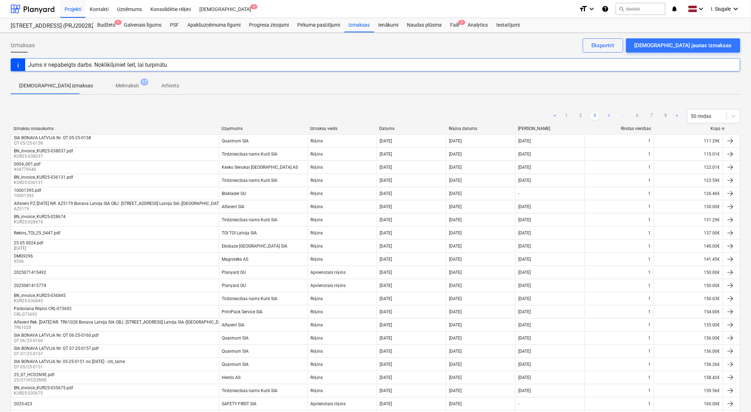
click at [612, 116] on link "4" at bounding box center [609, 116] width 9 height 9
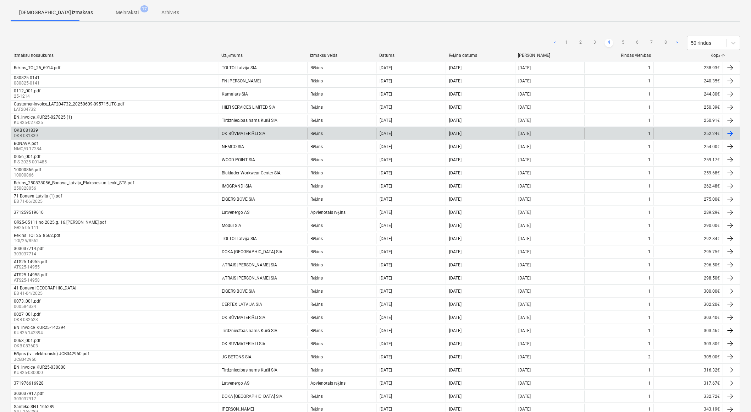
scroll to position [79, 0]
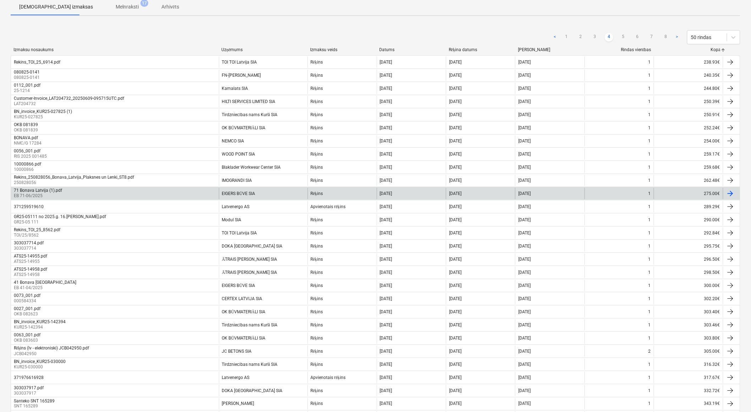
click at [171, 192] on div "71 Bonava Latvija (1).pdf EB 71-06/2025" at bounding box center [115, 193] width 208 height 11
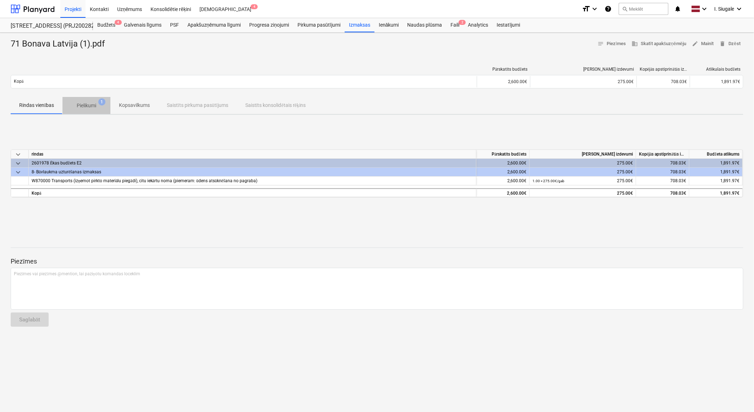
click at [92, 105] on p "Pielikumi" at bounding box center [87, 105] width 20 height 7
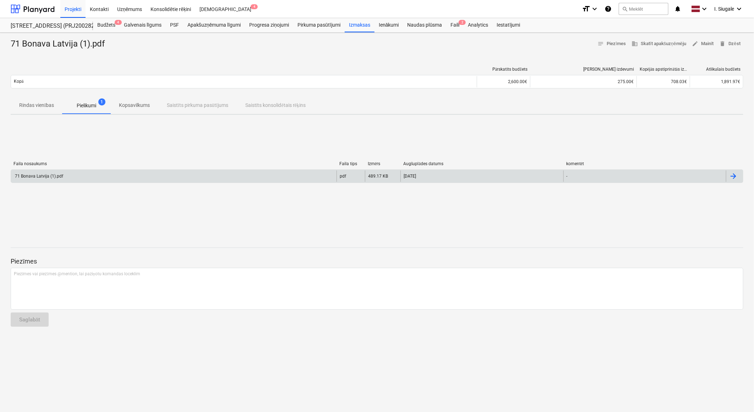
click at [59, 175] on div "71 Bonava Latvija (1).pdf" at bounding box center [38, 176] width 49 height 5
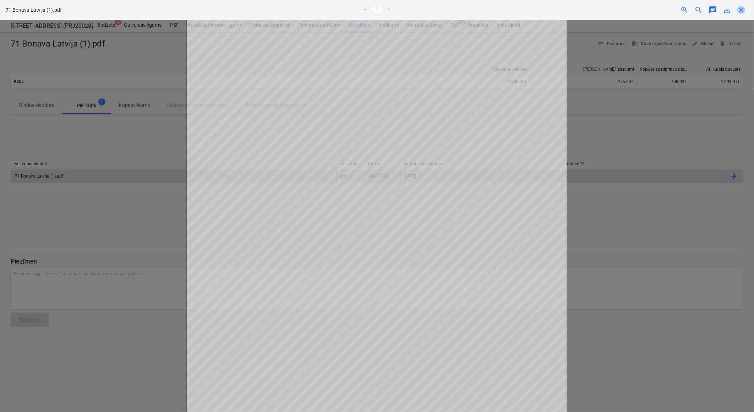
click at [739, 12] on span "close" at bounding box center [741, 10] width 9 height 9
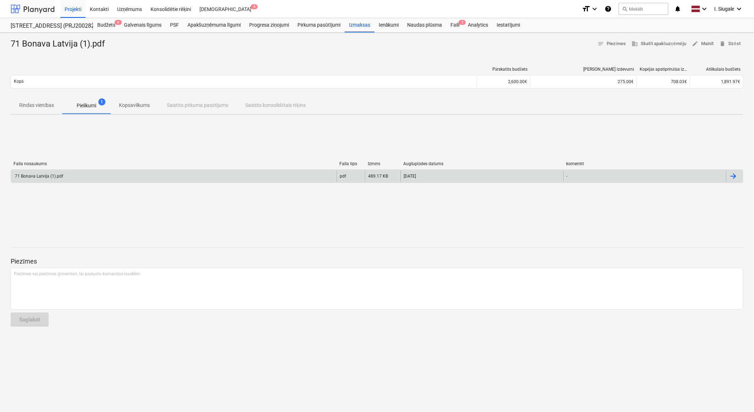
click at [37, 9] on div at bounding box center [33, 9] width 44 height 18
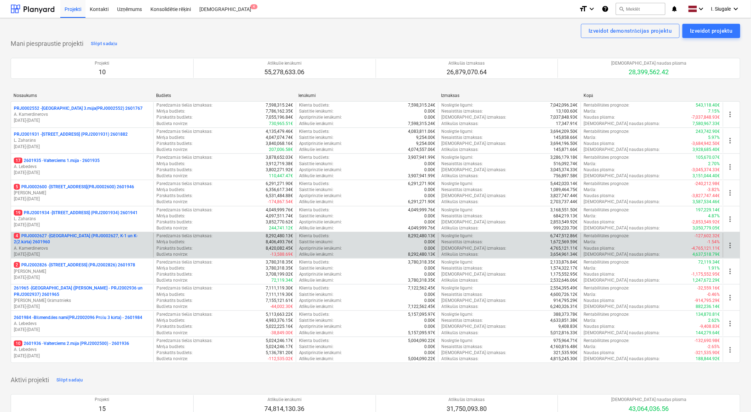
click at [82, 245] on p "4 PRJ0002627 - [GEOGRAPHIC_DATA] (PRJ0002627, K-1 un K-2(2.kārta) 2601960" at bounding box center [82, 239] width 137 height 12
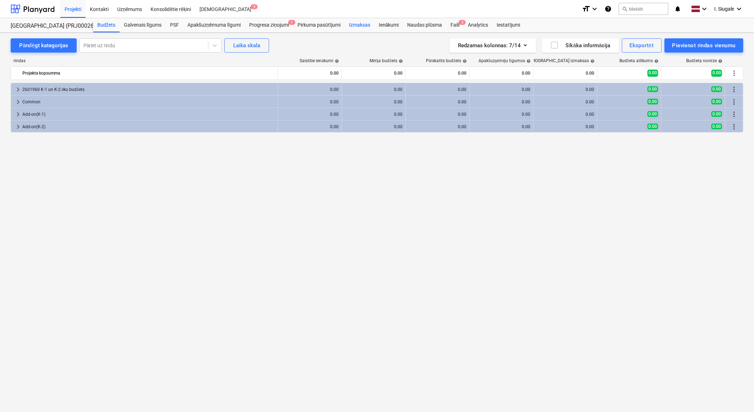
click at [360, 25] on div "Izmaksas" at bounding box center [360, 25] width 30 height 14
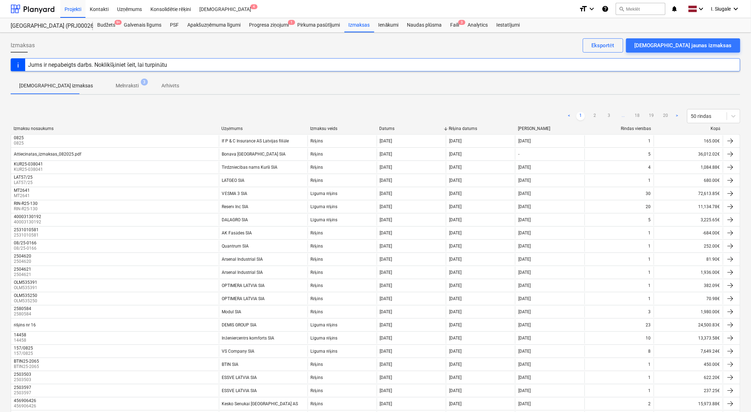
click at [714, 129] on div "Kopā" at bounding box center [689, 128] width 64 height 5
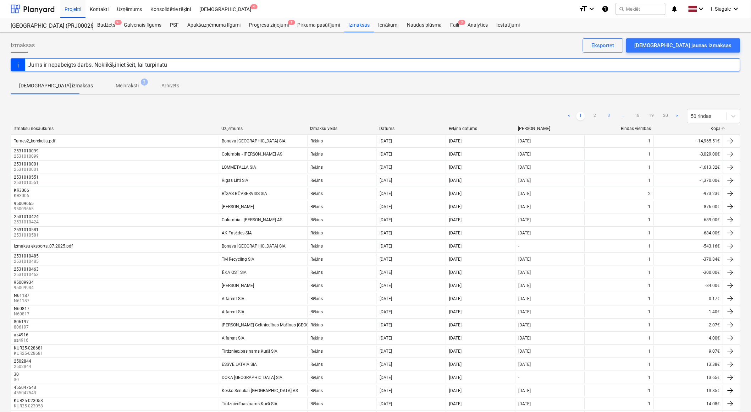
click at [611, 114] on link "3" at bounding box center [609, 116] width 9 height 9
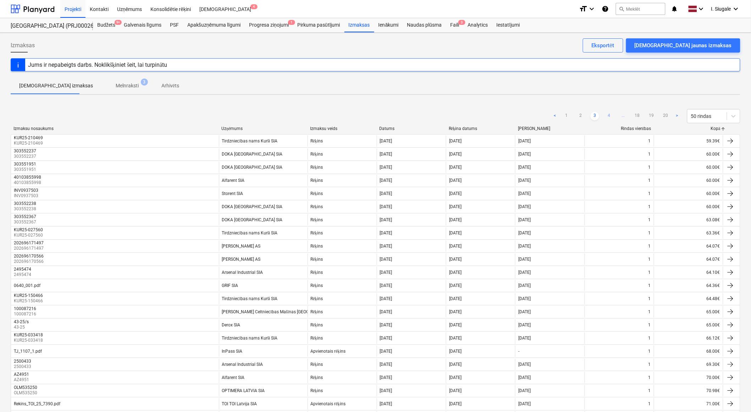
click at [611, 114] on link "4" at bounding box center [609, 116] width 9 height 9
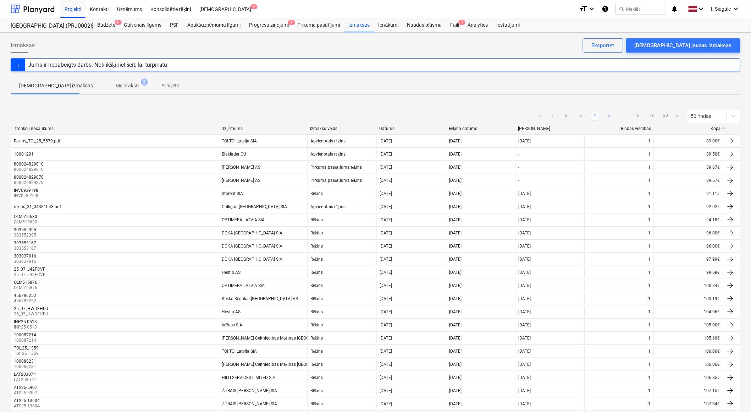
click at [611, 115] on link "5" at bounding box center [609, 116] width 9 height 9
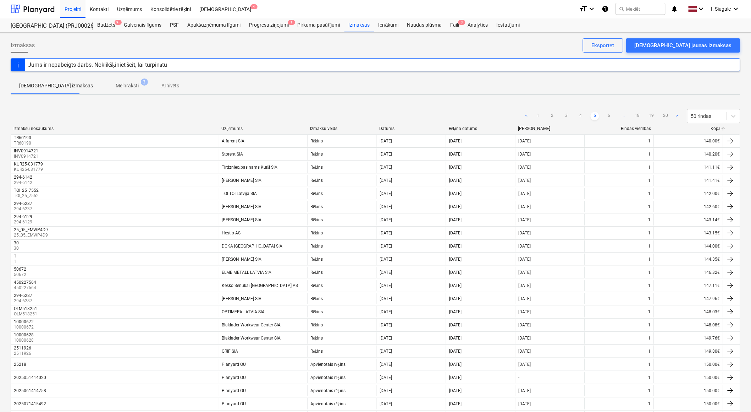
click at [611, 115] on link "6" at bounding box center [609, 116] width 9 height 9
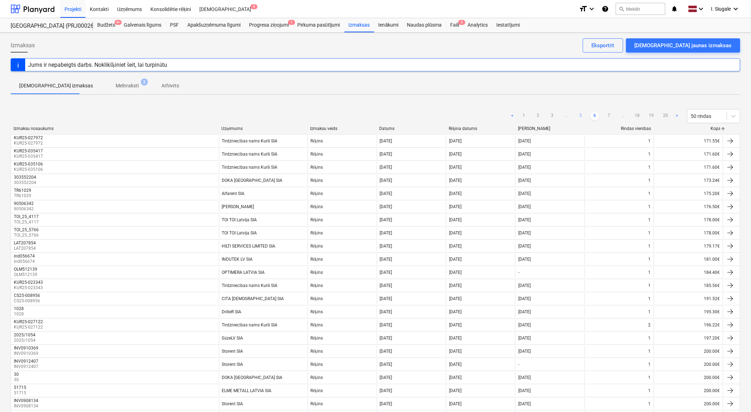
click at [611, 115] on link "7" at bounding box center [609, 116] width 9 height 9
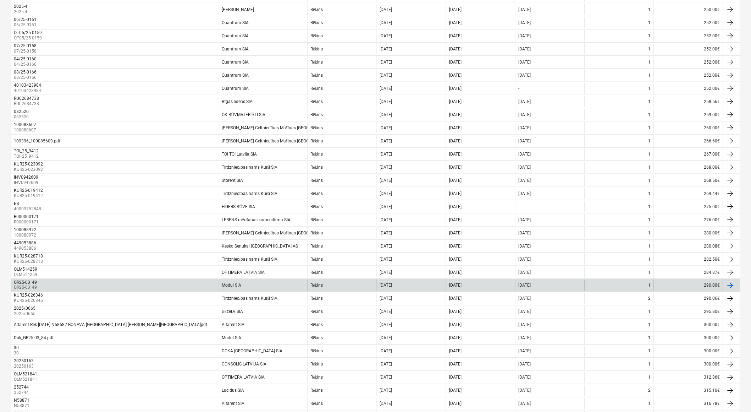
scroll to position [236, 0]
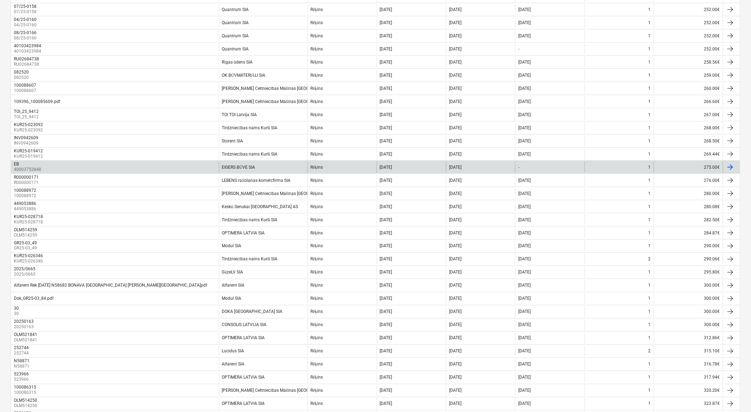
click at [260, 168] on div "EIGERS BŪVE SIA" at bounding box center [263, 166] width 89 height 11
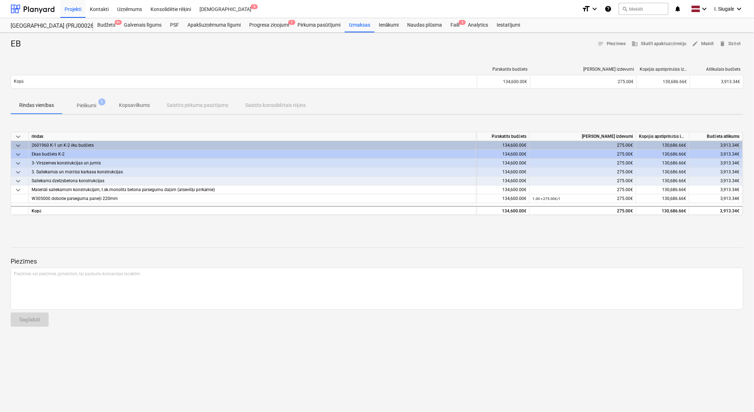
click at [90, 103] on p "Pielikumi" at bounding box center [87, 105] width 20 height 7
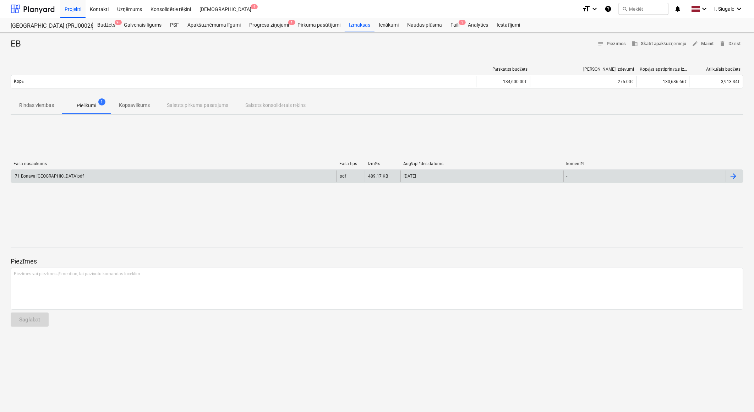
click at [88, 171] on div "71 Bonava Latvija.pdf" at bounding box center [173, 175] width 325 height 11
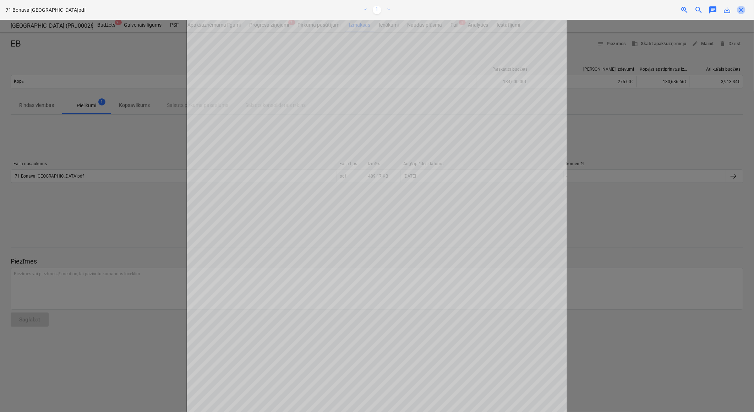
click at [742, 9] on span "close" at bounding box center [741, 10] width 9 height 9
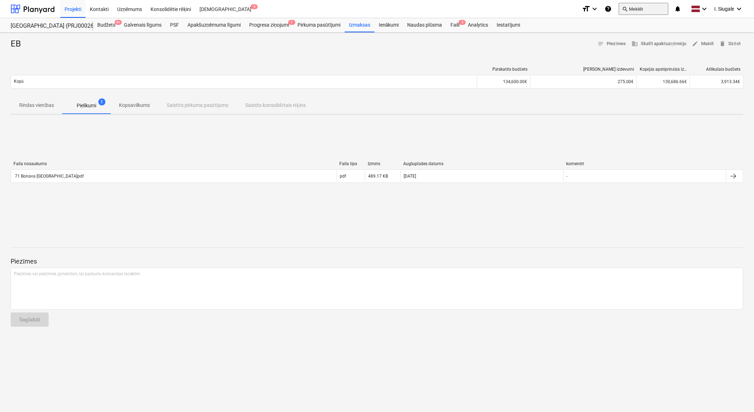
drag, startPoint x: 32, startPoint y: 11, endPoint x: 637, endPoint y: 7, distance: 604.6
click at [32, 11] on div at bounding box center [33, 9] width 44 height 18
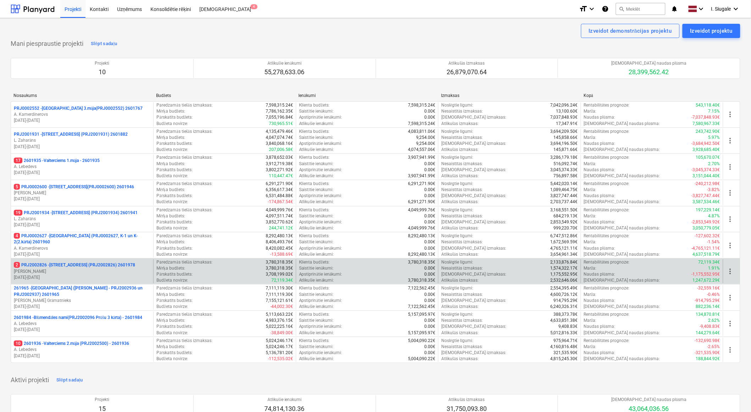
click at [76, 269] on p "[PERSON_NAME][GEOGRAPHIC_DATA]" at bounding box center [82, 271] width 137 height 6
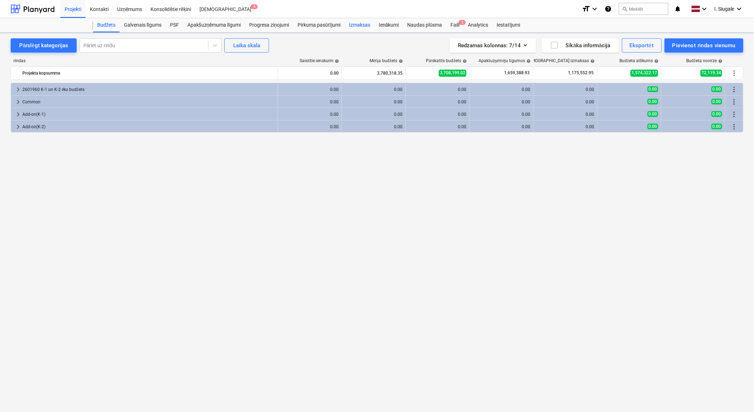
click at [361, 23] on div "Izmaksas" at bounding box center [360, 25] width 30 height 14
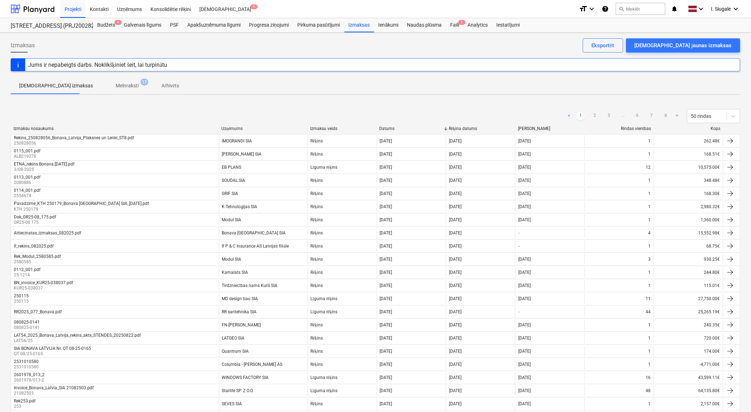
click at [716, 128] on div "Kopā" at bounding box center [689, 128] width 64 height 5
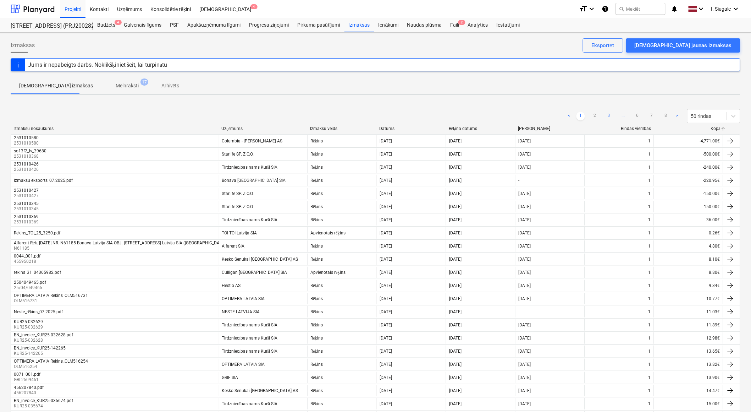
click at [611, 116] on link "3" at bounding box center [609, 116] width 9 height 9
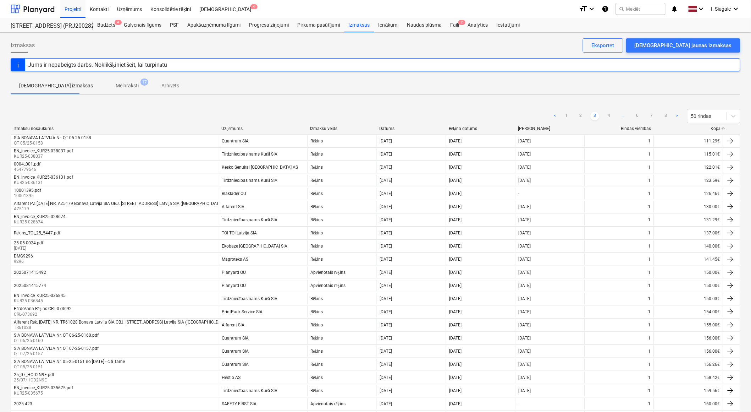
click at [611, 116] on link "4" at bounding box center [609, 116] width 9 height 9
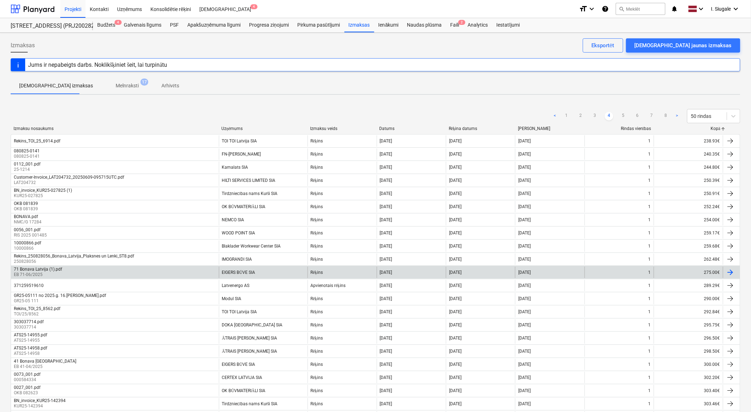
click at [263, 271] on div "EIGERS BŪVE SIA" at bounding box center [263, 271] width 89 height 11
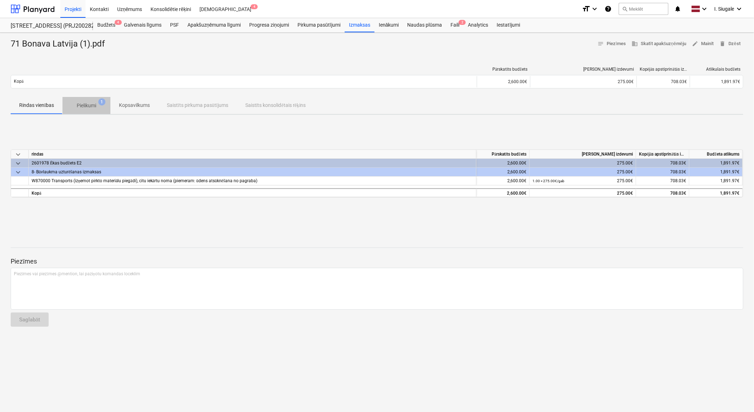
click at [86, 103] on p "Pielikumi" at bounding box center [87, 105] width 20 height 7
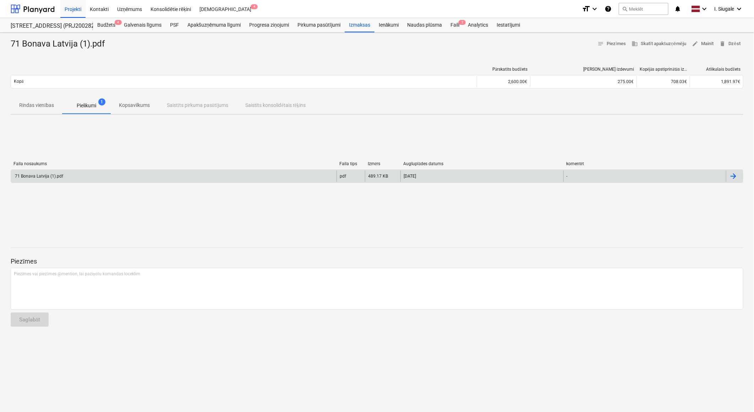
click at [114, 175] on div "71 Bonava Latvija (1).pdf" at bounding box center [173, 175] width 325 height 11
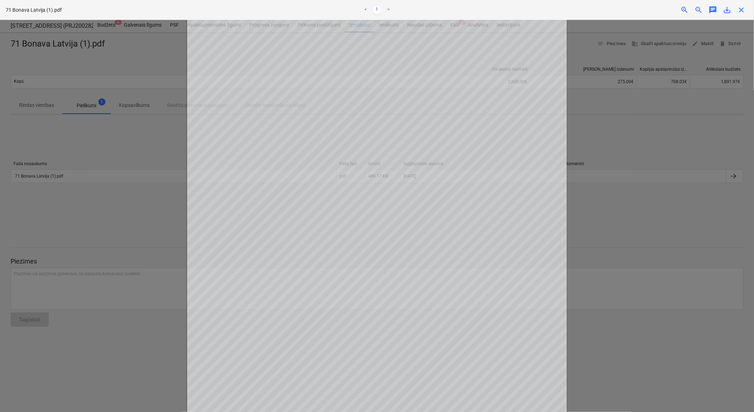
click at [649, 133] on div at bounding box center [377, 216] width 754 height 392
click at [743, 12] on span "close" at bounding box center [741, 10] width 9 height 9
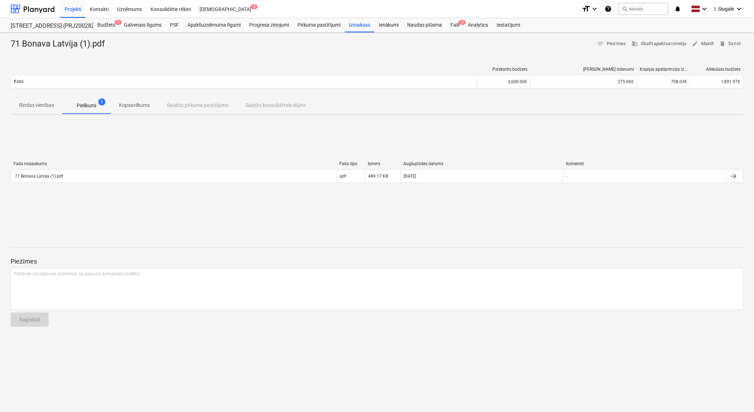
click at [34, 106] on p "Rindas vienības" at bounding box center [36, 104] width 35 height 7
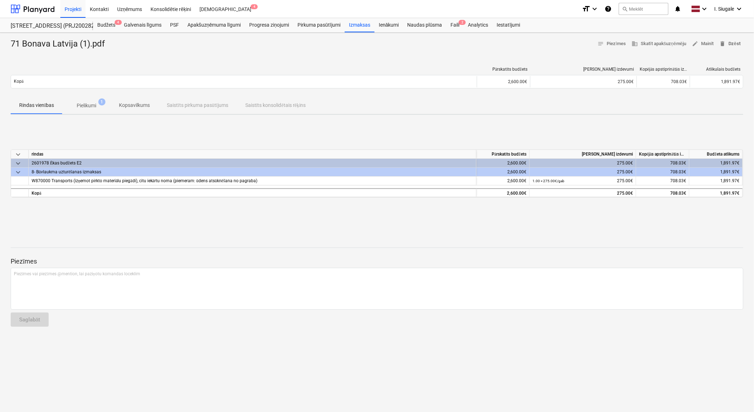
click at [735, 44] on span "delete Dzēst" at bounding box center [729, 44] width 21 height 8
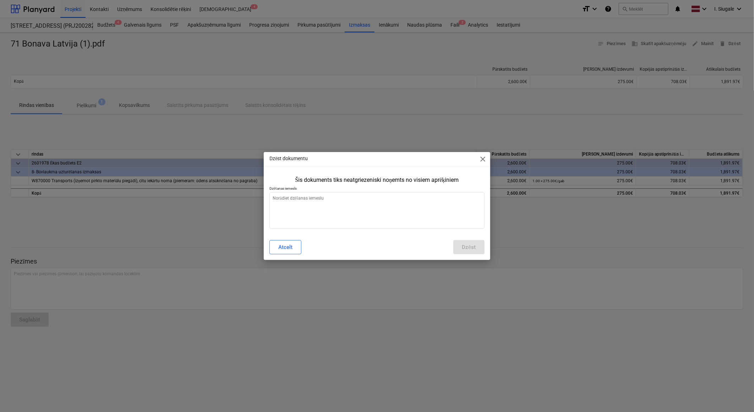
type textarea "x"
click at [379, 204] on textarea at bounding box center [376, 210] width 215 height 37
type textarea "v"
type textarea "x"
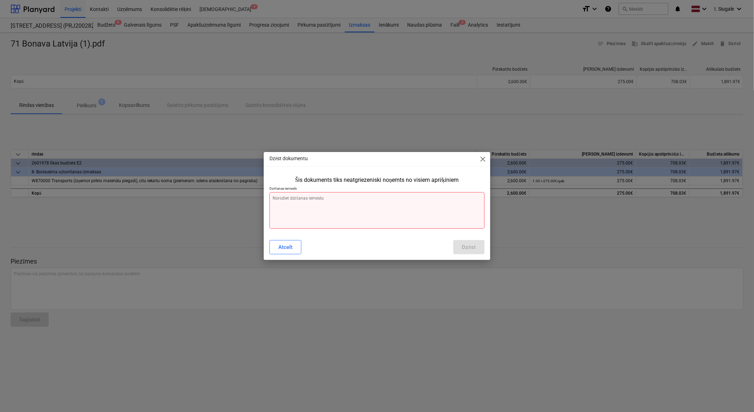
type textarea "c"
type textarea "x"
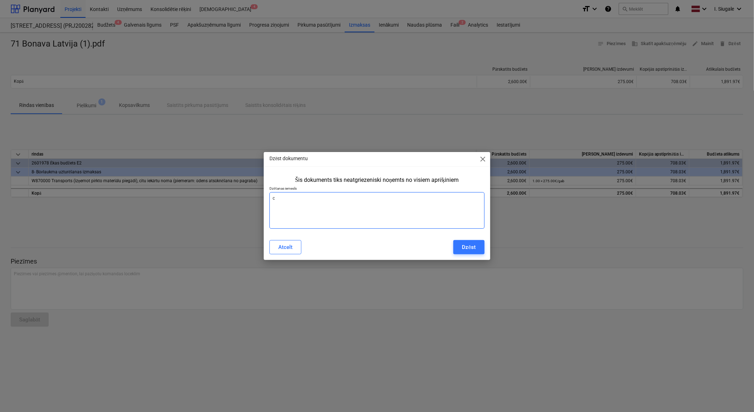
type textarea "ci"
type textarea "x"
type textarea "cit"
type textarea "x"
type textarea "cits"
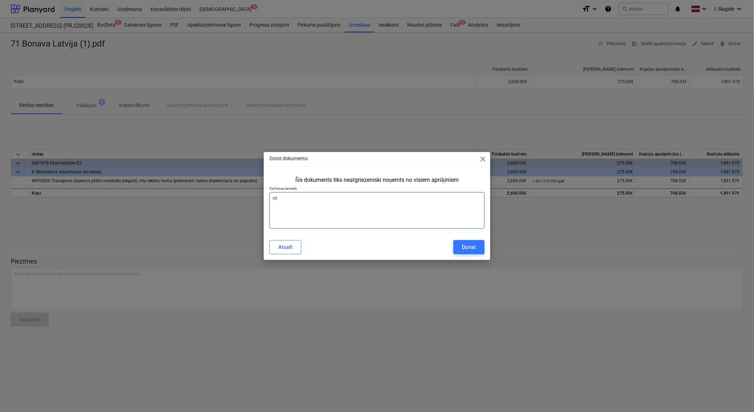
type textarea "x"
type textarea "cits"
type textarea "x"
type textarea "cits o"
type textarea "x"
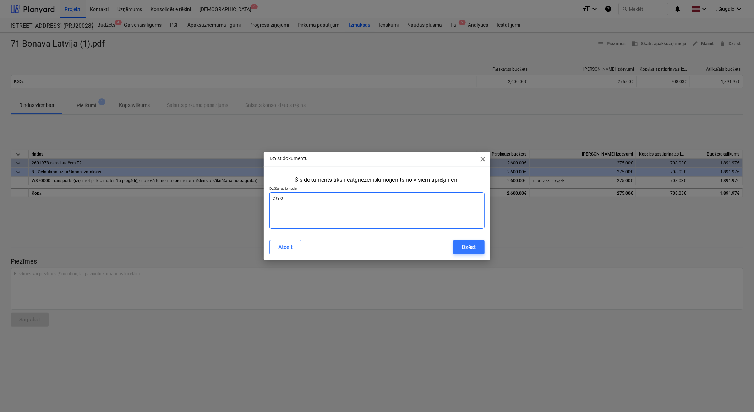
type textarea "cits ob"
type textarea "x"
type textarea "cits obj"
type textarea "x"
type textarea "cits obje"
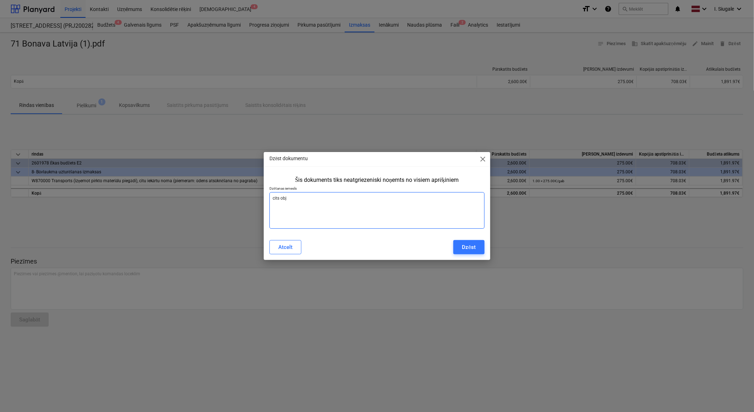
type textarea "x"
type textarea "cits objek"
type textarea "x"
type textarea "cits objekt"
type textarea "x"
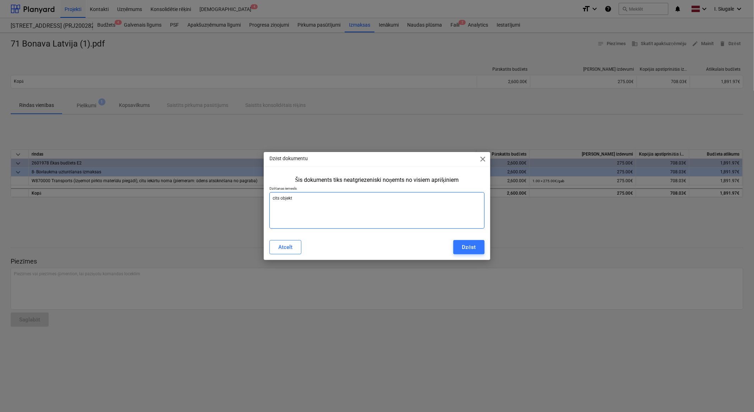
type textarea "cits objekts"
type textarea "x"
type textarea "cits objekts"
click at [470, 246] on div "Dzēst" at bounding box center [469, 246] width 14 height 9
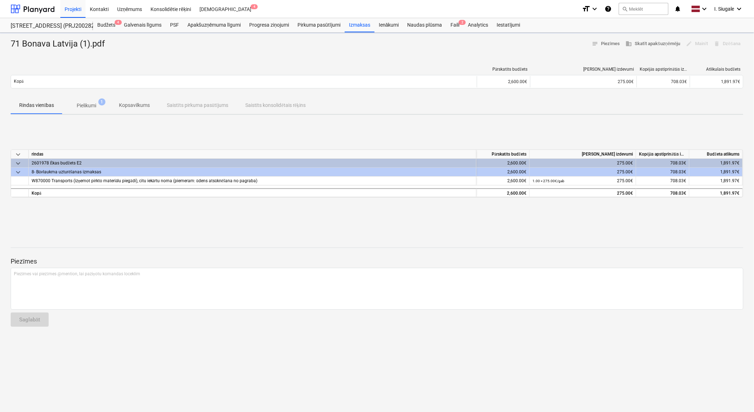
type textarea "x"
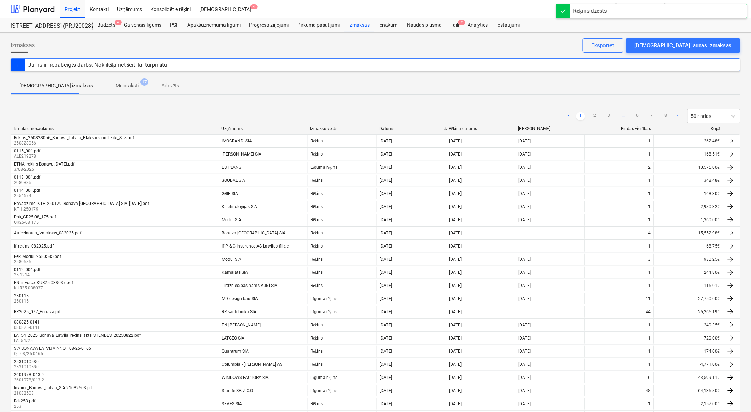
drag, startPoint x: 32, startPoint y: 6, endPoint x: 631, endPoint y: 16, distance: 599.0
click at [32, 6] on div at bounding box center [33, 9] width 44 height 18
